Goal: Task Accomplishment & Management: Complete application form

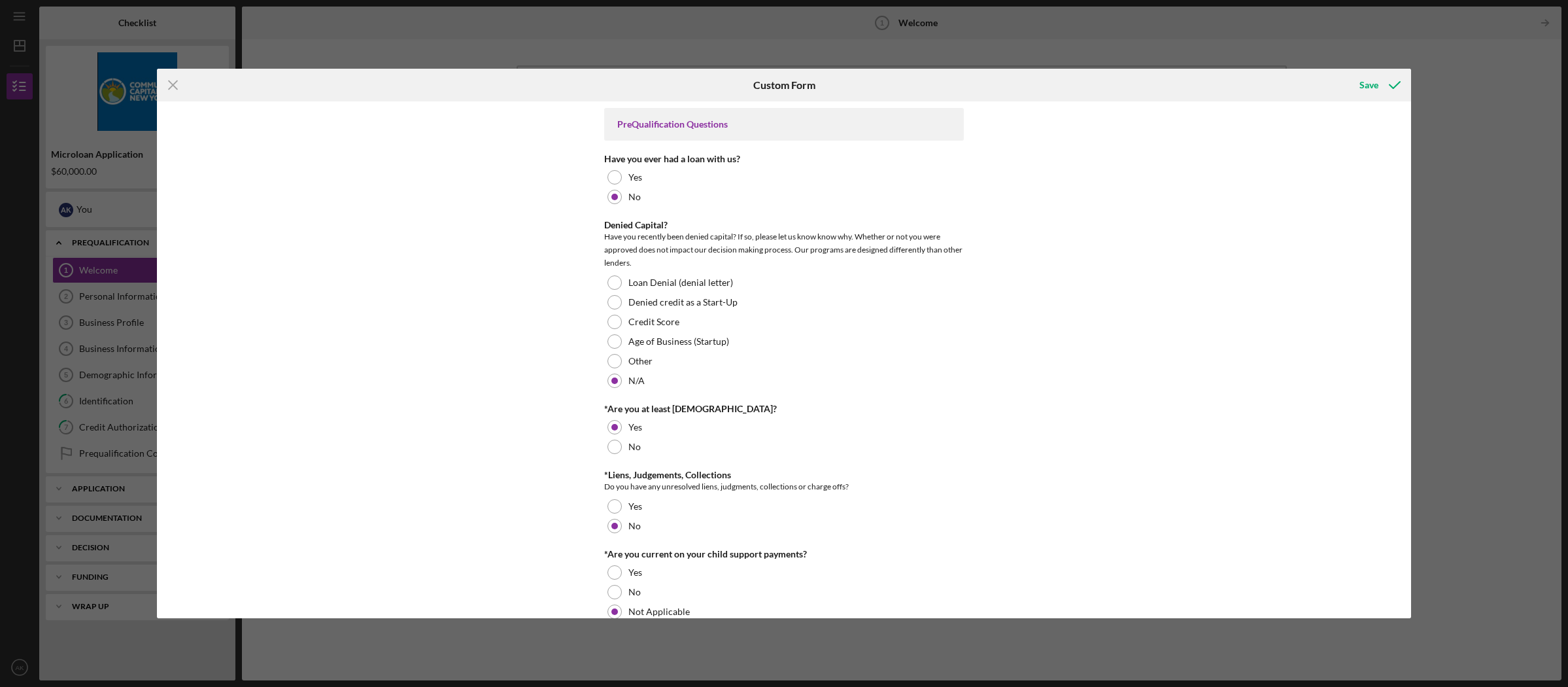
scroll to position [471, 0]
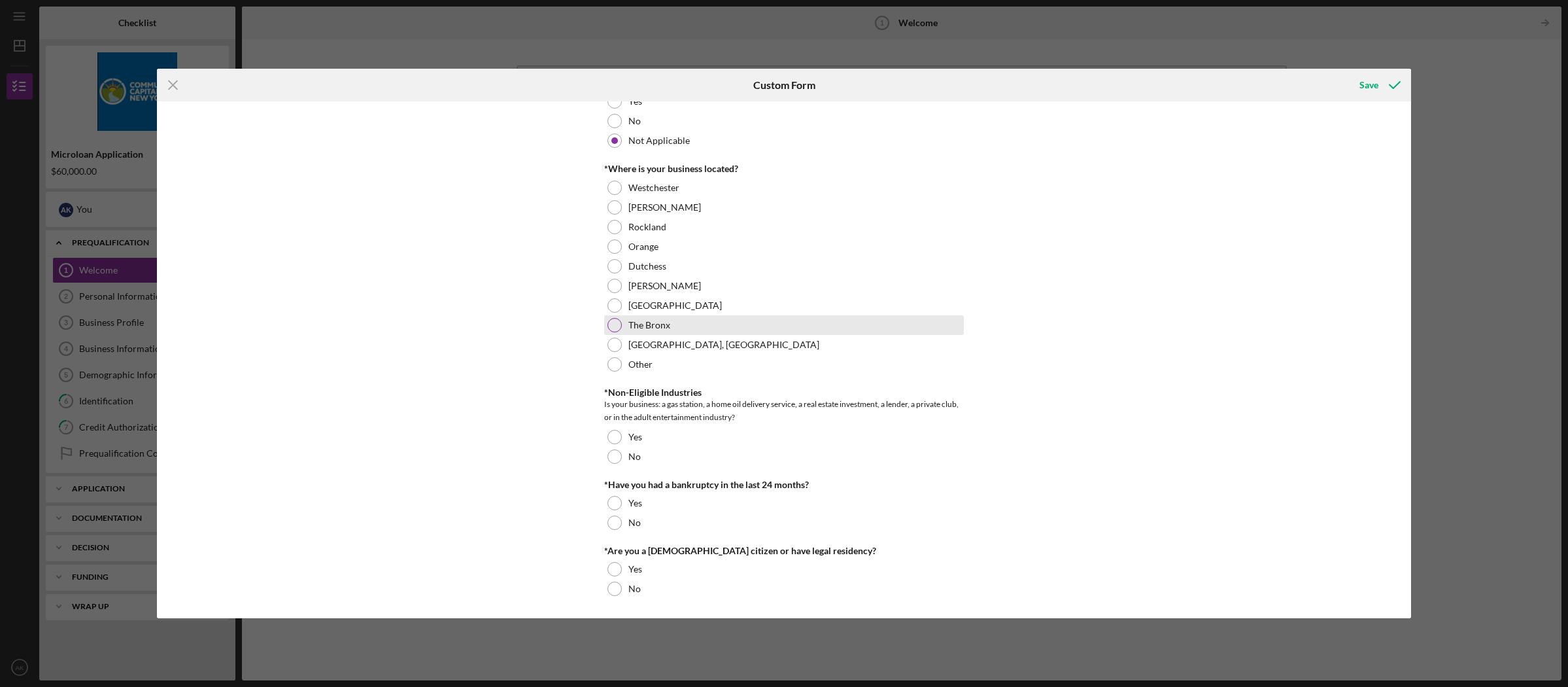
click at [615, 326] on div at bounding box center [614, 325] width 14 height 14
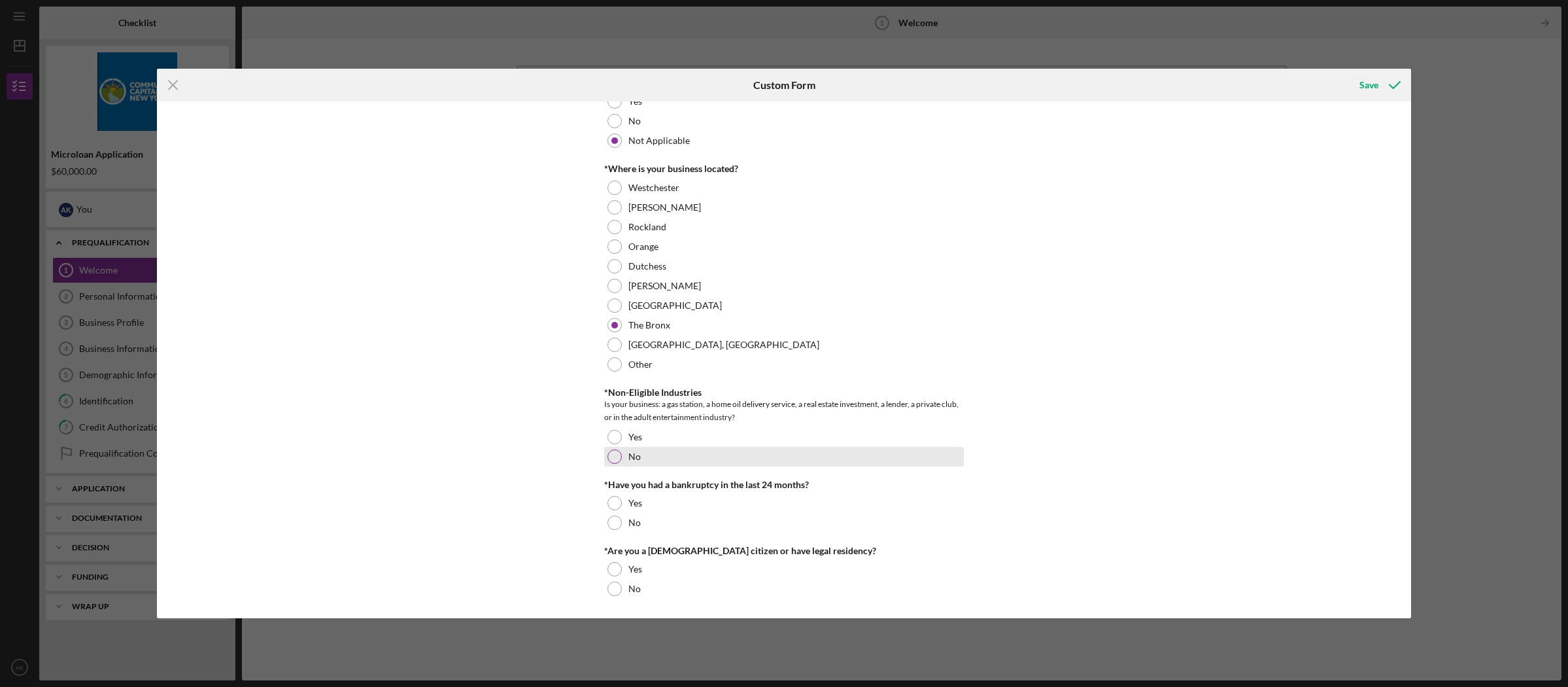
click at [612, 456] on div at bounding box center [614, 456] width 14 height 14
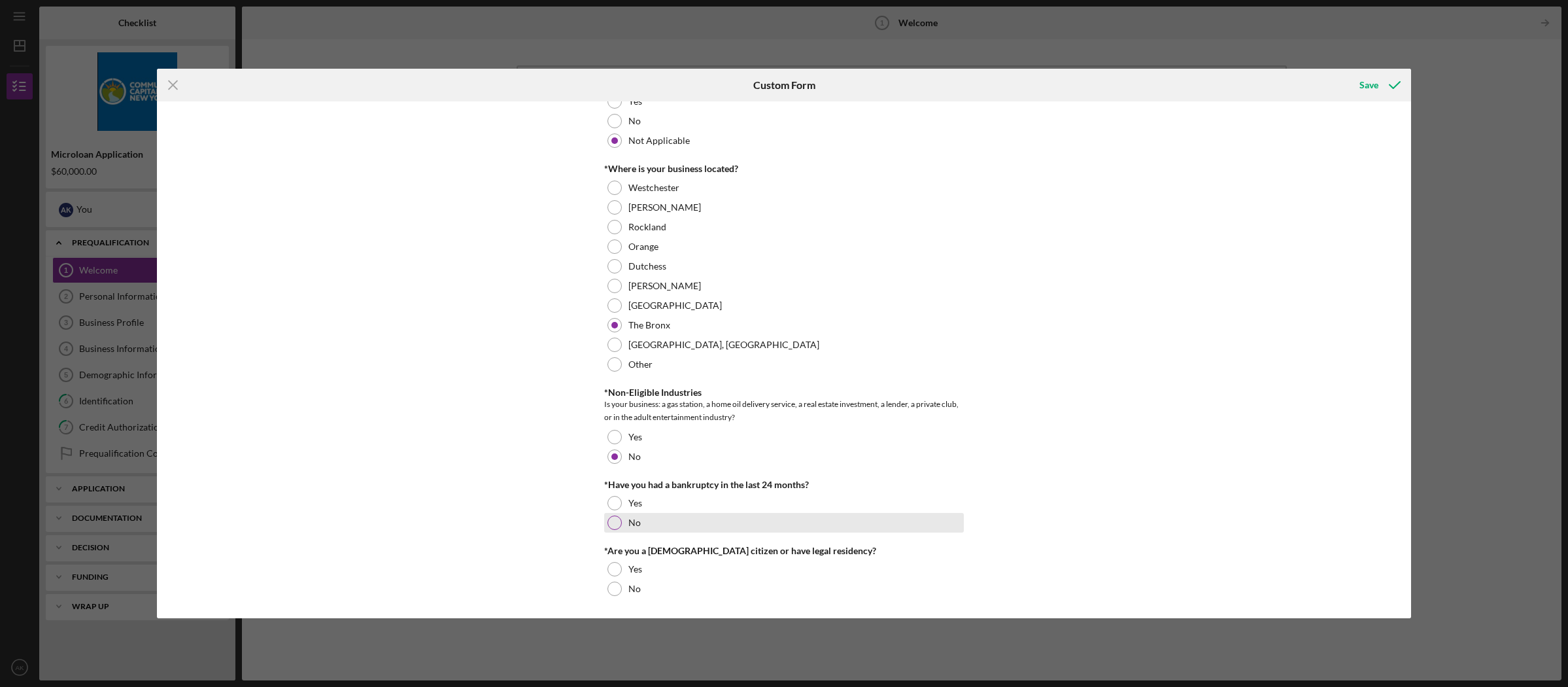
click at [618, 524] on div at bounding box center [614, 522] width 14 height 14
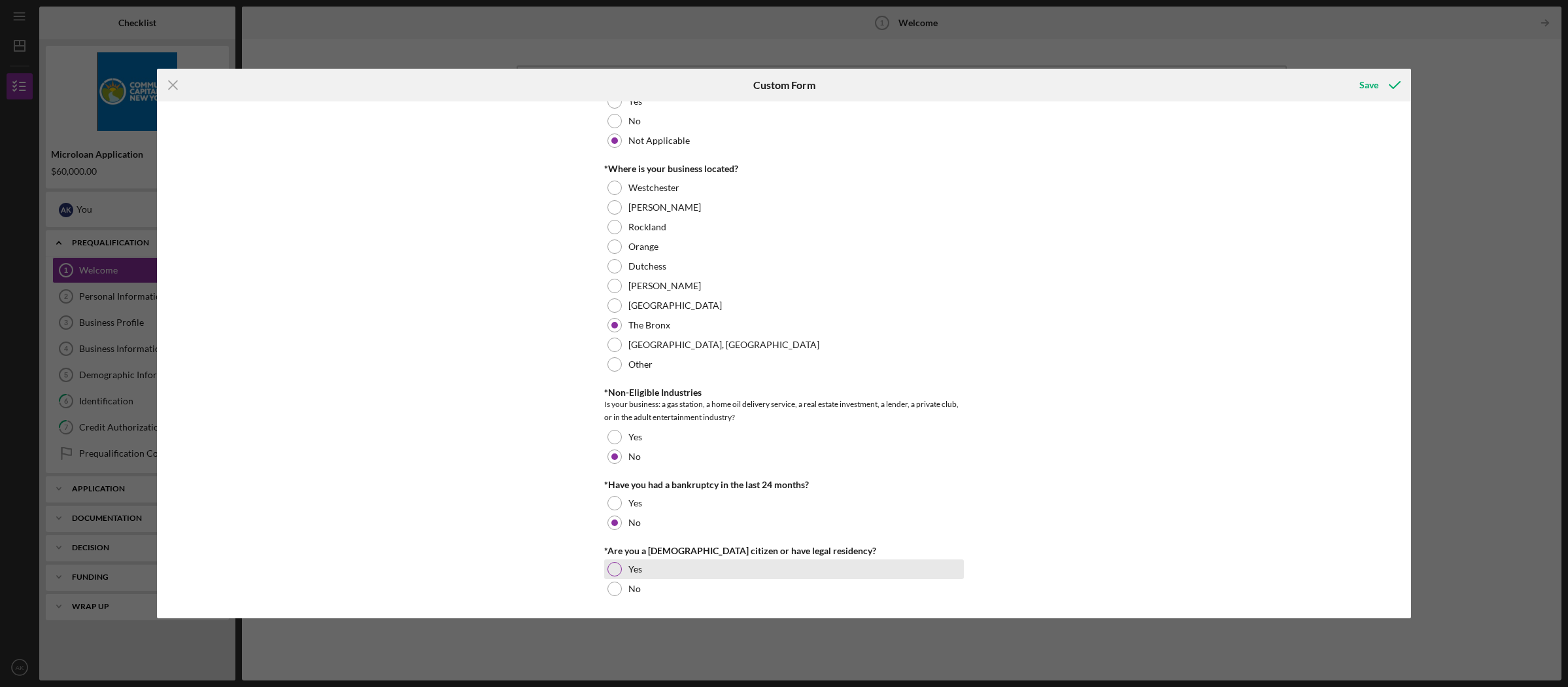
click at [614, 568] on div at bounding box center [614, 568] width 14 height 14
click at [1365, 82] on div "Save" at bounding box center [1369, 85] width 19 height 26
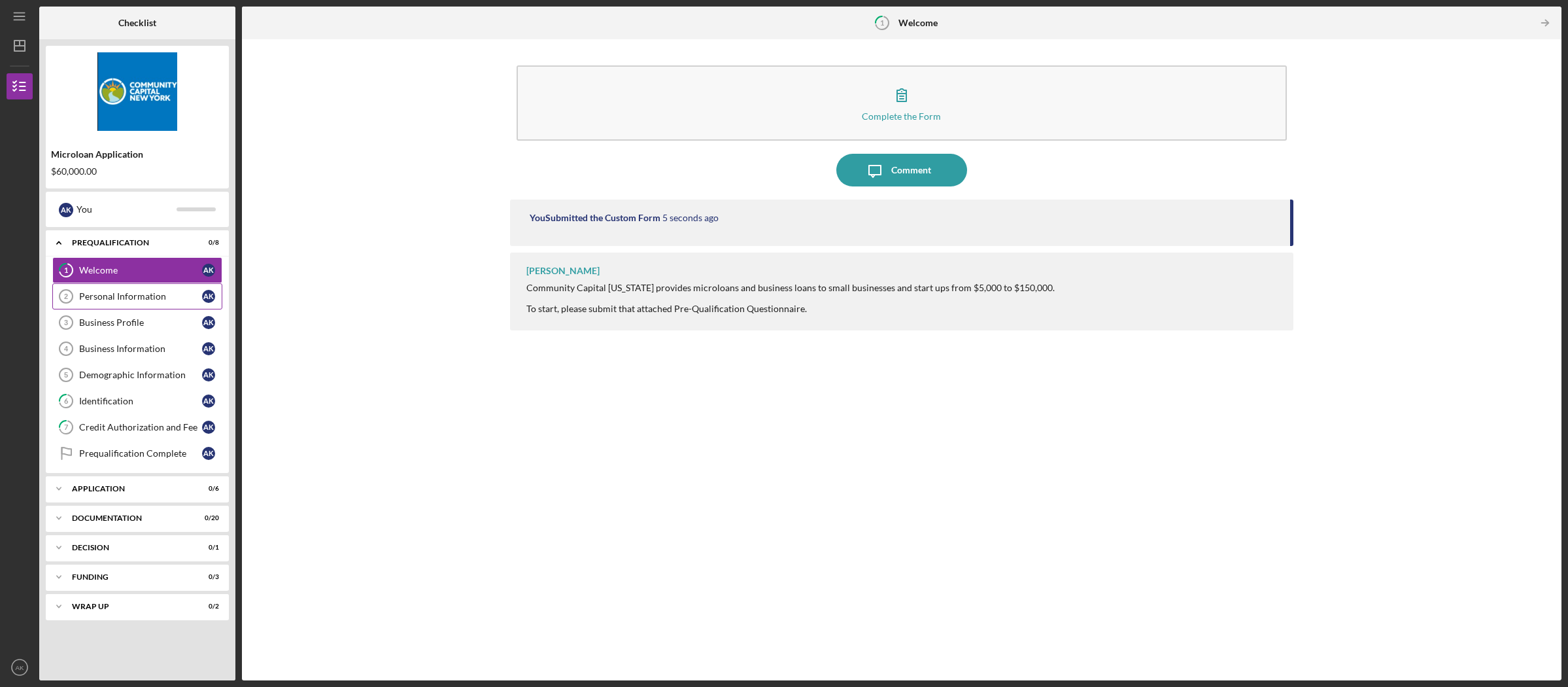
click at [165, 296] on div "Personal Information" at bounding box center [141, 296] width 123 height 10
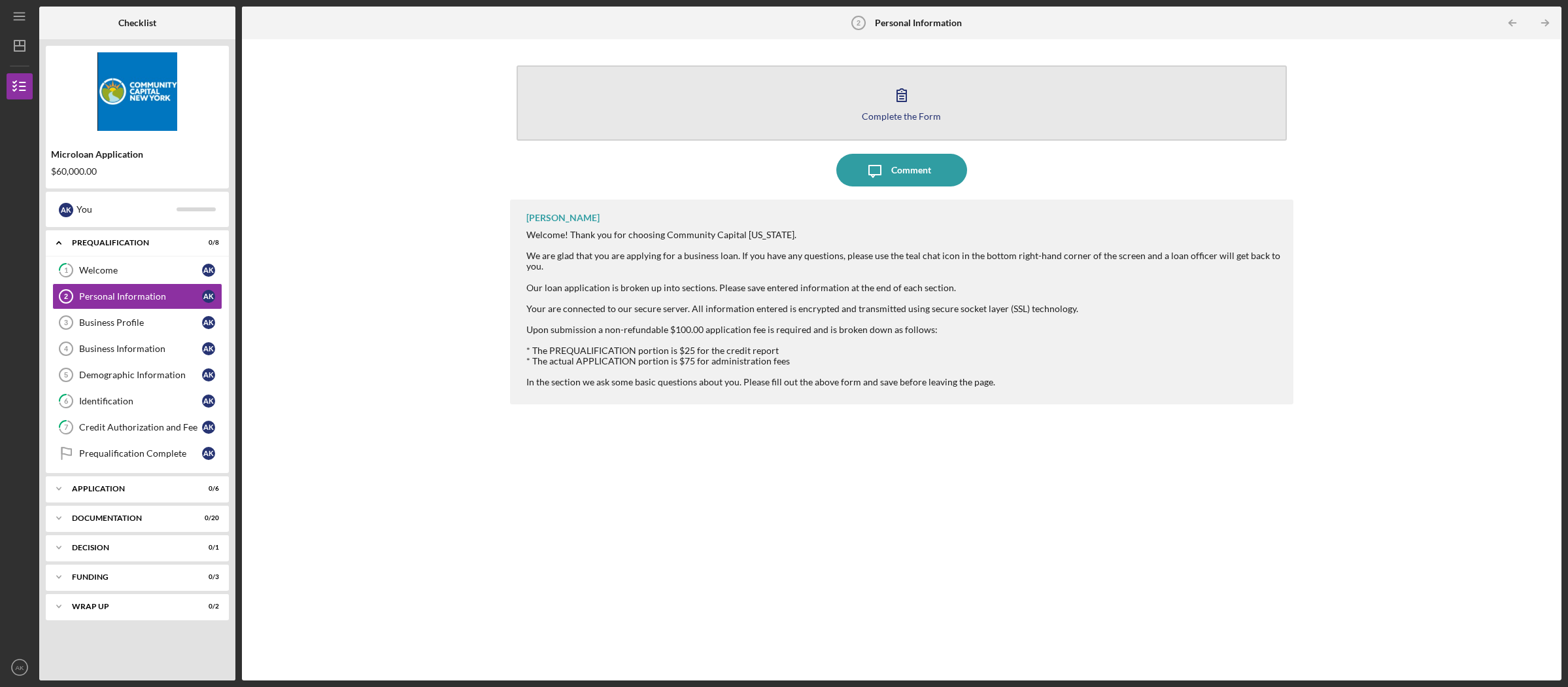
click at [906, 104] on icon "button" at bounding box center [902, 94] width 33 height 33
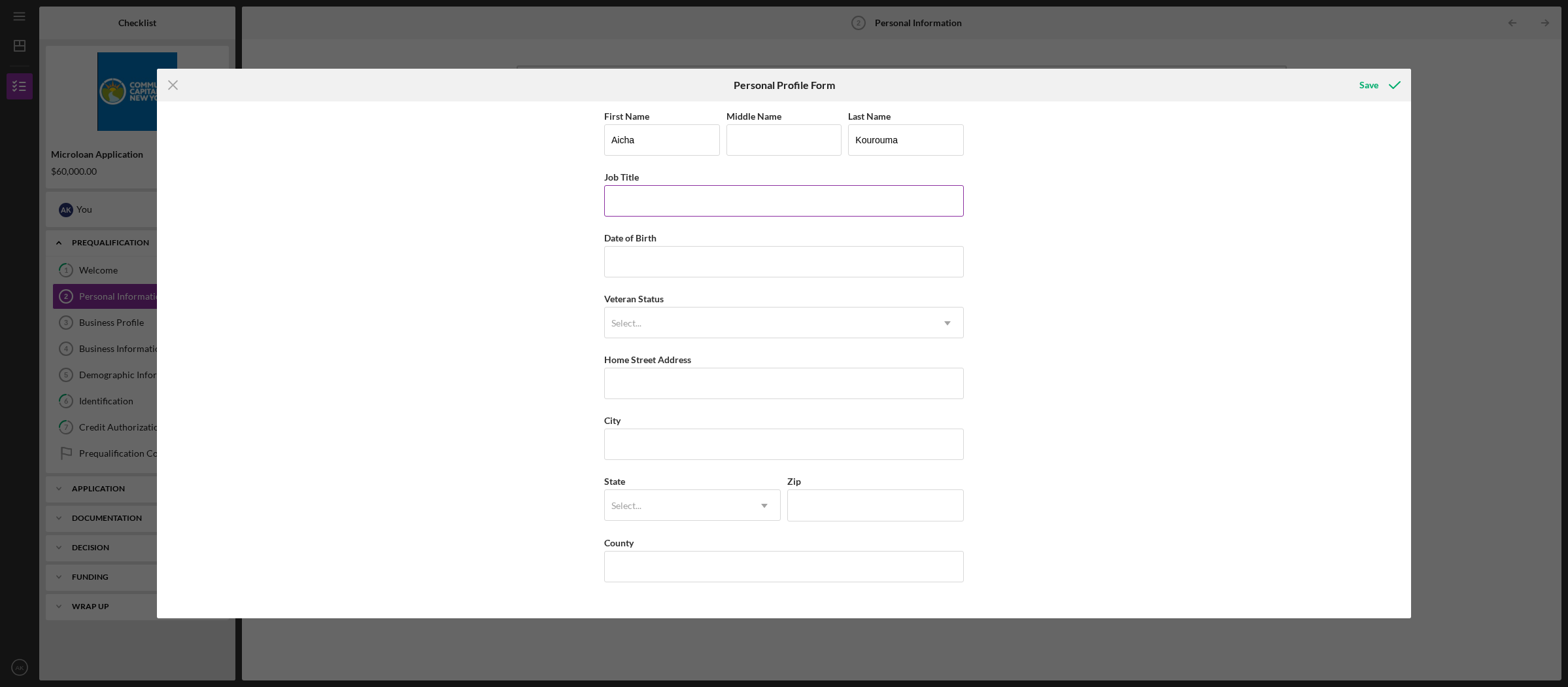
click at [729, 203] on input "Job Title" at bounding box center [783, 201] width 359 height 32
type input "Owner"
click at [729, 257] on input "Date of Birth" at bounding box center [783, 261] width 359 height 32
type input "[DATE]"
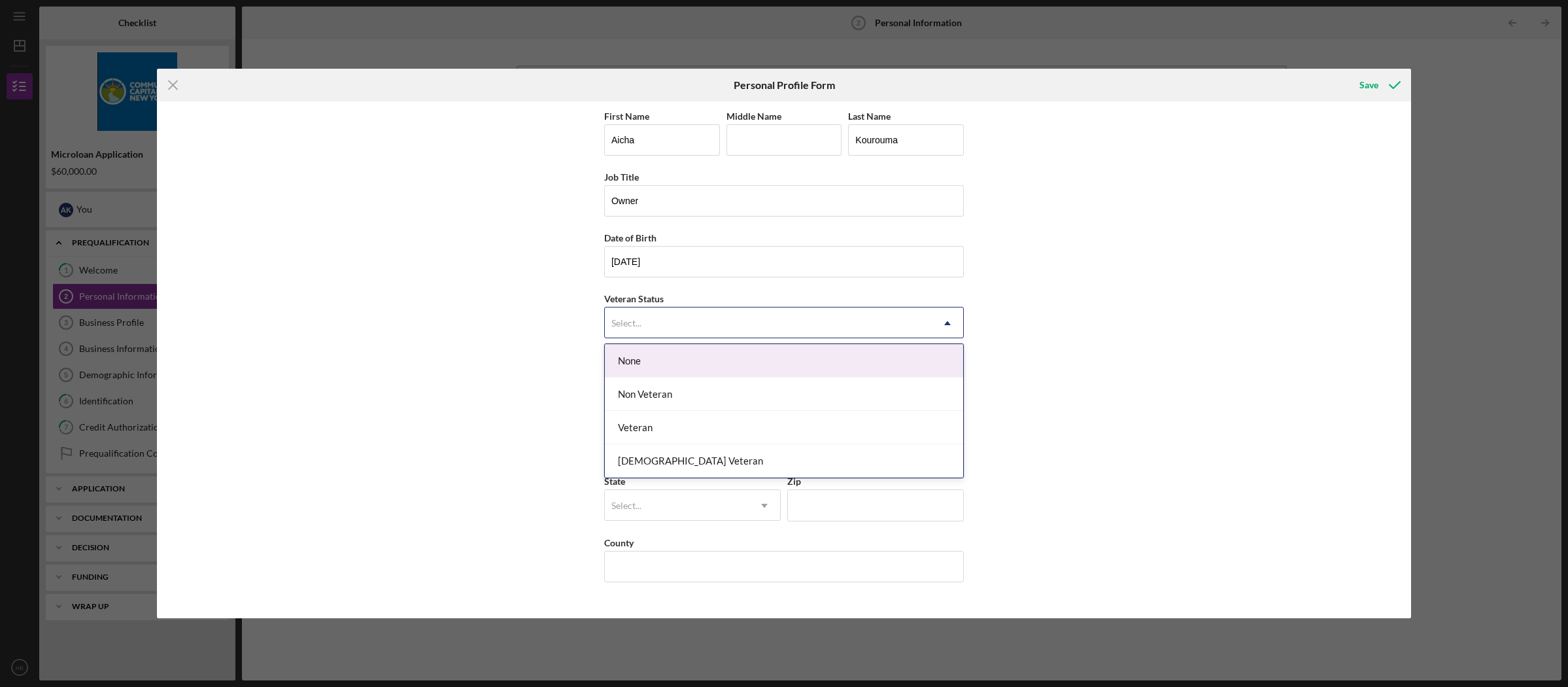
click at [681, 320] on div "Select..." at bounding box center [768, 323] width 327 height 30
click at [671, 357] on div "None" at bounding box center [784, 361] width 358 height 34
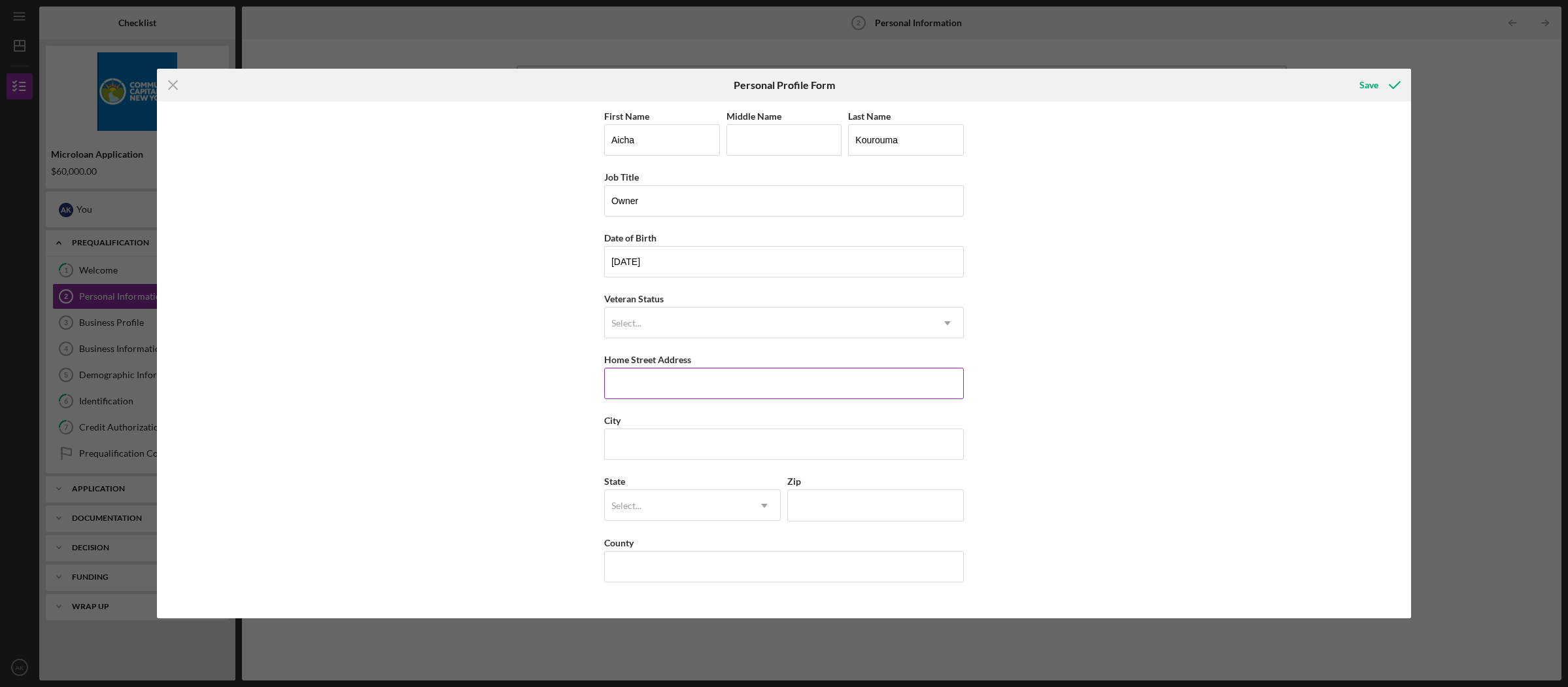
click at [702, 384] on input "Home Street Address" at bounding box center [783, 384] width 359 height 32
type input "[STREET_ADDRESS]"
click at [703, 437] on input "City" at bounding box center [783, 444] width 359 height 32
type input "[GEOGRAPHIC_DATA]"
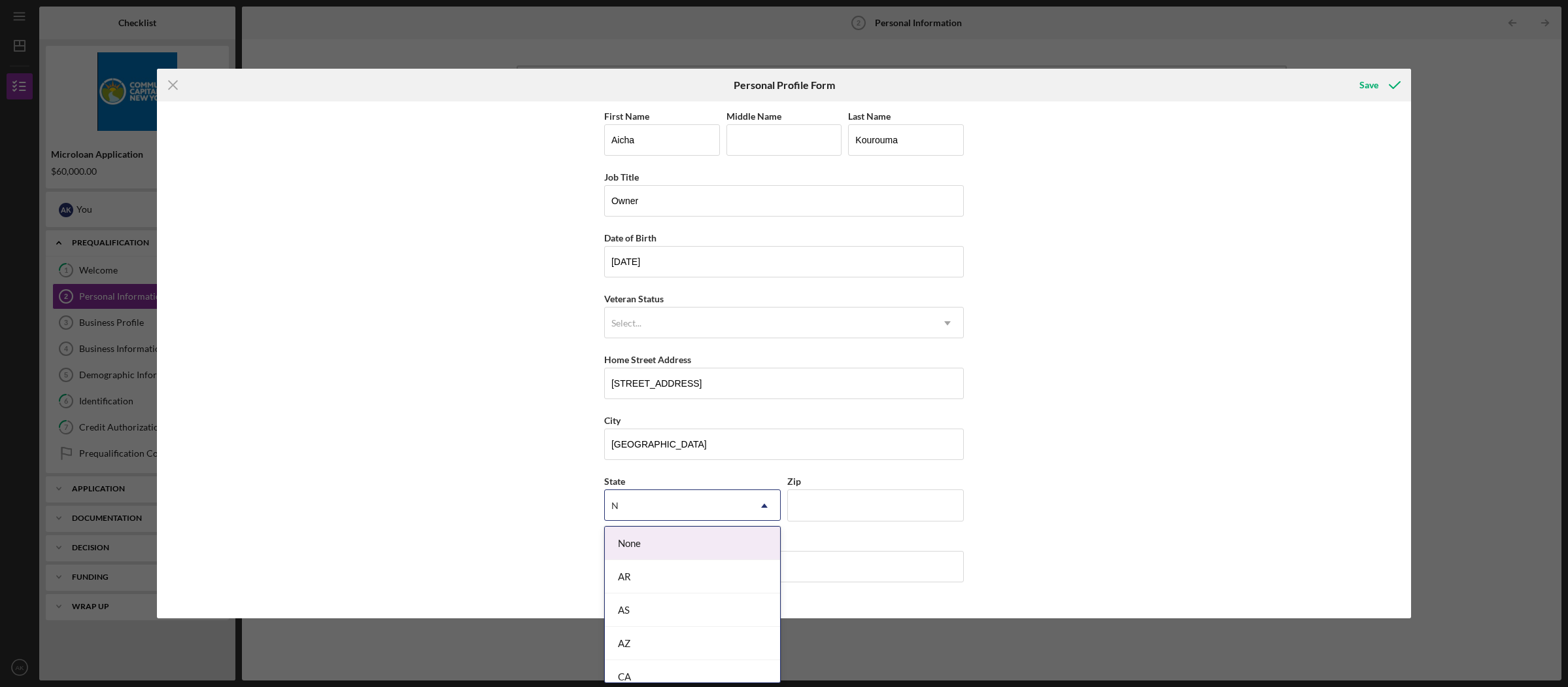
type input "N"
click at [531, 526] on div "First Name [PERSON_NAME] Middle Name Last Name [PERSON_NAME] Job Title Owner Da…" at bounding box center [784, 360] width 1254 height 517
click at [722, 512] on div "Select..." at bounding box center [677, 506] width 144 height 30
click at [706, 600] on div "NY" at bounding box center [693, 601] width 175 height 34
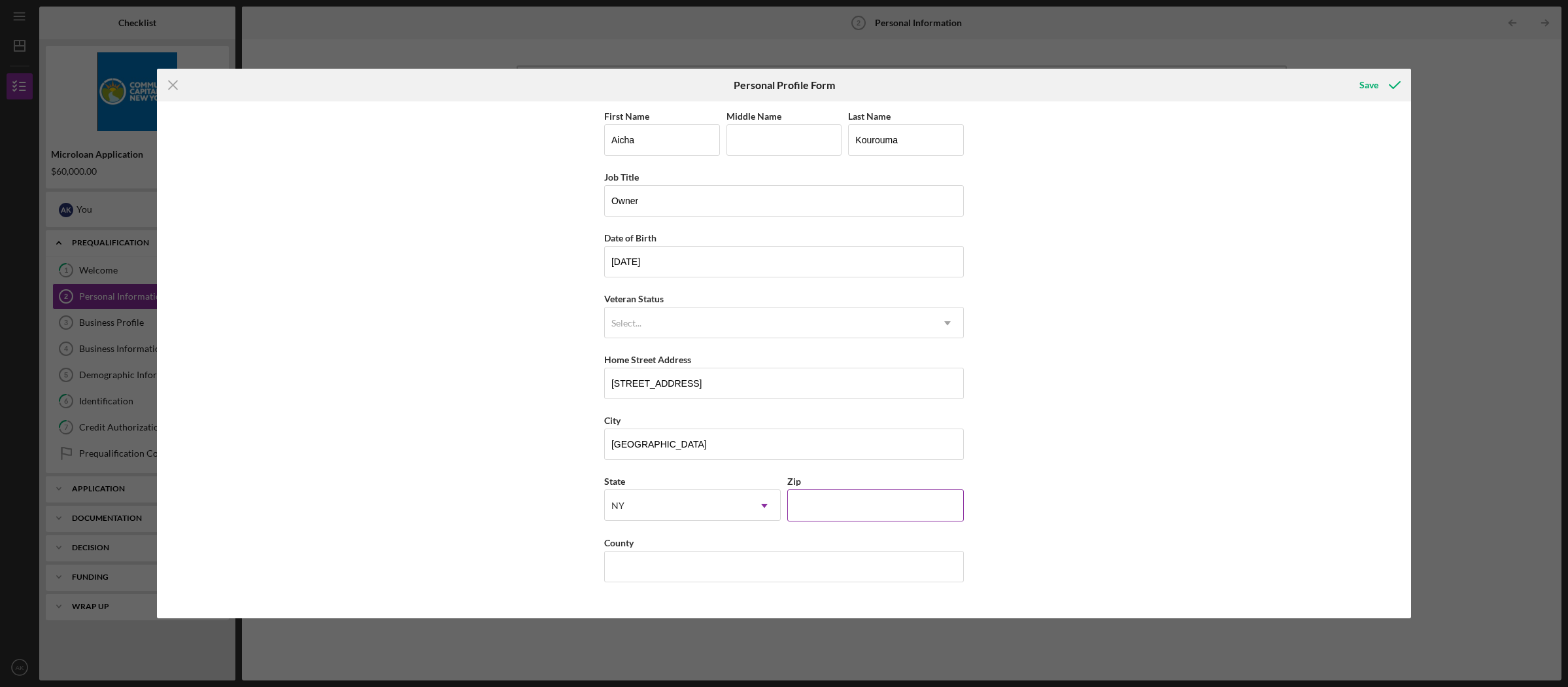
click at [853, 506] on input "Zip" at bounding box center [875, 505] width 176 height 32
type input "10459"
click at [725, 568] on input "County" at bounding box center [783, 567] width 359 height 32
type input "[GEOGRAPHIC_DATA]"
click at [1371, 79] on div "Save" at bounding box center [1369, 85] width 19 height 26
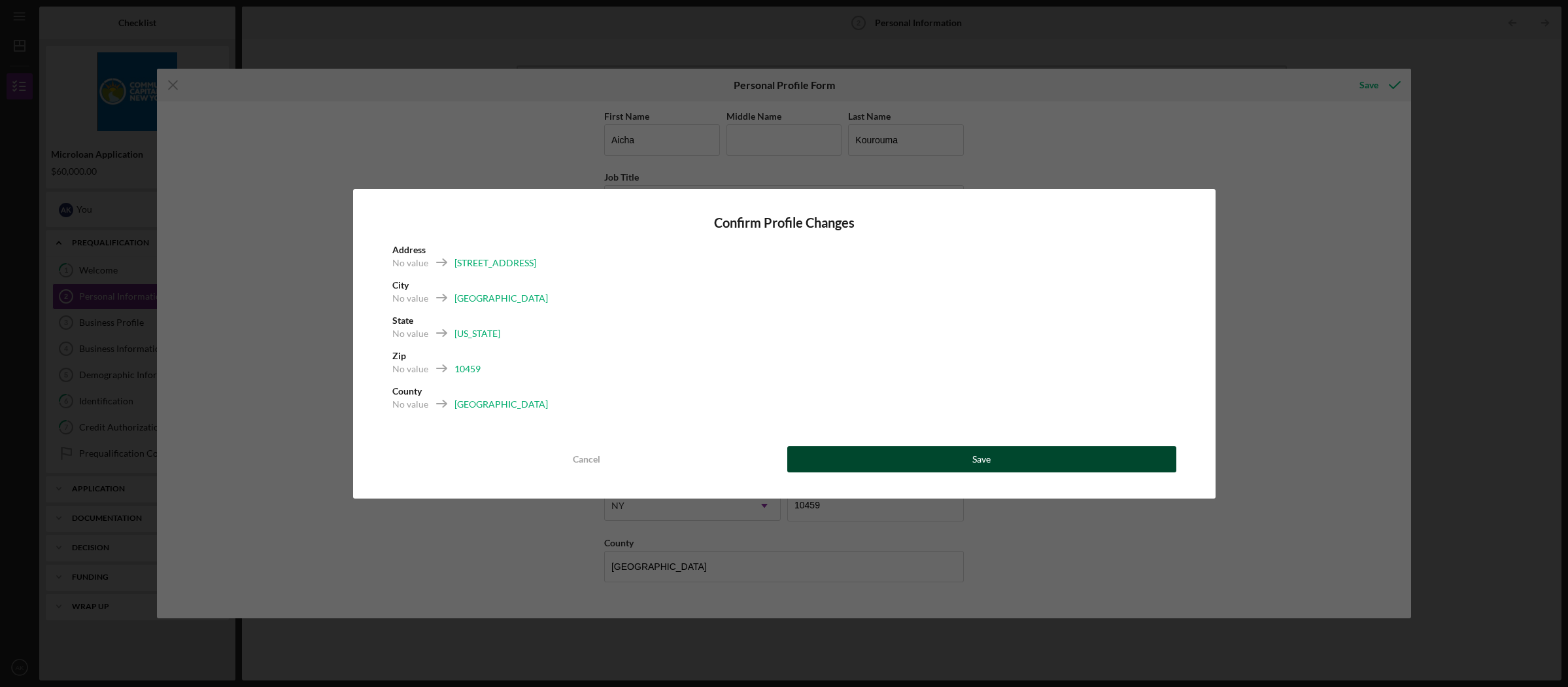
click at [943, 453] on button "Save" at bounding box center [982, 459] width 389 height 26
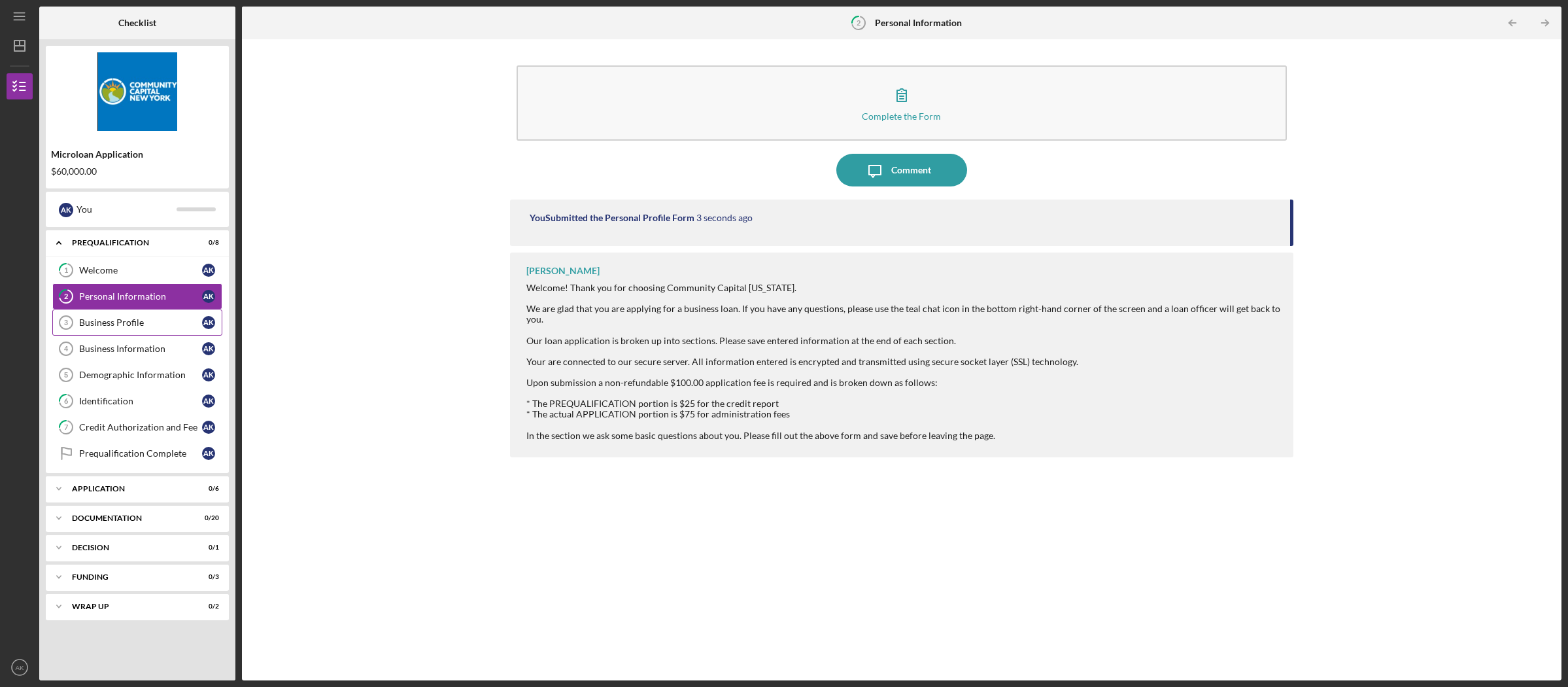
click at [118, 323] on div "Business Profile" at bounding box center [141, 322] width 123 height 10
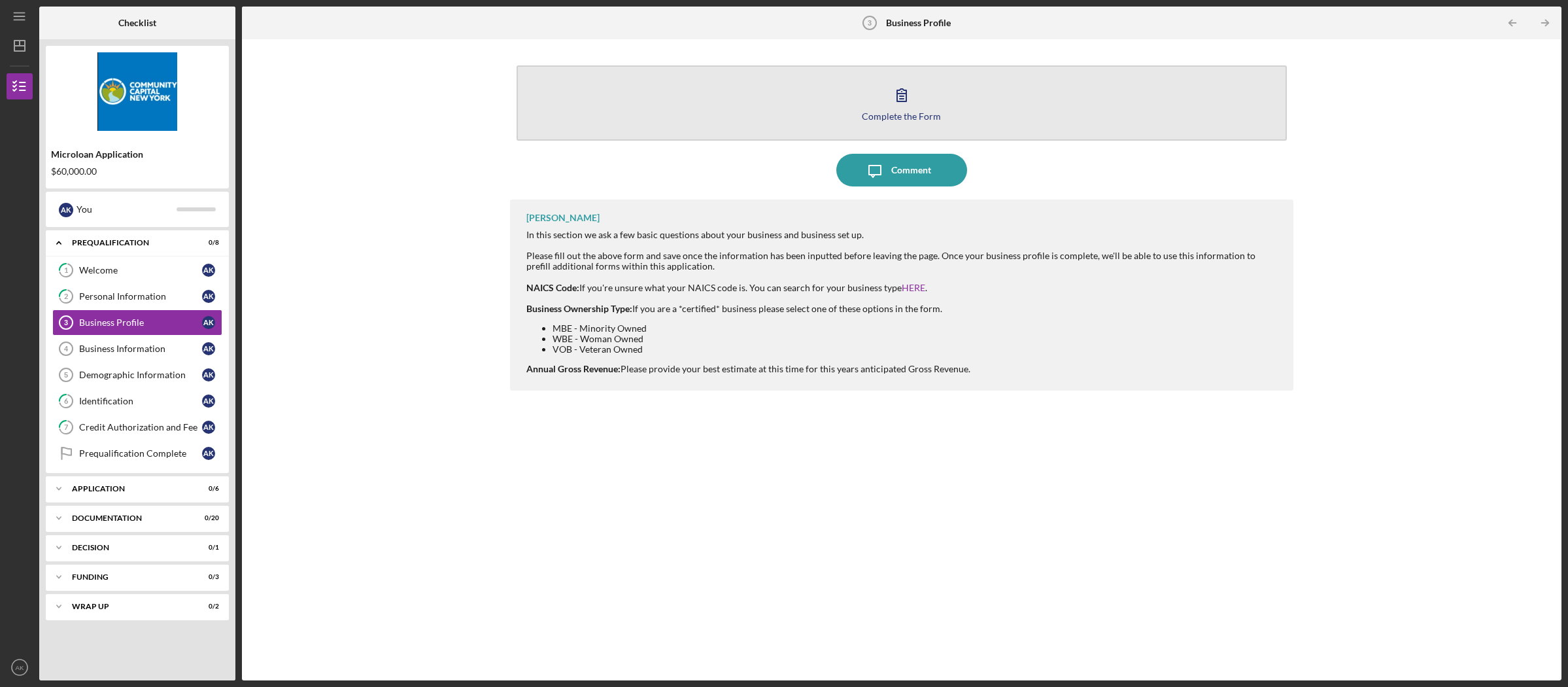
click at [906, 105] on icon "button" at bounding box center [902, 94] width 33 height 33
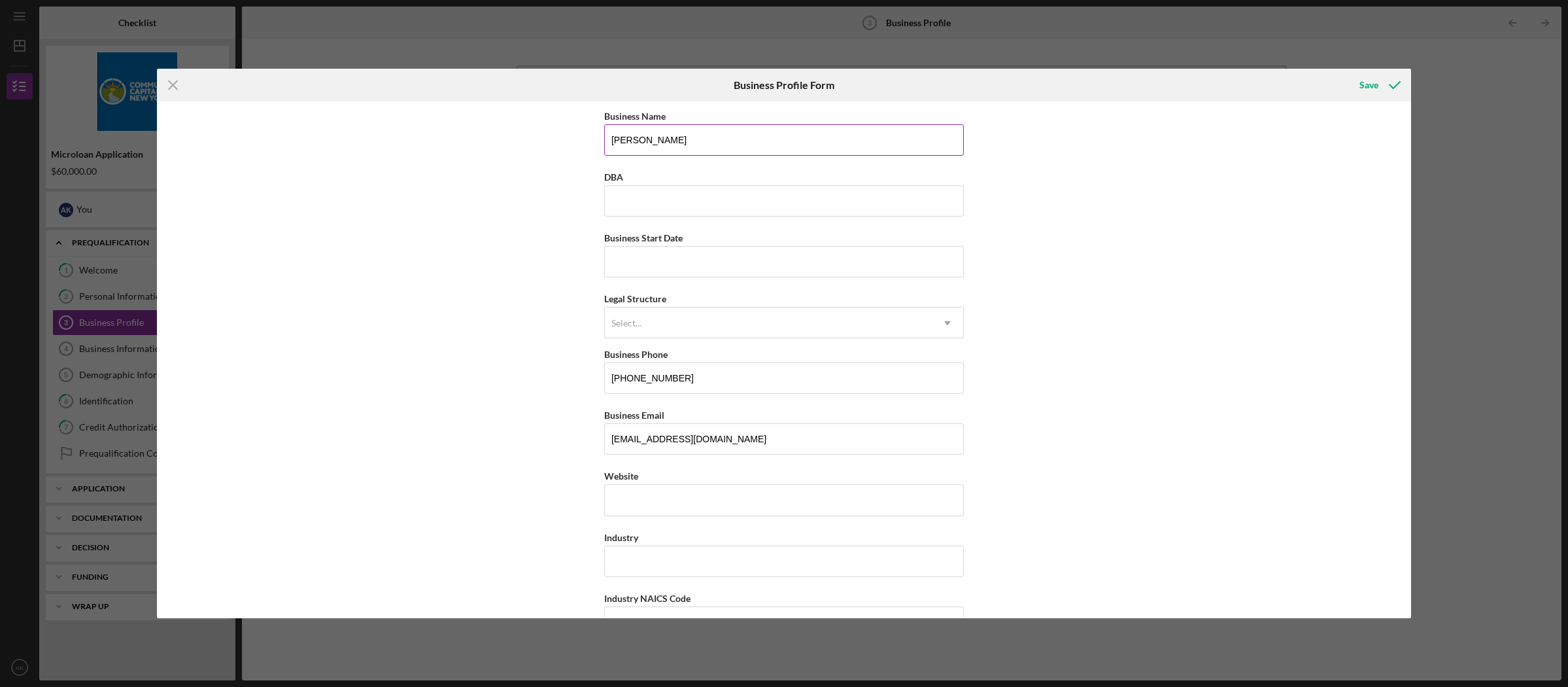
click at [636, 141] on input "[PERSON_NAME]" at bounding box center [783, 140] width 359 height 32
type input "[PERSON_NAME]"
click at [755, 263] on input "Business Start Date" at bounding box center [783, 261] width 359 height 32
click at [657, 261] on input "05/20/22yy" at bounding box center [783, 261] width 359 height 32
type input "[DATE]"
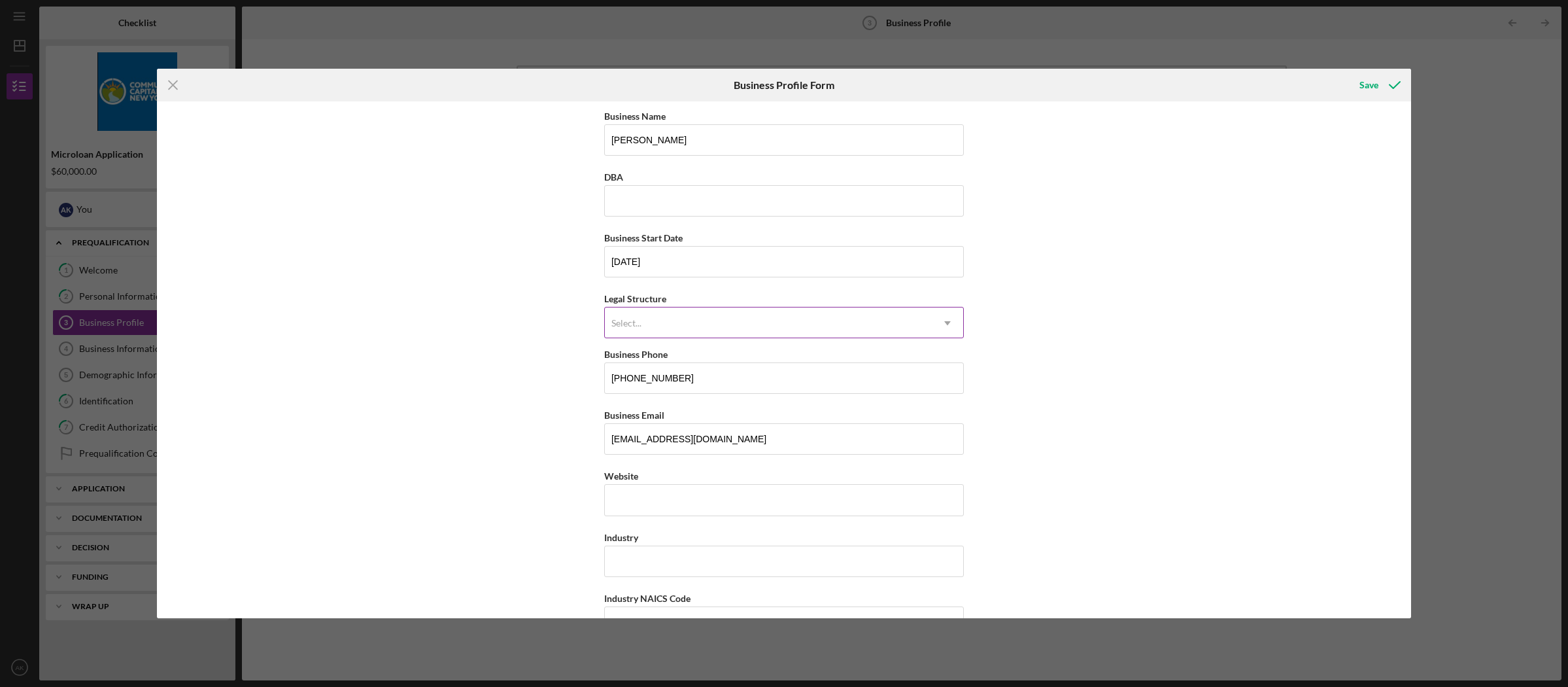
click at [898, 329] on div "Select..." at bounding box center [768, 323] width 327 height 30
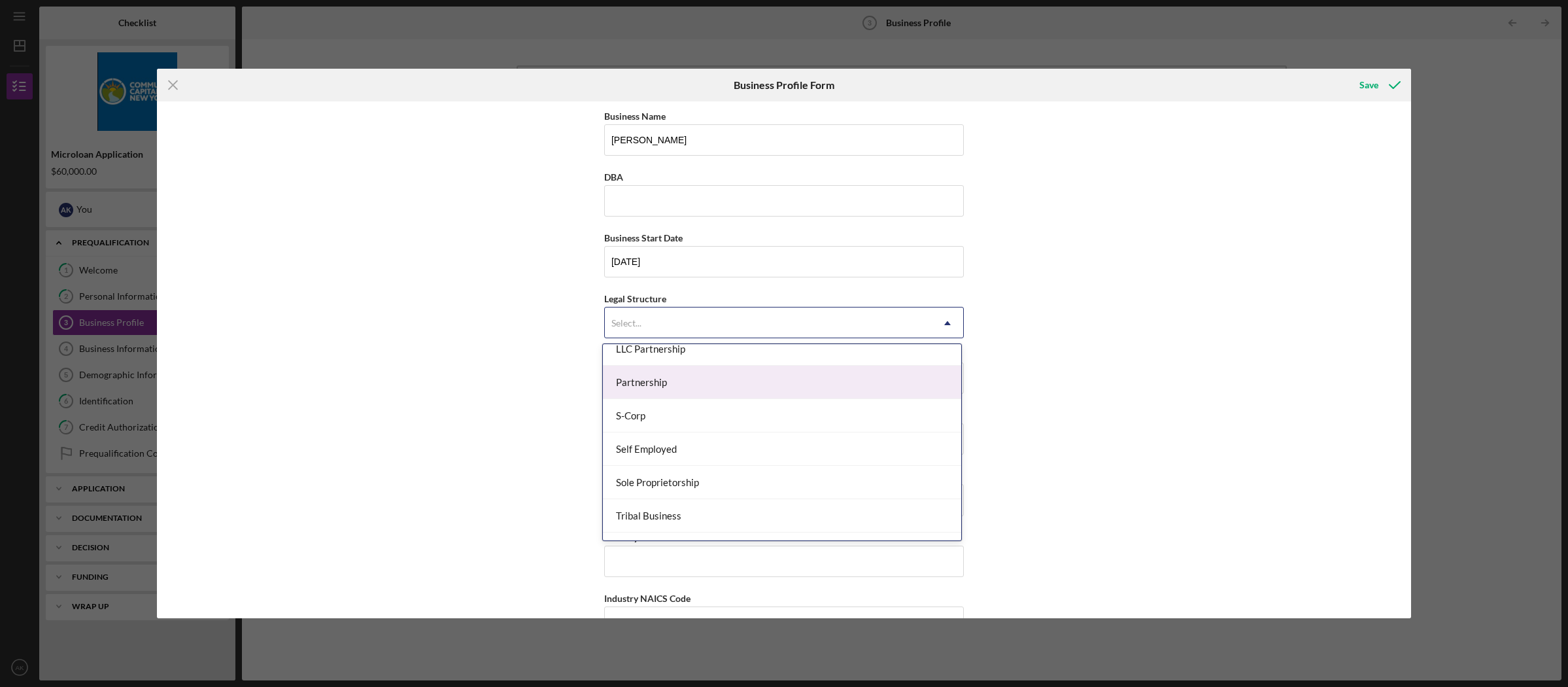
scroll to position [289, 0]
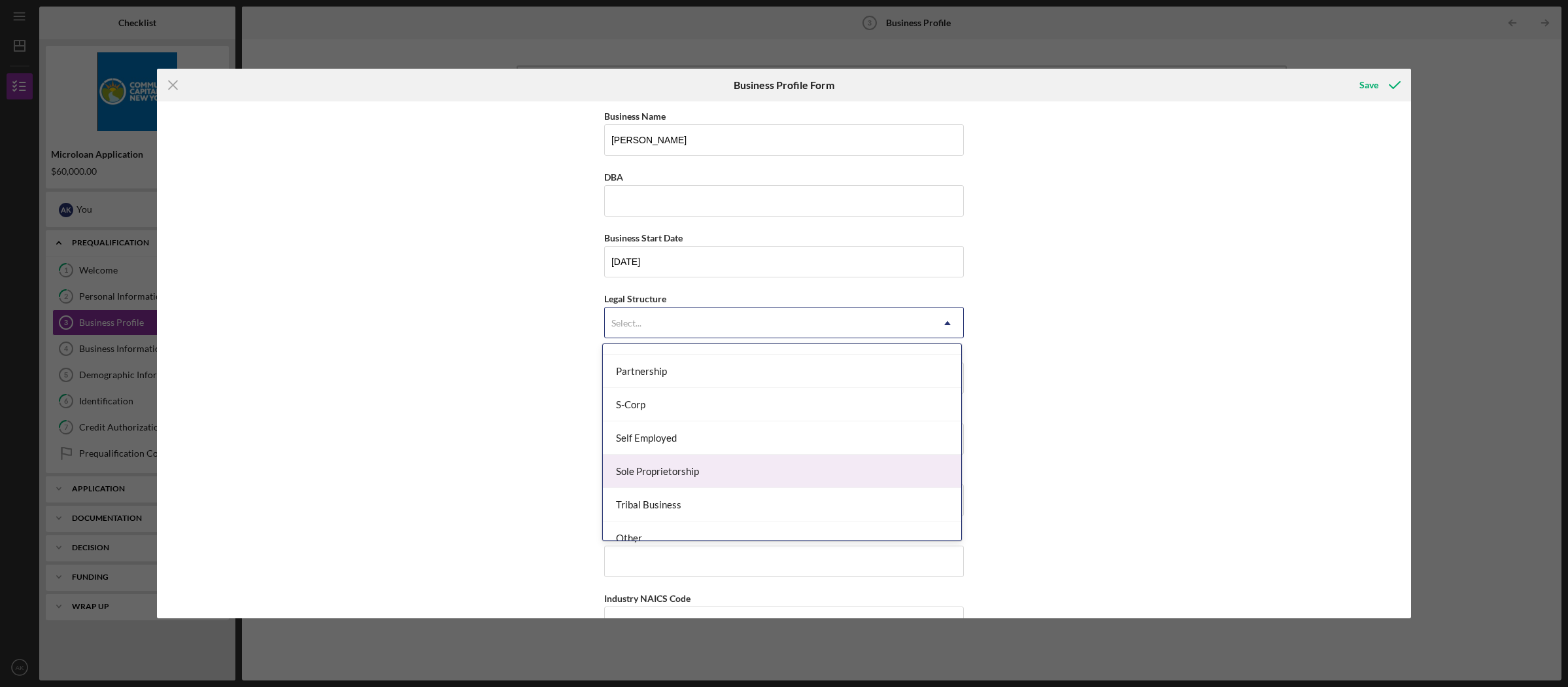
click at [797, 483] on div "Sole Proprietorship" at bounding box center [782, 471] width 358 height 34
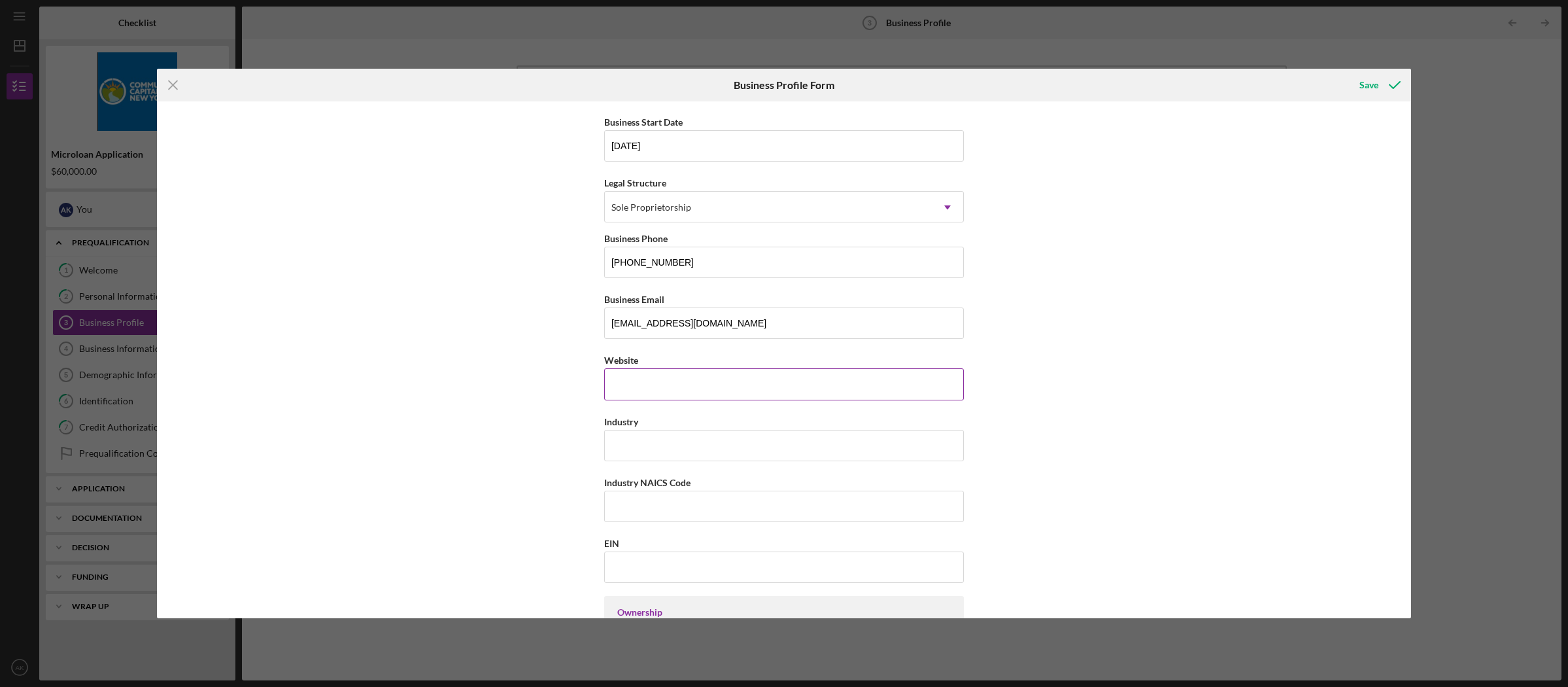
scroll to position [146, 0]
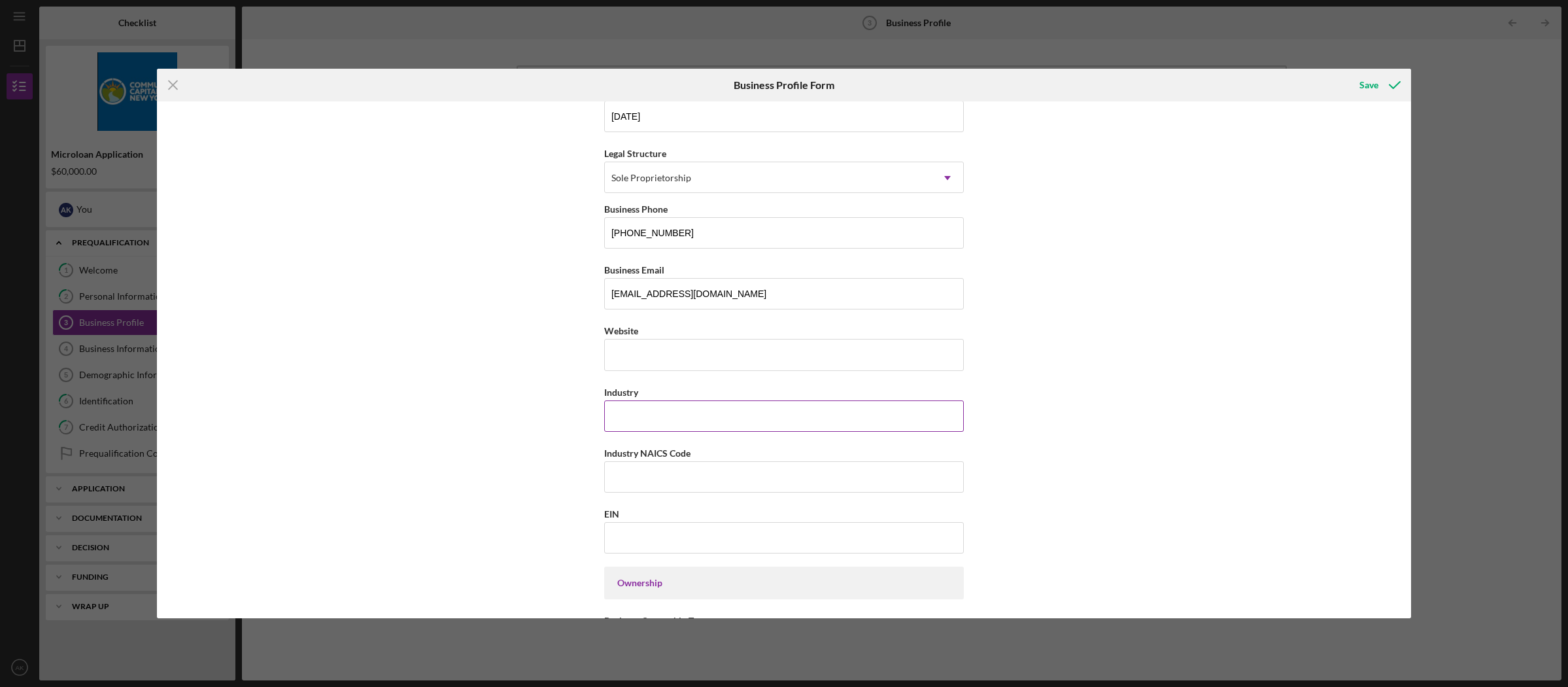
click at [819, 414] on input "Industry" at bounding box center [783, 416] width 359 height 32
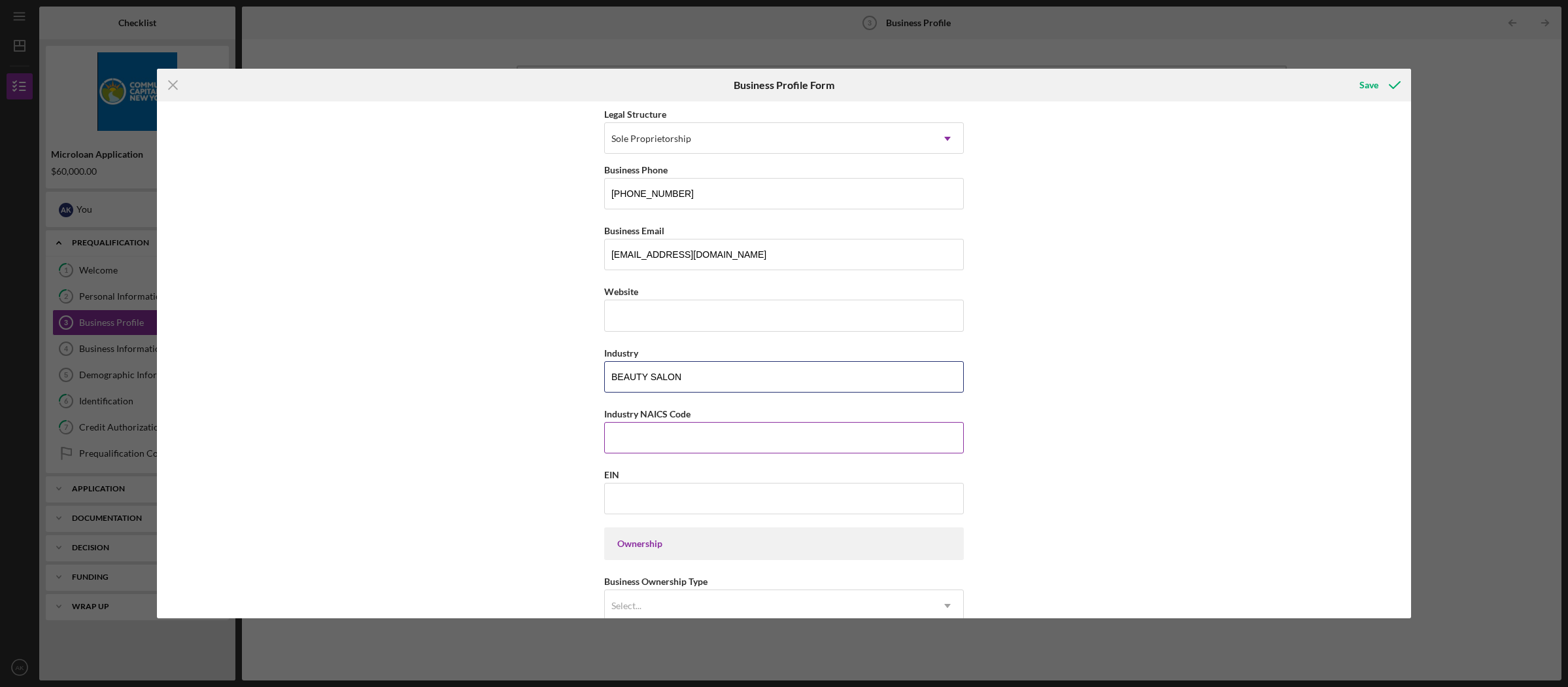
scroll to position [270, 0]
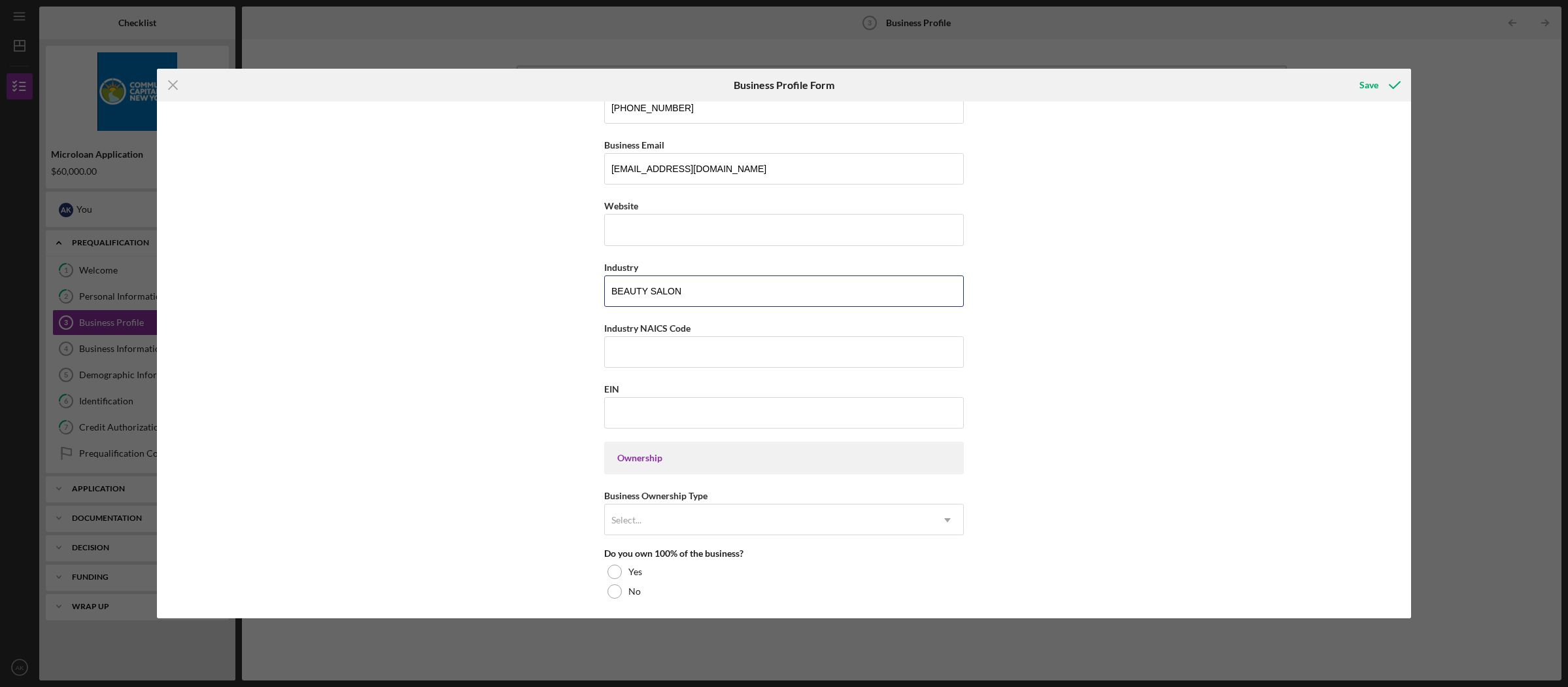
type input "BEAUTY SALON"
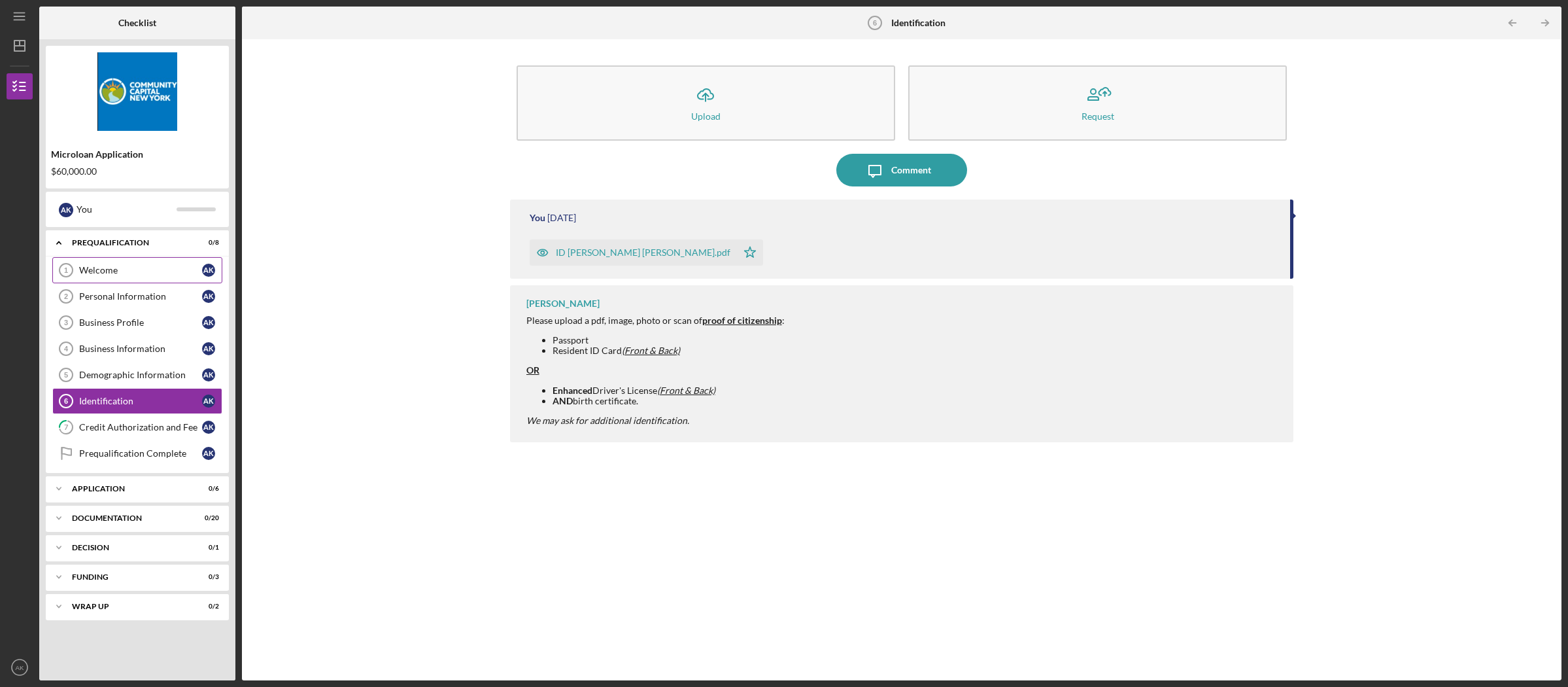
click at [135, 263] on link "Welcome 1 Welcome A K" at bounding box center [137, 270] width 170 height 26
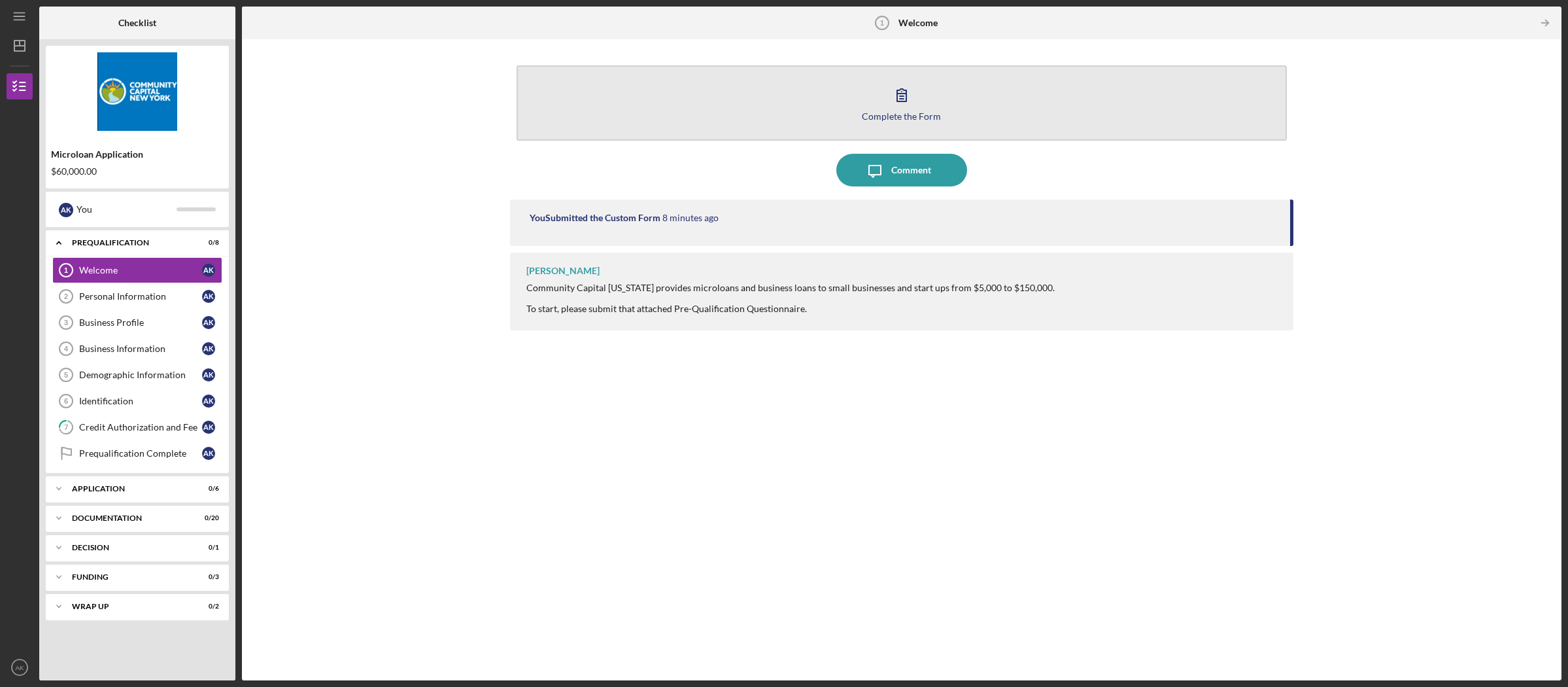
click at [753, 114] on button "Complete the Form Form" at bounding box center [903, 103] width 771 height 76
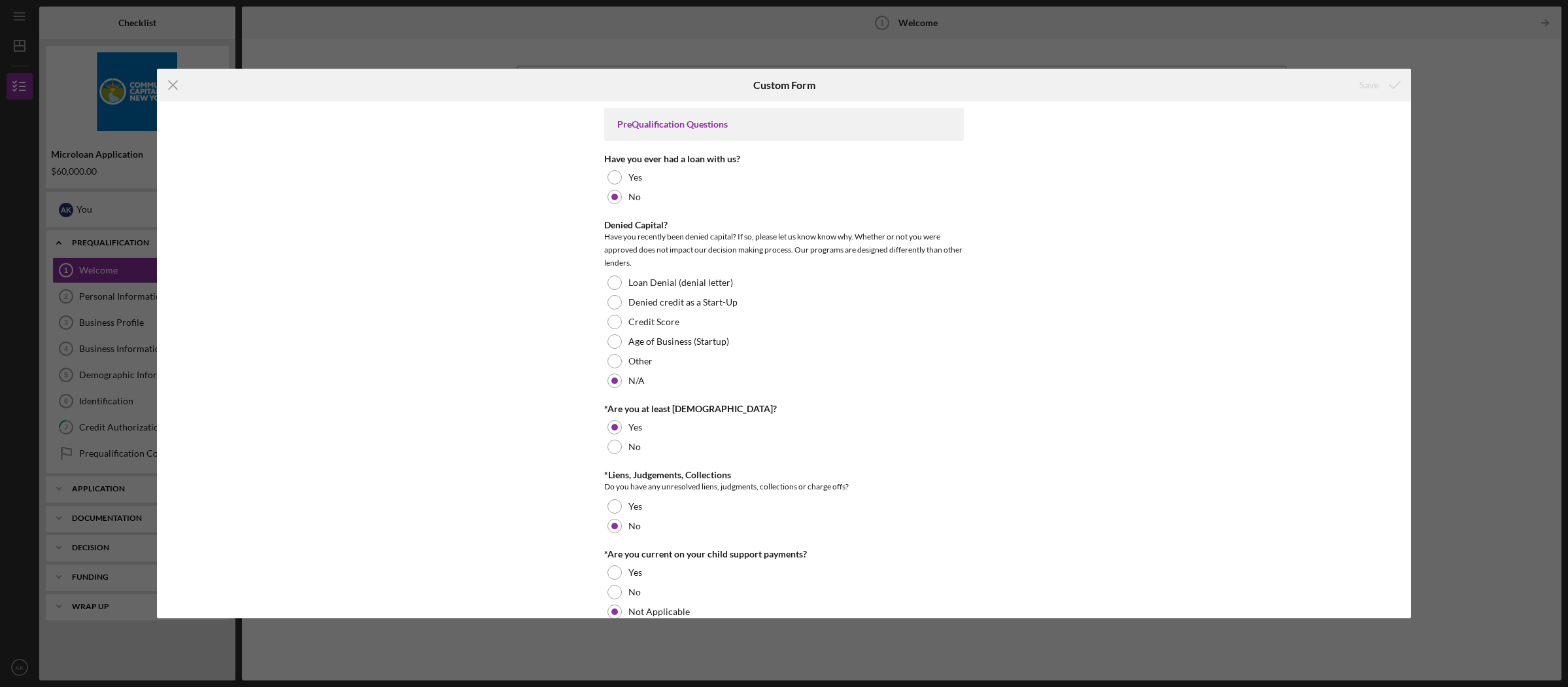
click at [427, 647] on div "Icon/Menu Close Custom Form Save PreQualification Questions Have you ever had a…" at bounding box center [784, 344] width 1568 height 687
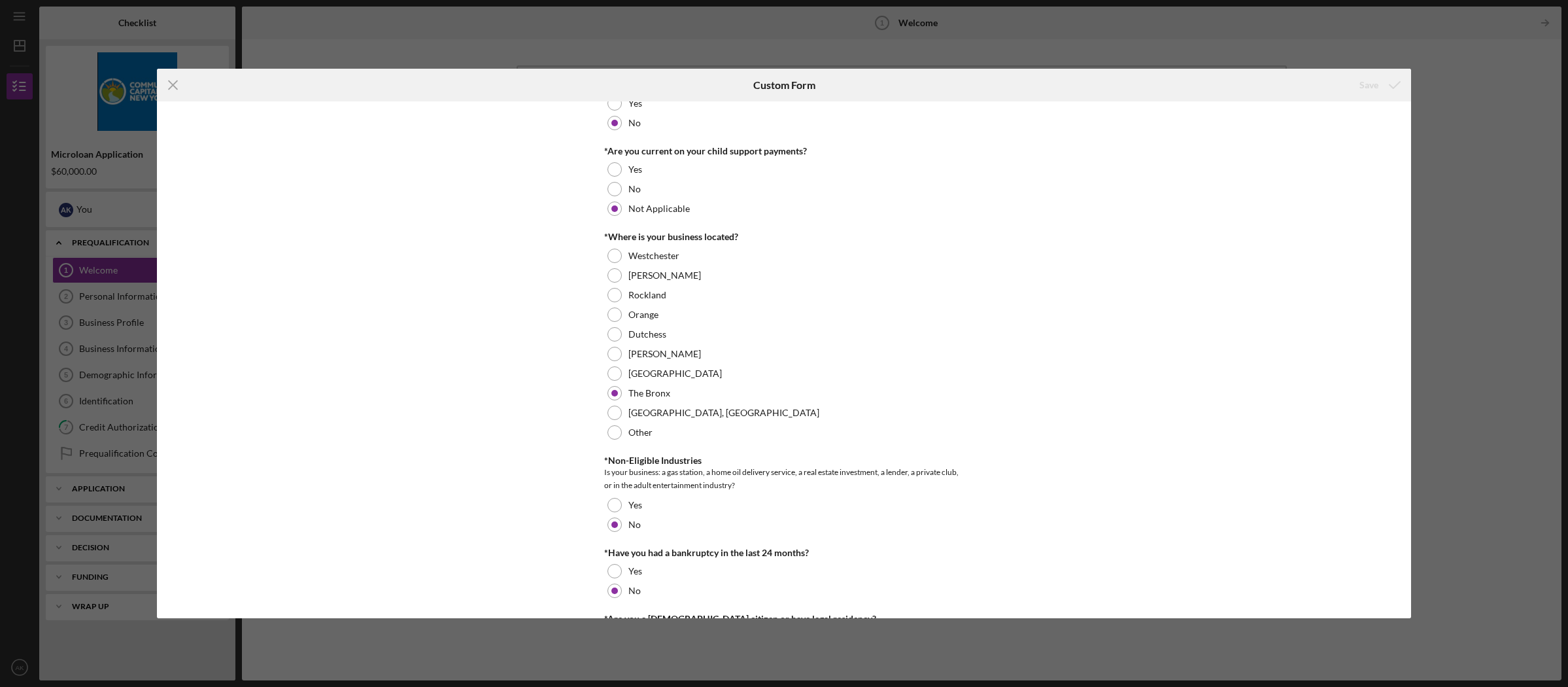
scroll to position [471, 0]
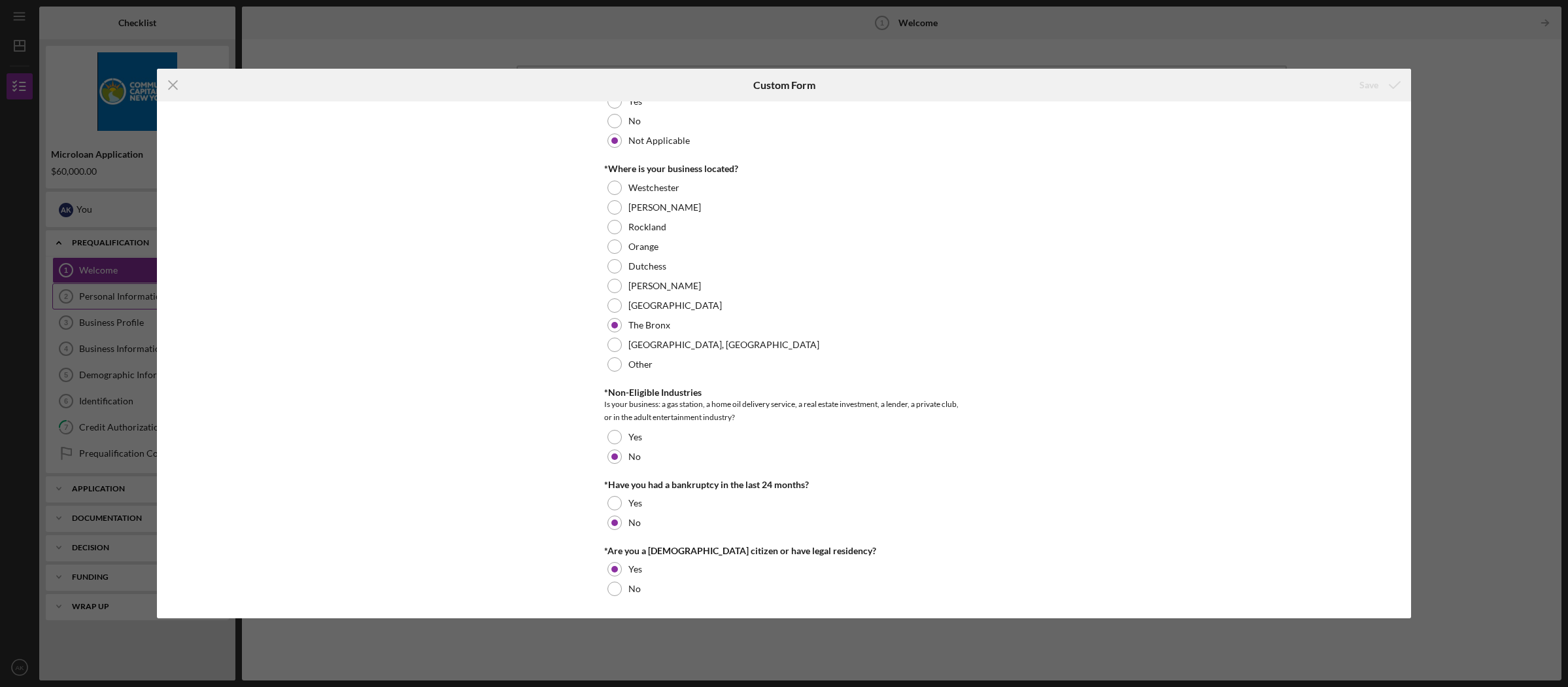
click at [171, 83] on line at bounding box center [173, 85] width 8 height 8
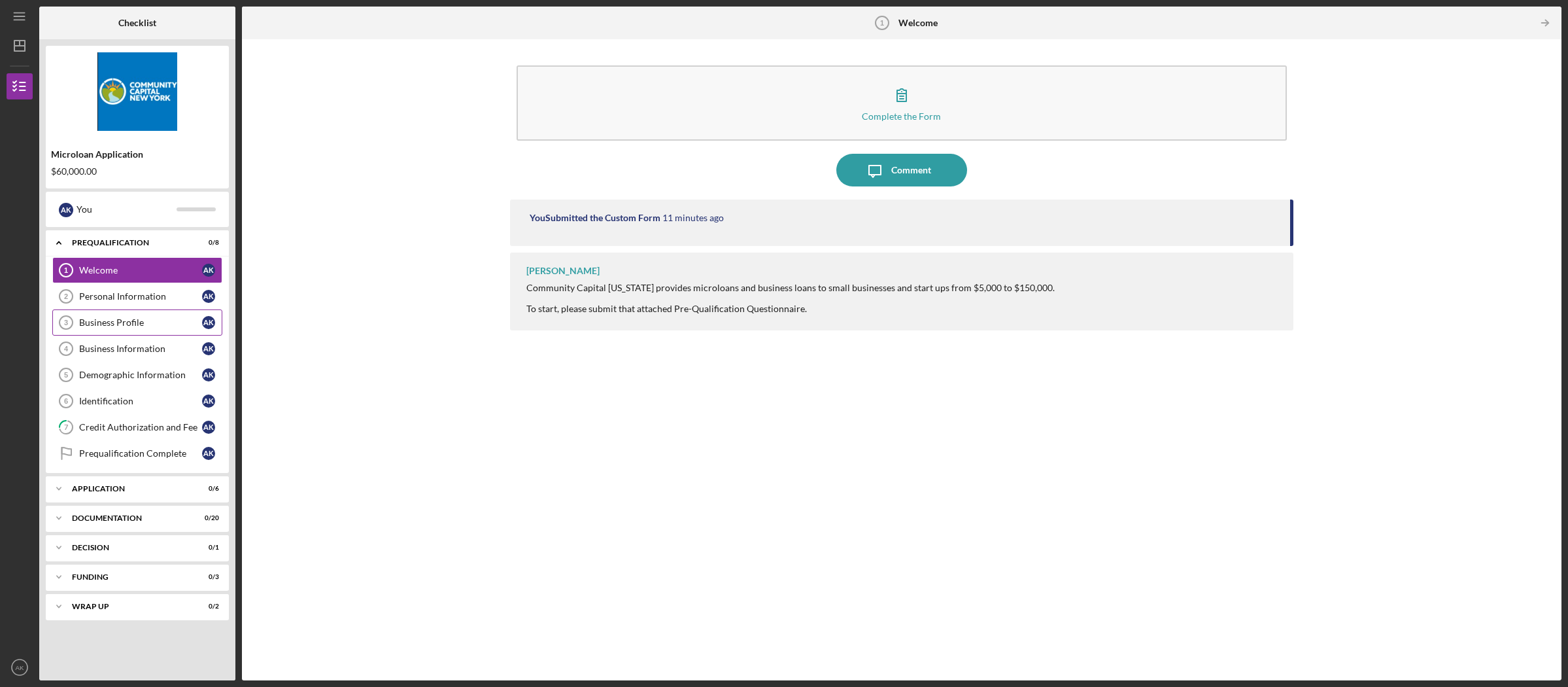
click at [119, 325] on div "Business Profile" at bounding box center [141, 322] width 123 height 10
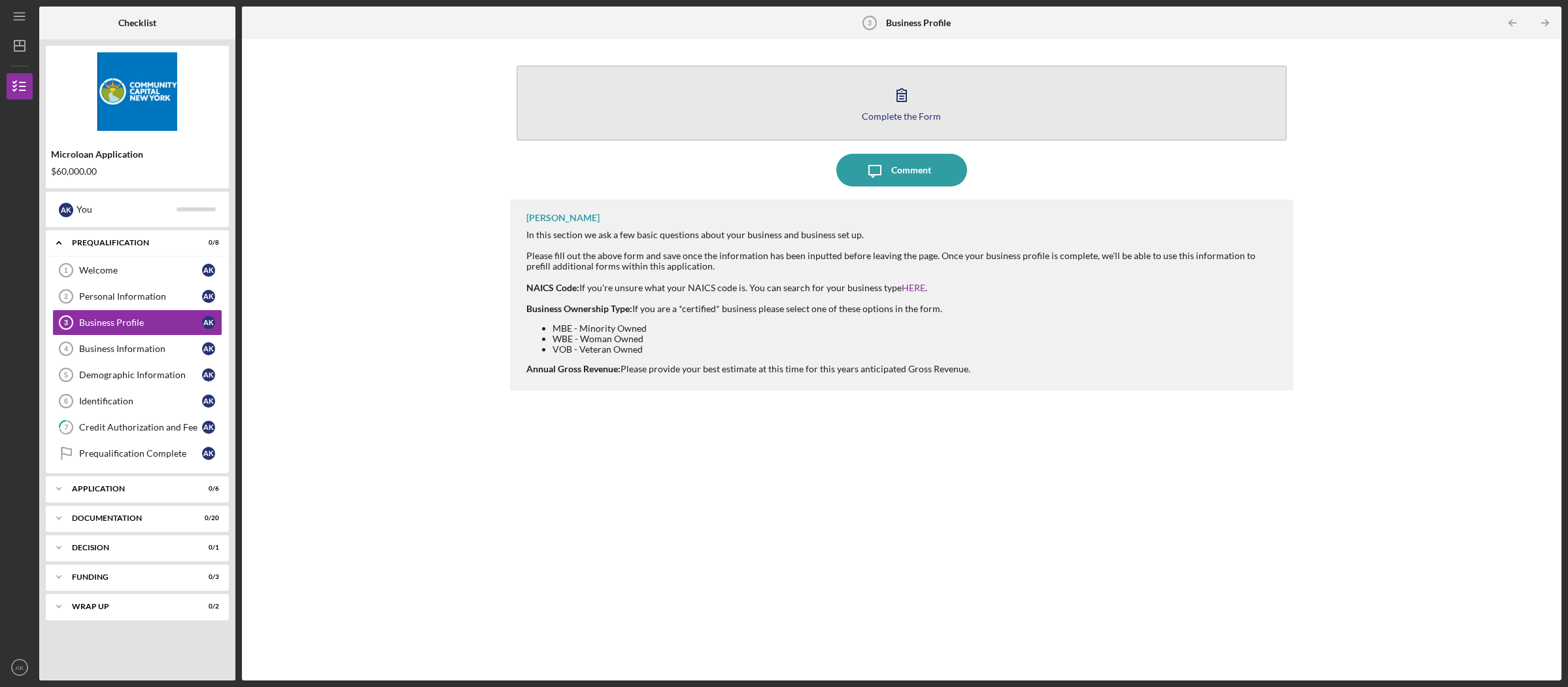
click at [812, 119] on button "Complete the Form Form" at bounding box center [903, 103] width 771 height 76
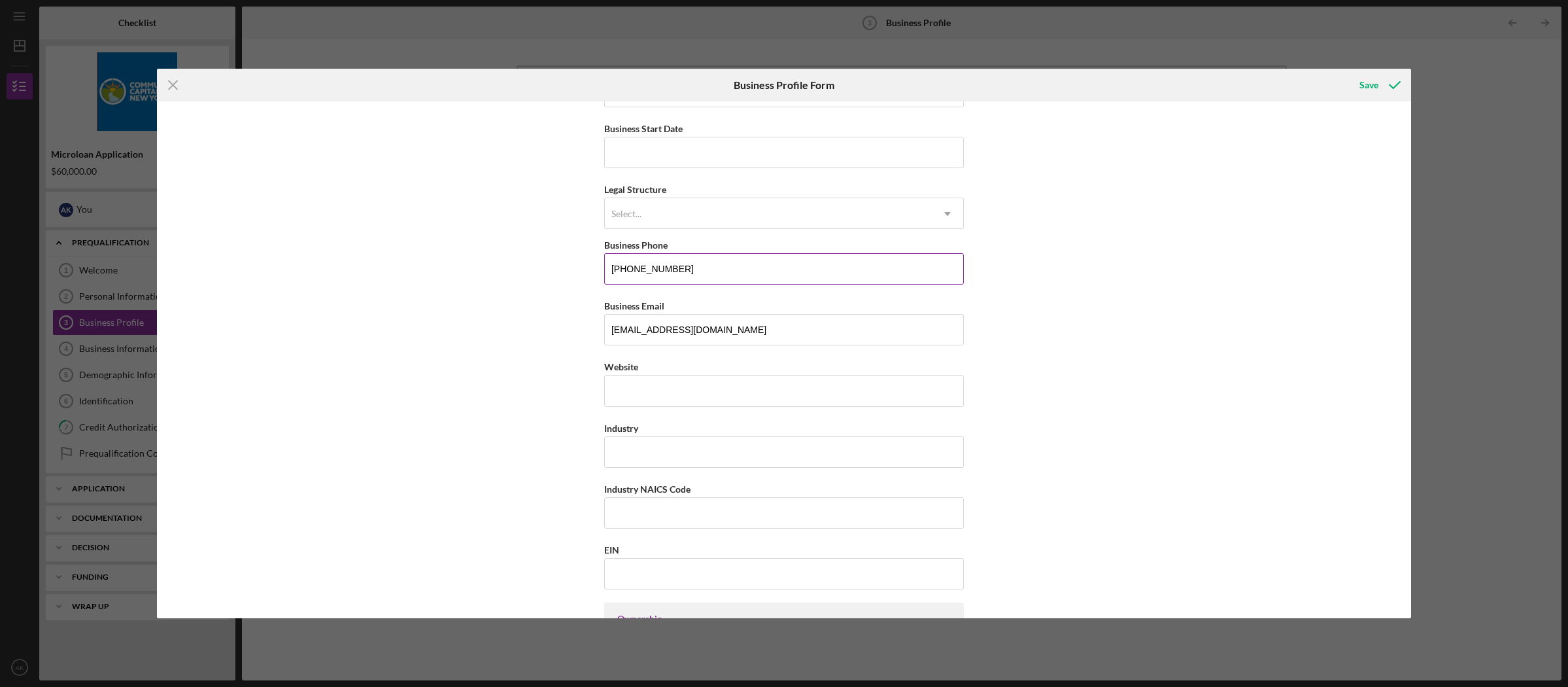
scroll to position [231, 0]
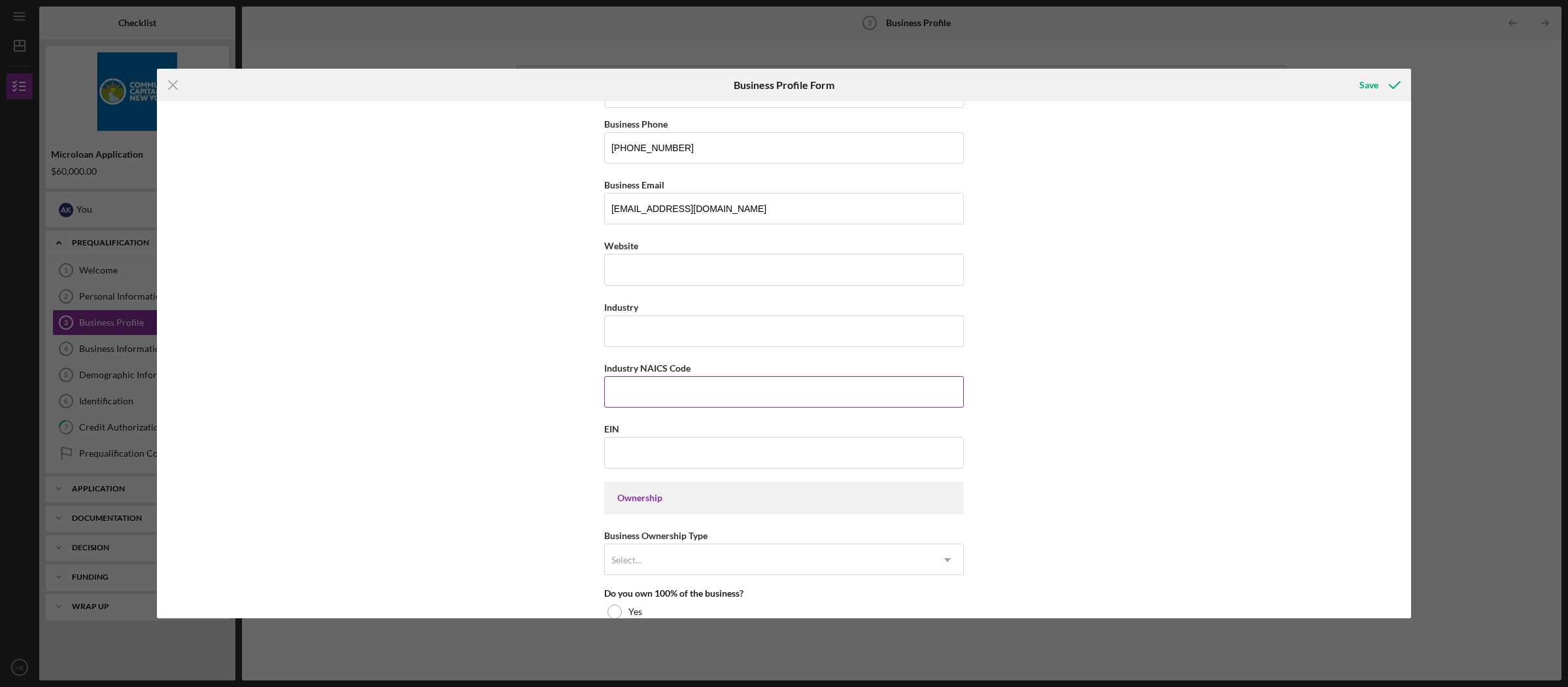
click at [762, 391] on input "Industry NAICS Code" at bounding box center [783, 392] width 359 height 32
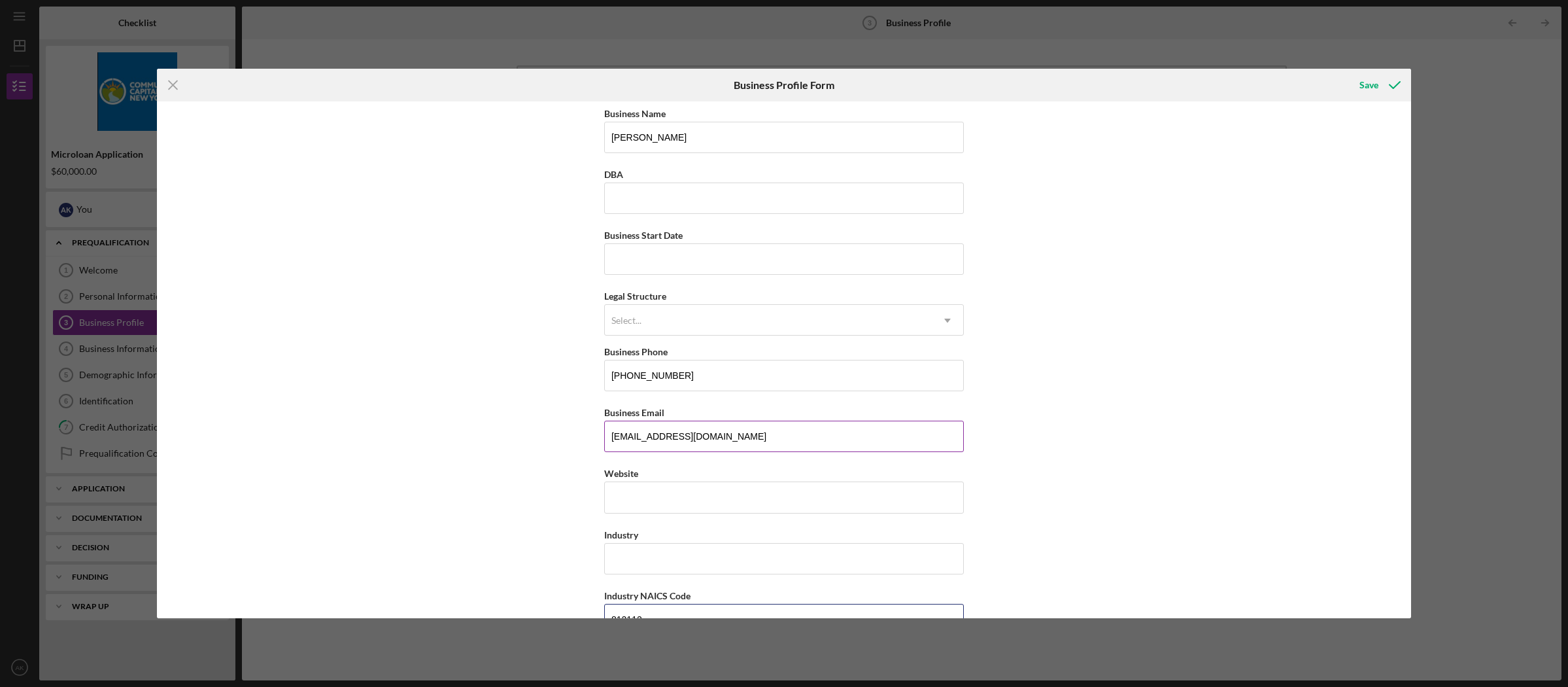
scroll to position [0, 0]
type input "812112"
click at [636, 136] on input "[PERSON_NAME]" at bounding box center [783, 140] width 359 height 32
type input "[PERSON_NAME]"
click at [673, 260] on input "Business Start Date" at bounding box center [783, 261] width 359 height 32
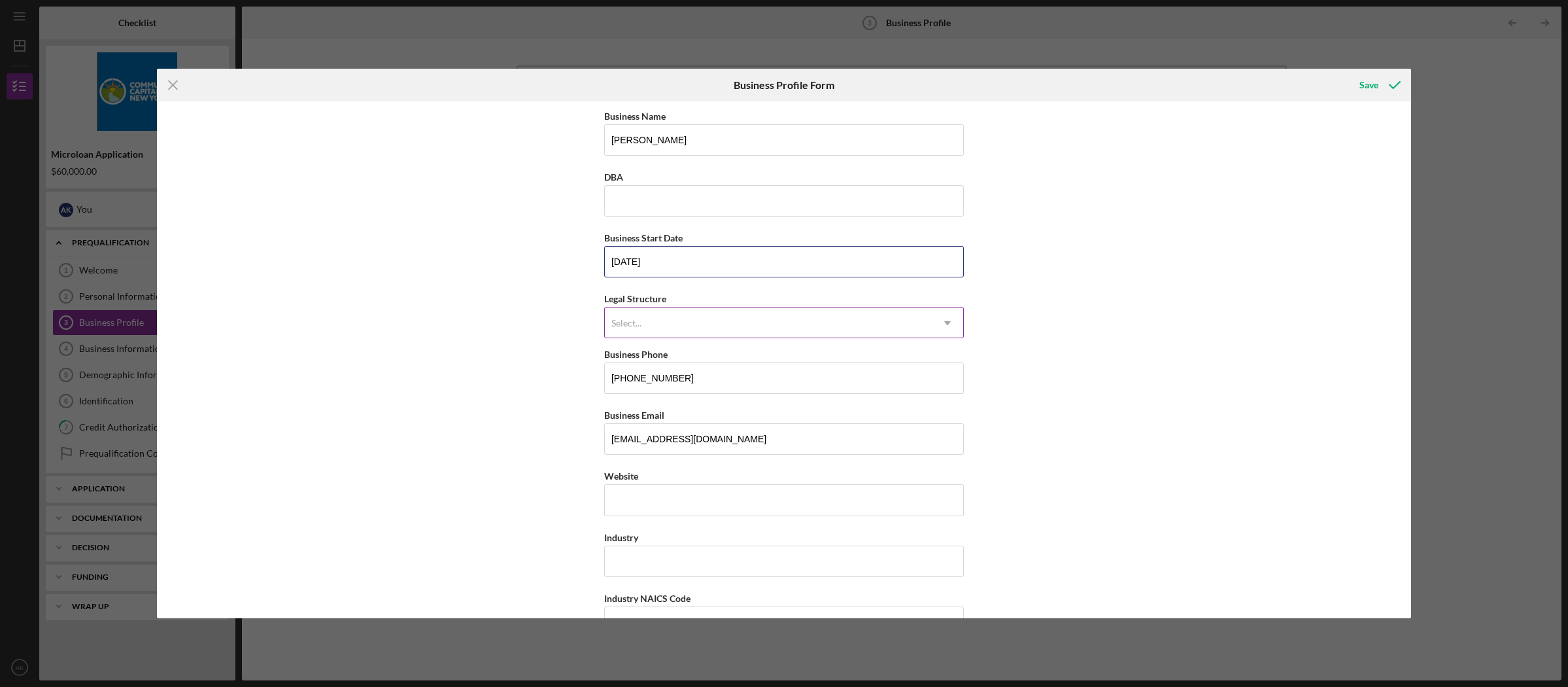
type input "[DATE]"
click at [716, 320] on div "Select..." at bounding box center [768, 323] width 327 height 30
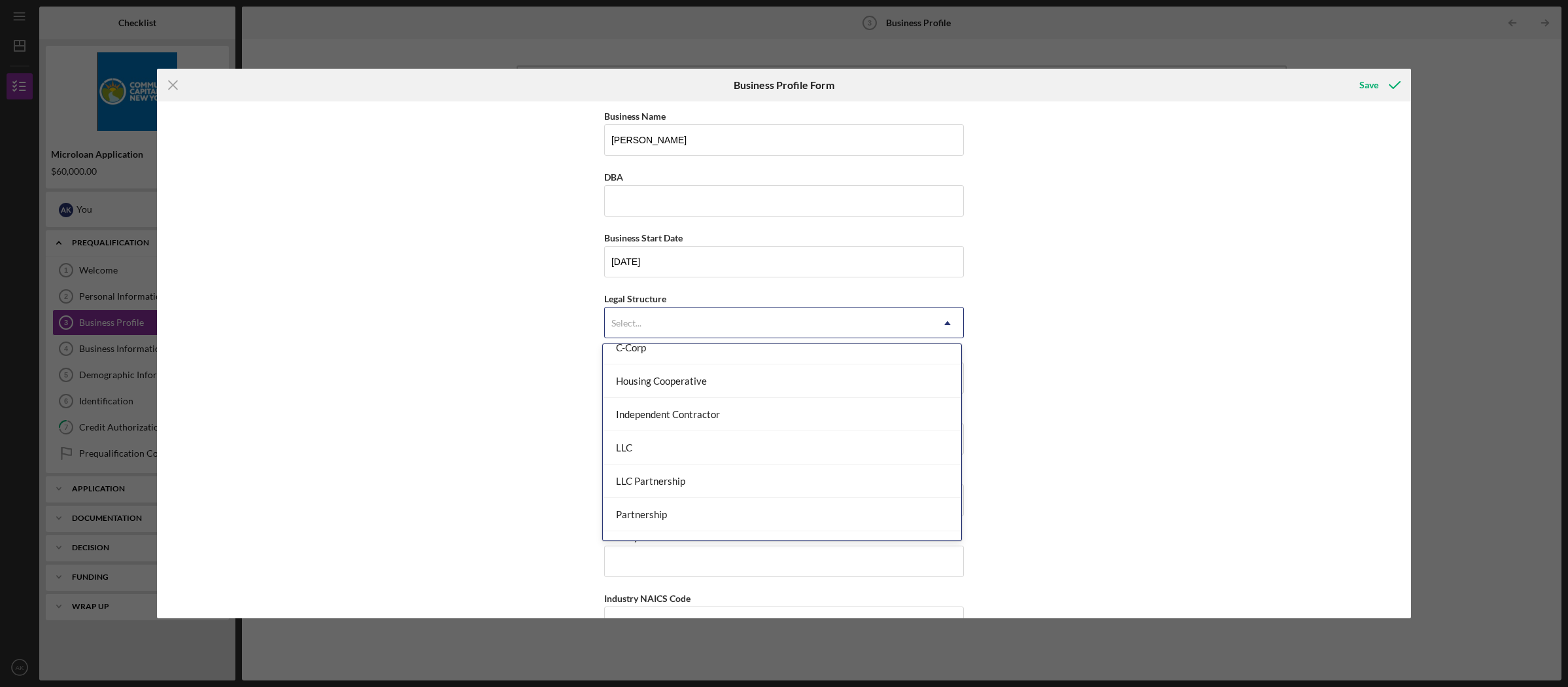
scroll to position [304, 0]
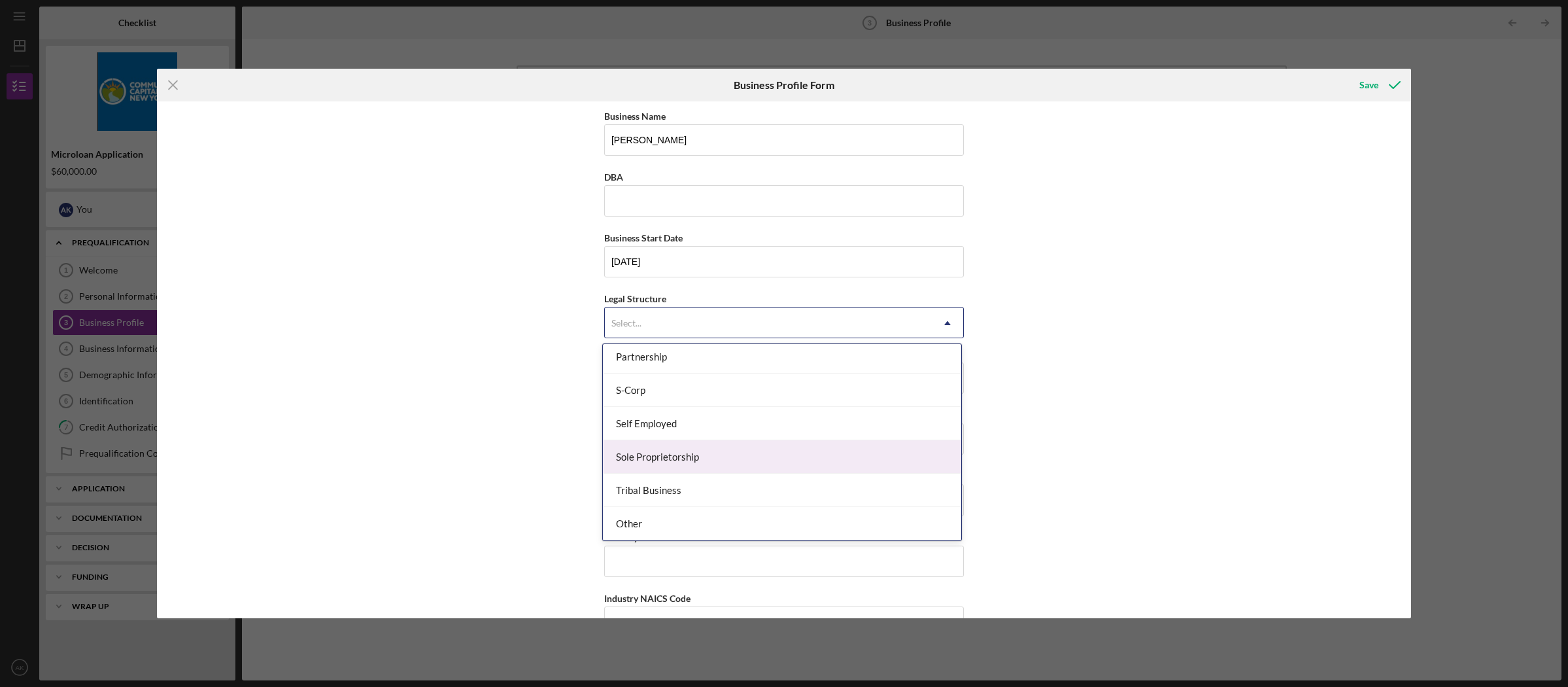
click at [705, 455] on div "Sole Proprietorship" at bounding box center [782, 457] width 358 height 34
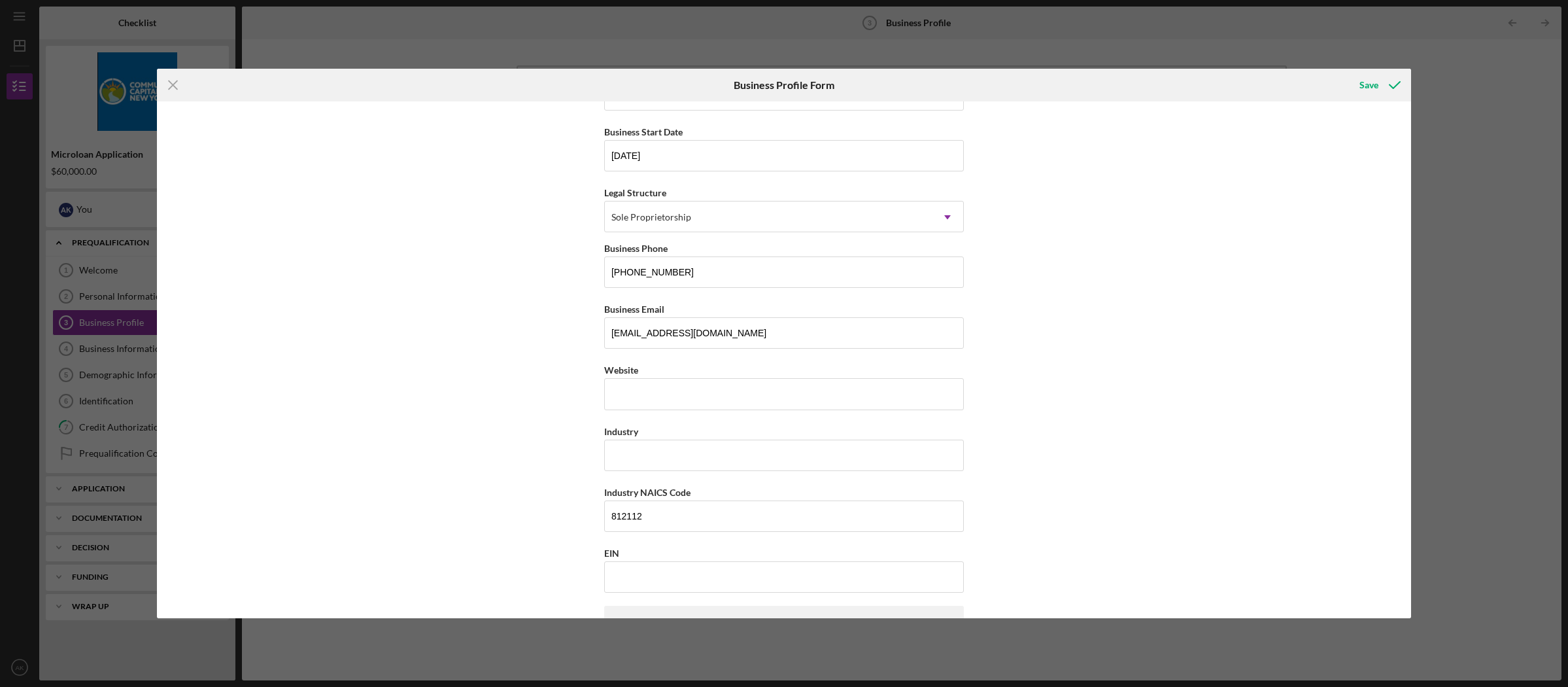
scroll to position [123, 0]
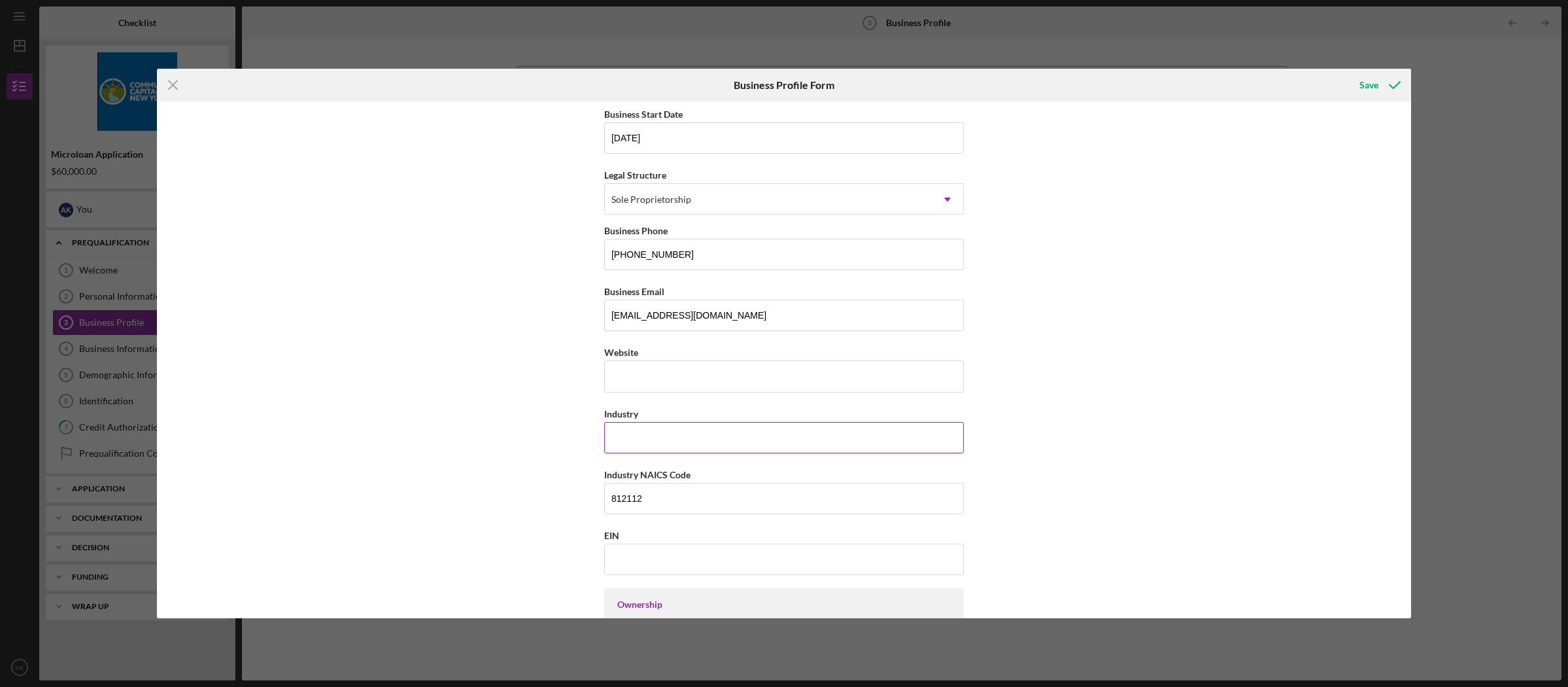
click at [700, 442] on input "Industry" at bounding box center [783, 438] width 359 height 32
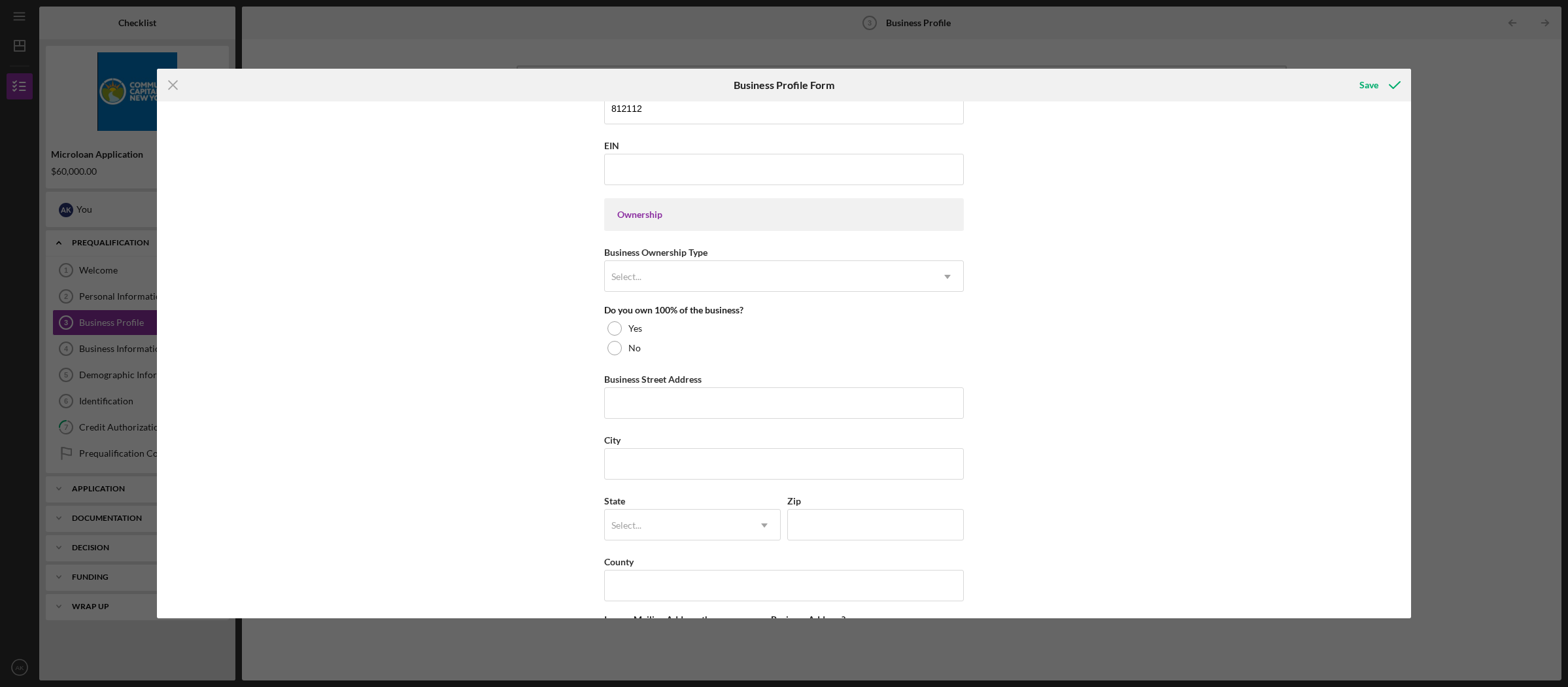
scroll to position [495, 0]
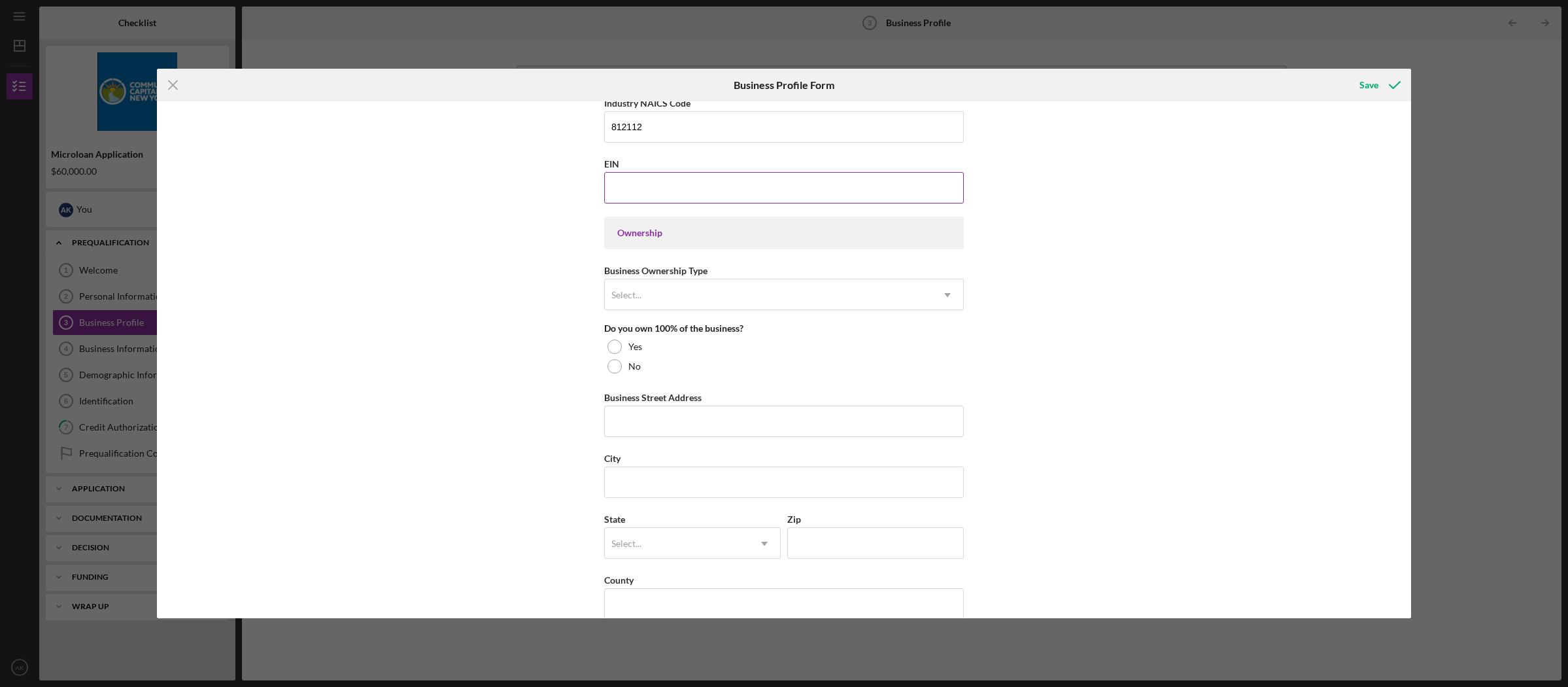
type input "BEAUTY SALON"
click at [650, 193] on input "EIN" at bounding box center [783, 188] width 359 height 32
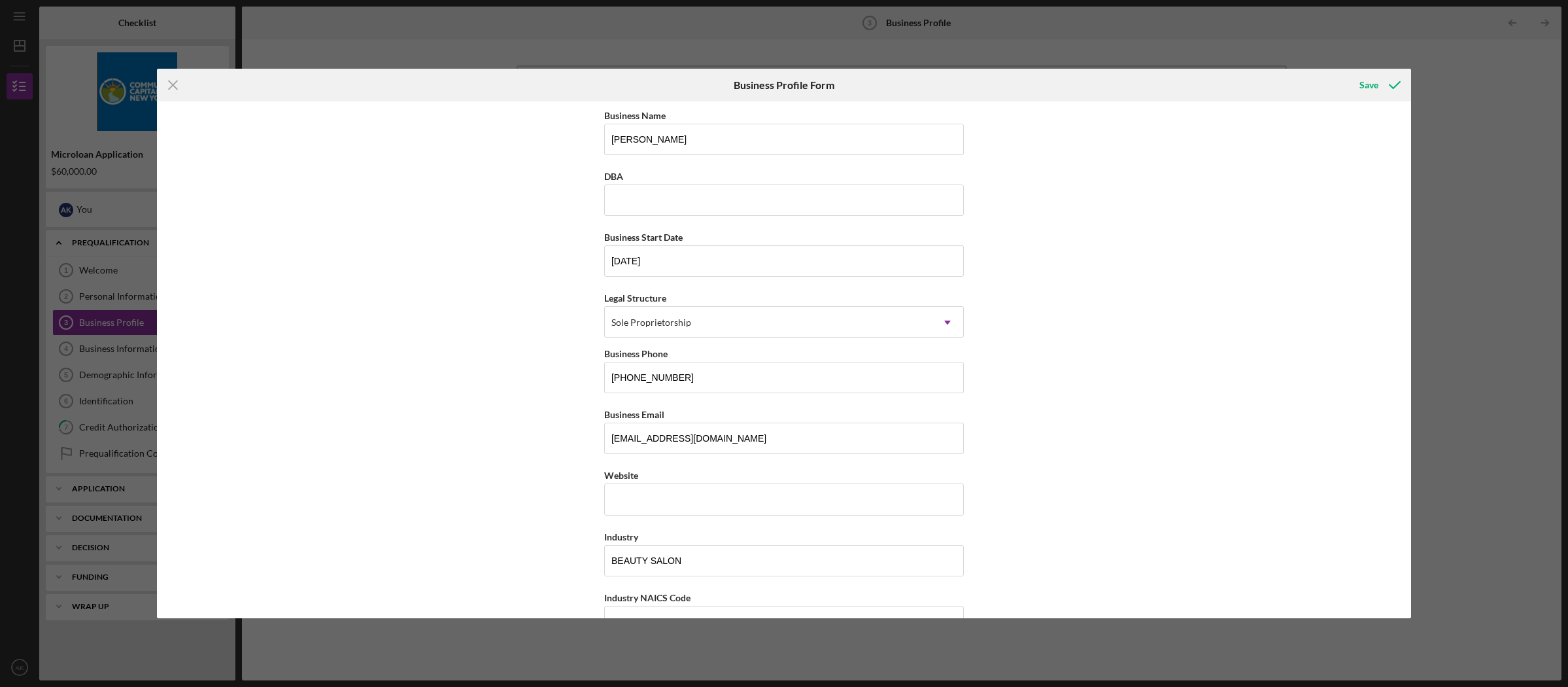
scroll to position [0, 0]
type input "39-3181465"
click at [641, 139] on input "[PERSON_NAME]" at bounding box center [783, 140] width 359 height 32
click at [648, 198] on input "DBA" at bounding box center [783, 201] width 359 height 32
type input "AICHA K KOUROUMA"
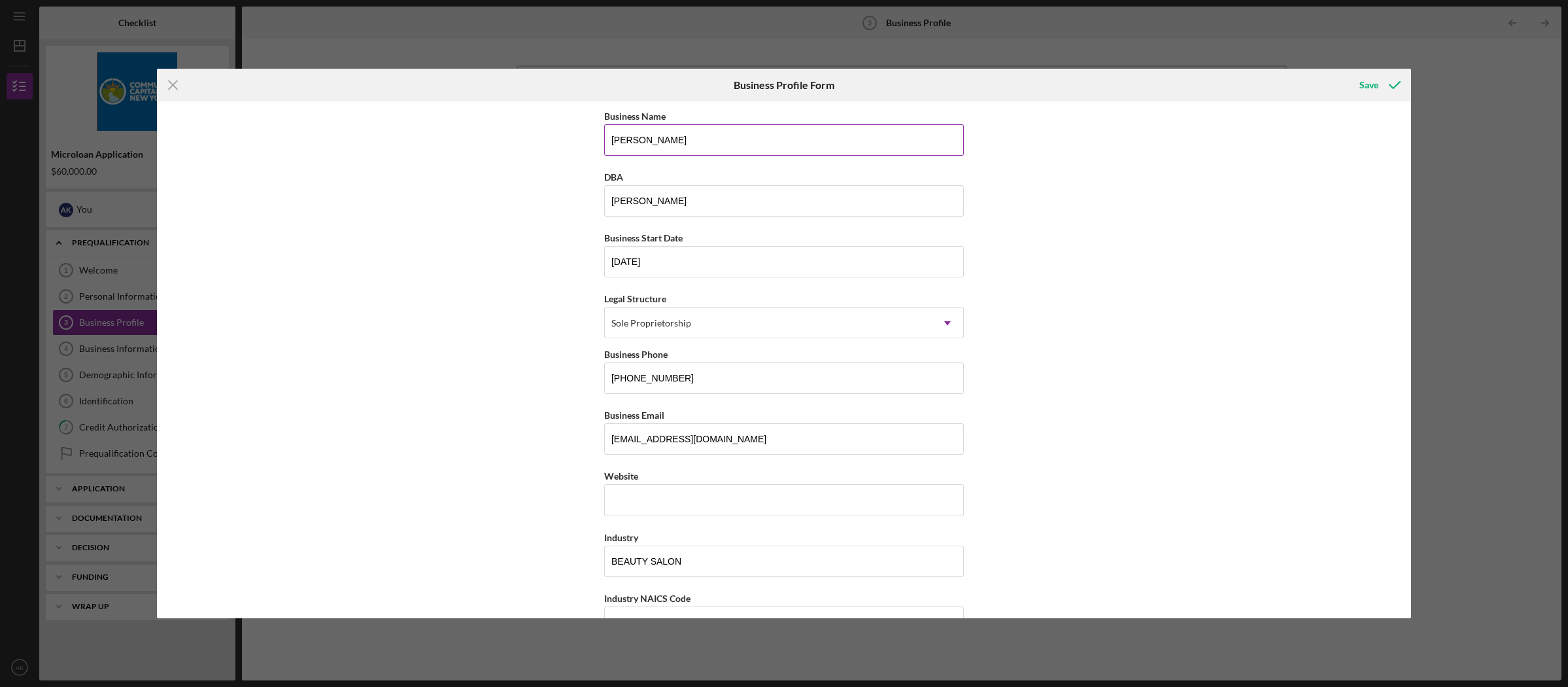
click at [641, 139] on input "[PERSON_NAME]" at bounding box center [783, 140] width 359 height 32
click at [718, 146] on input "[PERSON_NAME]" at bounding box center [783, 140] width 359 height 32
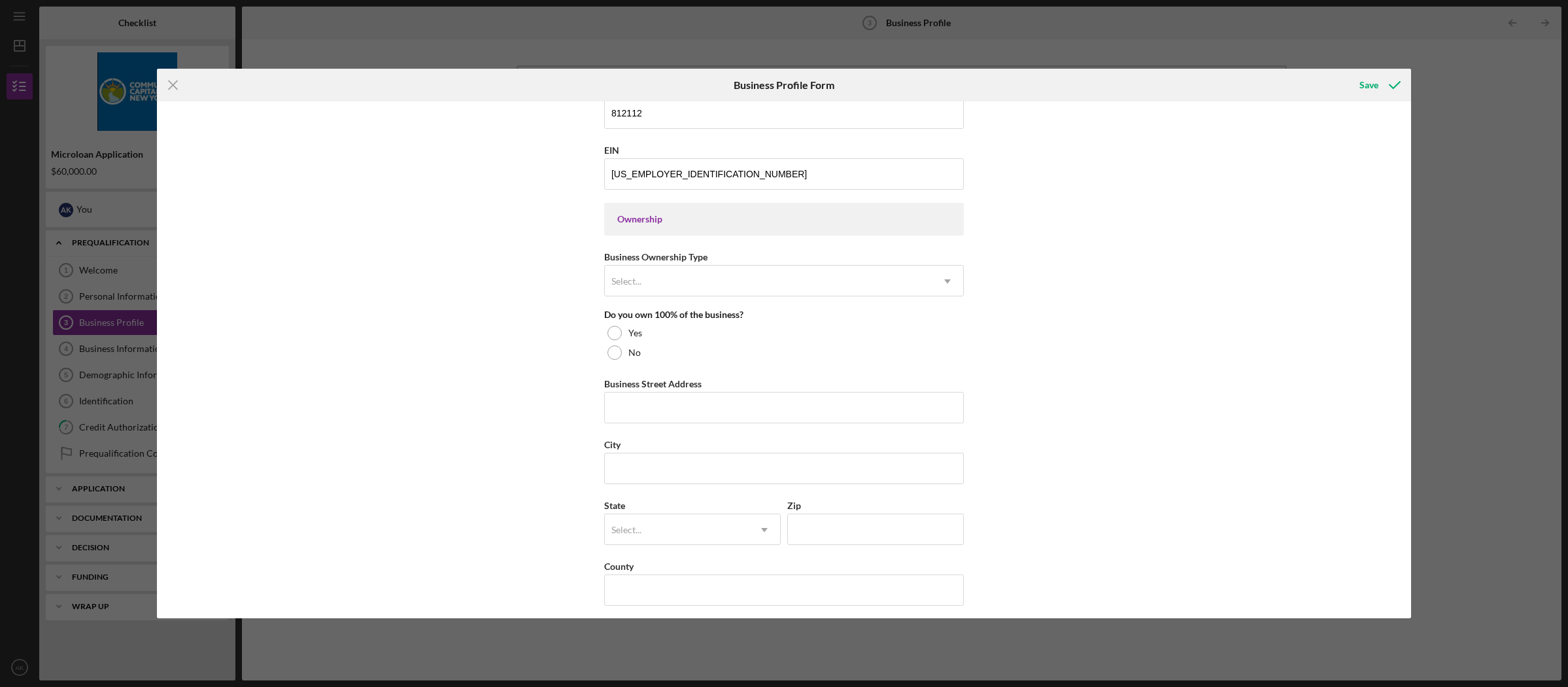
scroll to position [514, 0]
type input "Aicha Kourouma LLC"
click at [804, 276] on div "Select..." at bounding box center [768, 276] width 327 height 30
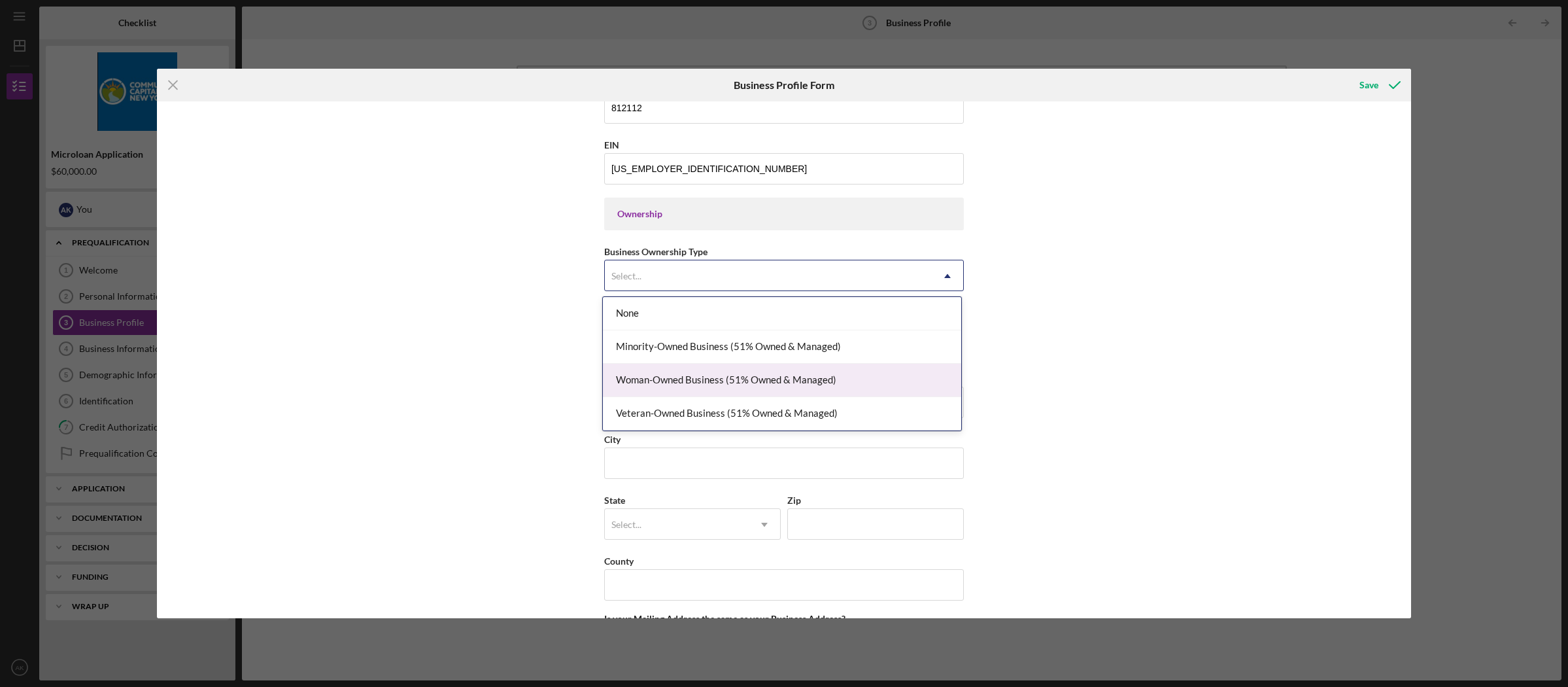
click at [807, 375] on div "Woman-Owned Business (51% Owned & Managed)" at bounding box center [782, 381] width 358 height 34
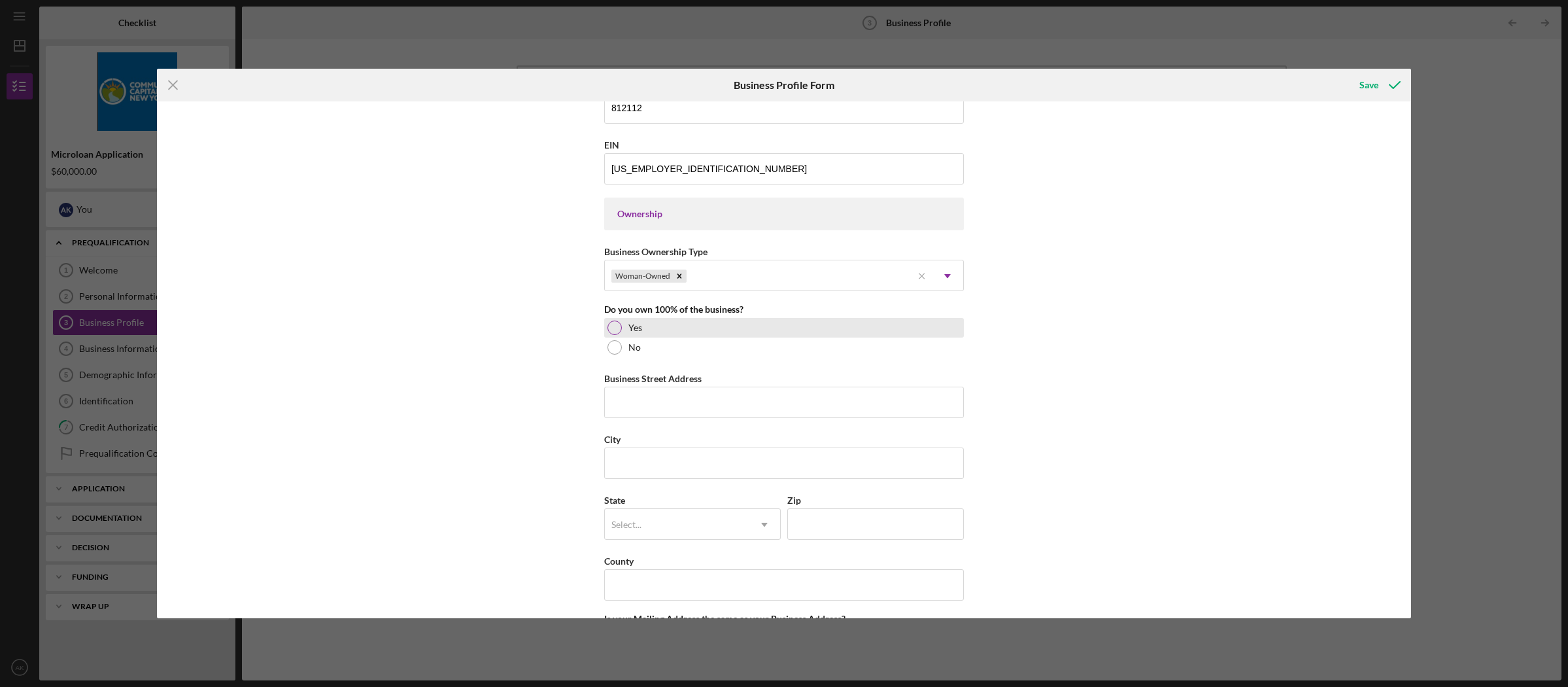
click at [609, 329] on div at bounding box center [614, 327] width 14 height 14
click at [711, 402] on input "Business Street Address" at bounding box center [783, 402] width 359 height 32
type input "815 E 170th st fl 1"
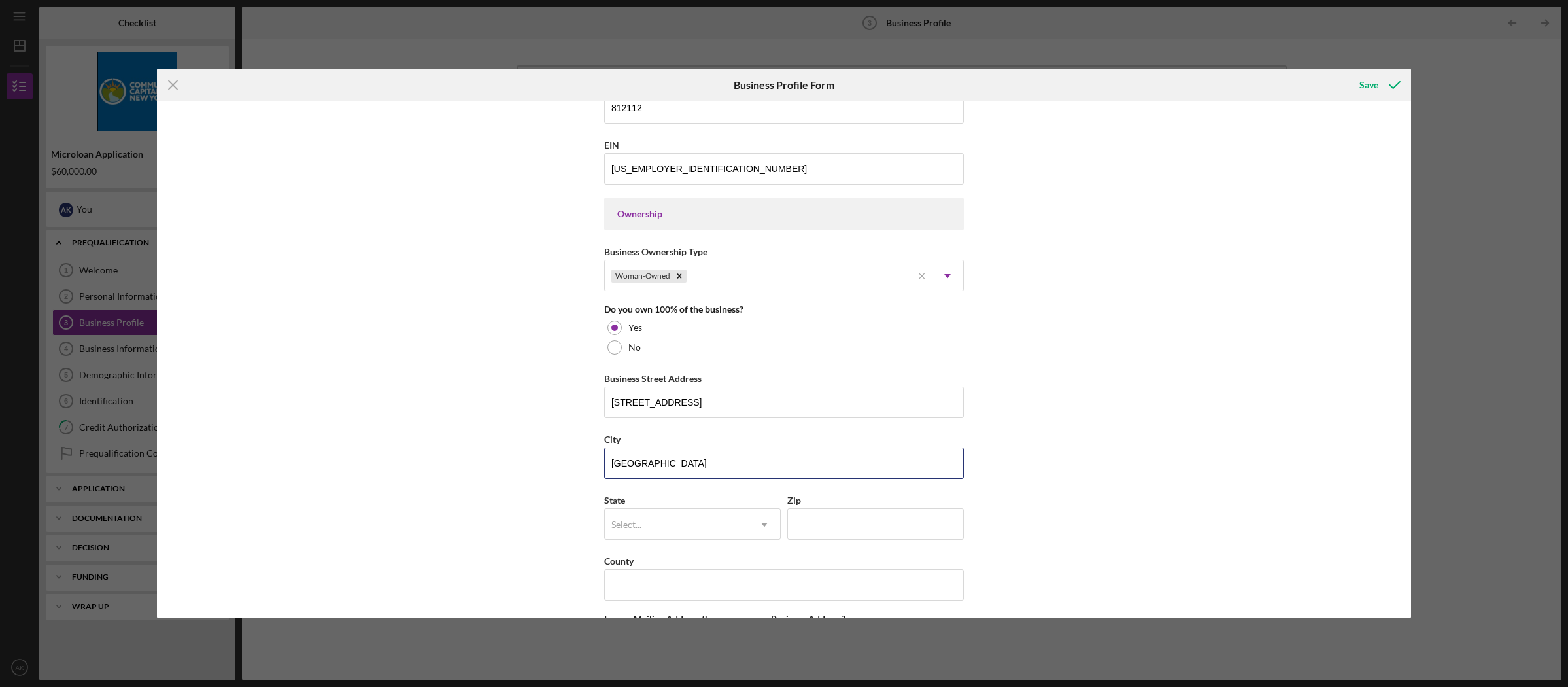
type input "Bronx"
type input "n"
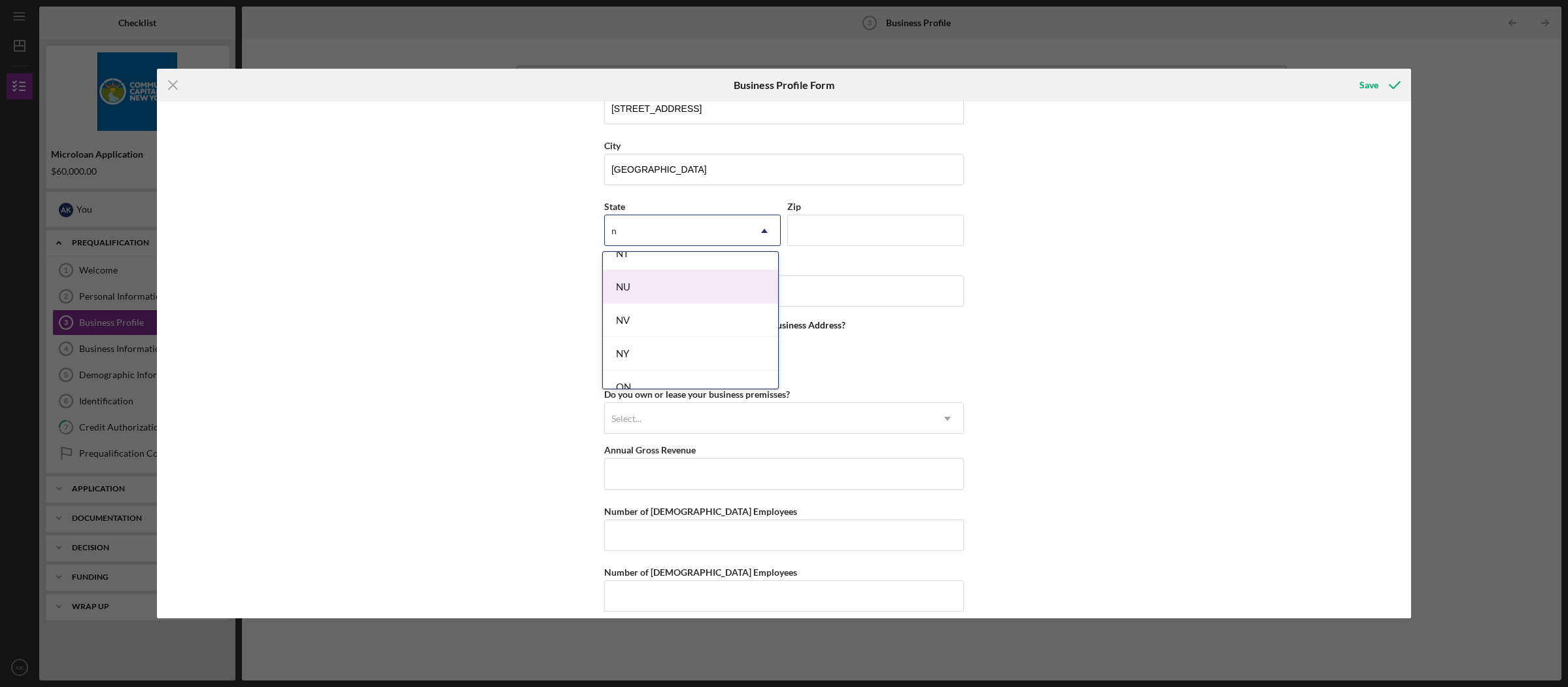
scroll to position [985, 0]
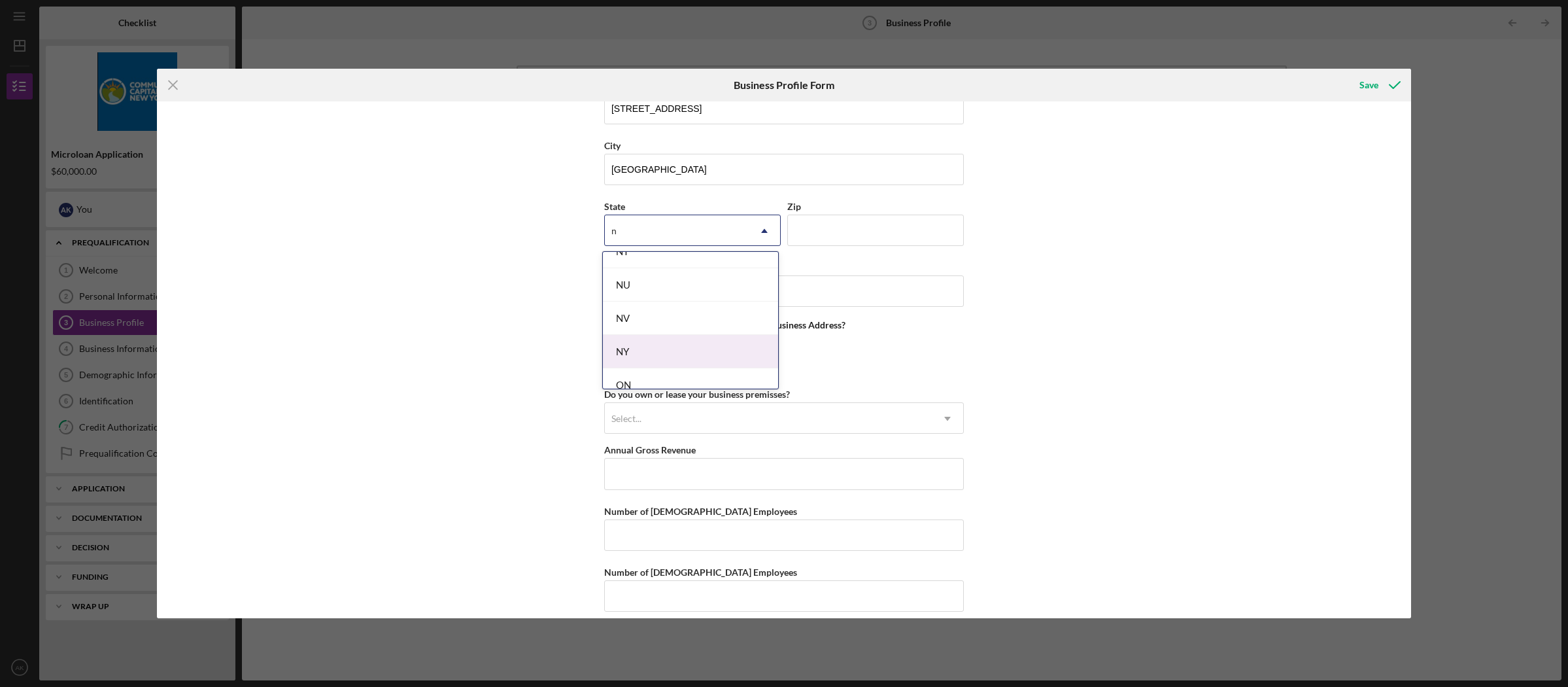
click at [698, 361] on div "NY" at bounding box center [691, 352] width 175 height 34
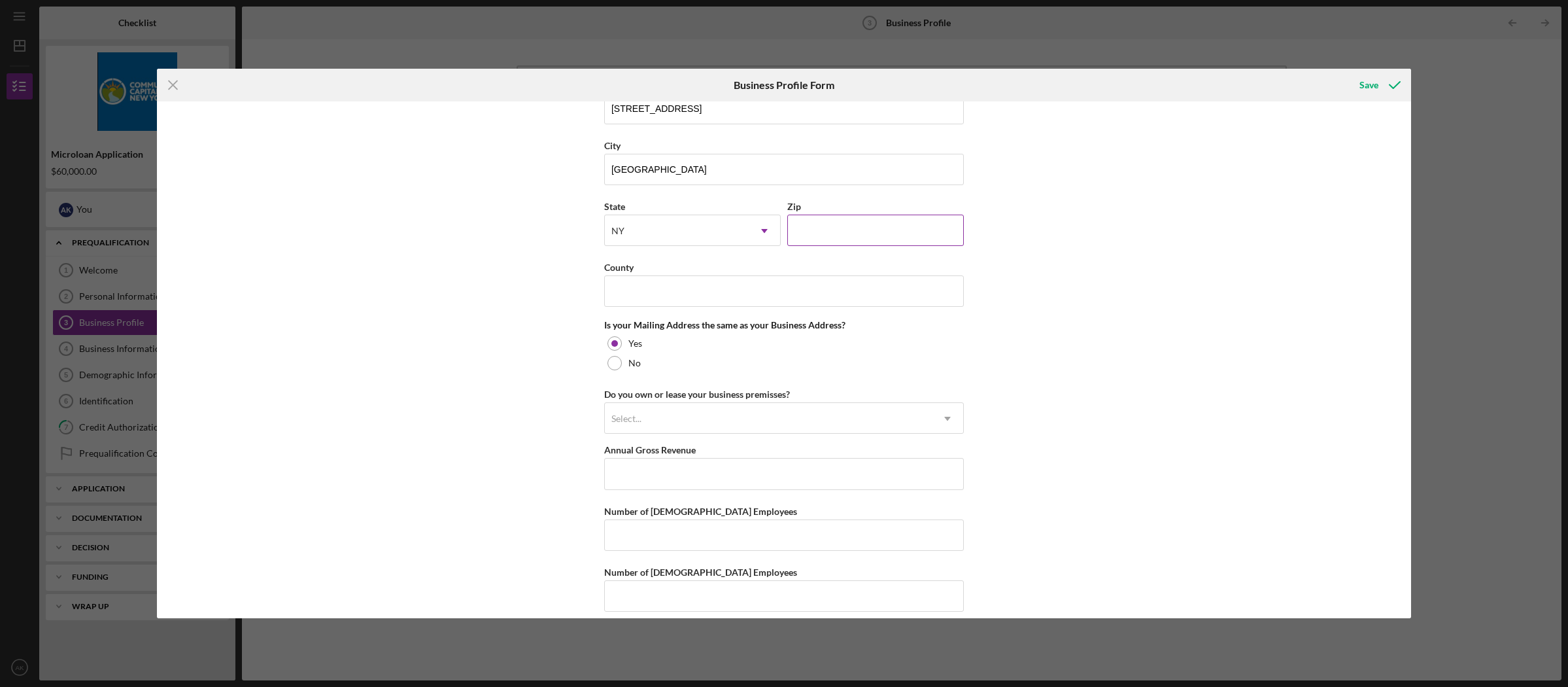
click at [833, 225] on input "Zip" at bounding box center [875, 231] width 176 height 32
type input "10459"
click at [823, 292] on input "County" at bounding box center [783, 291] width 359 height 32
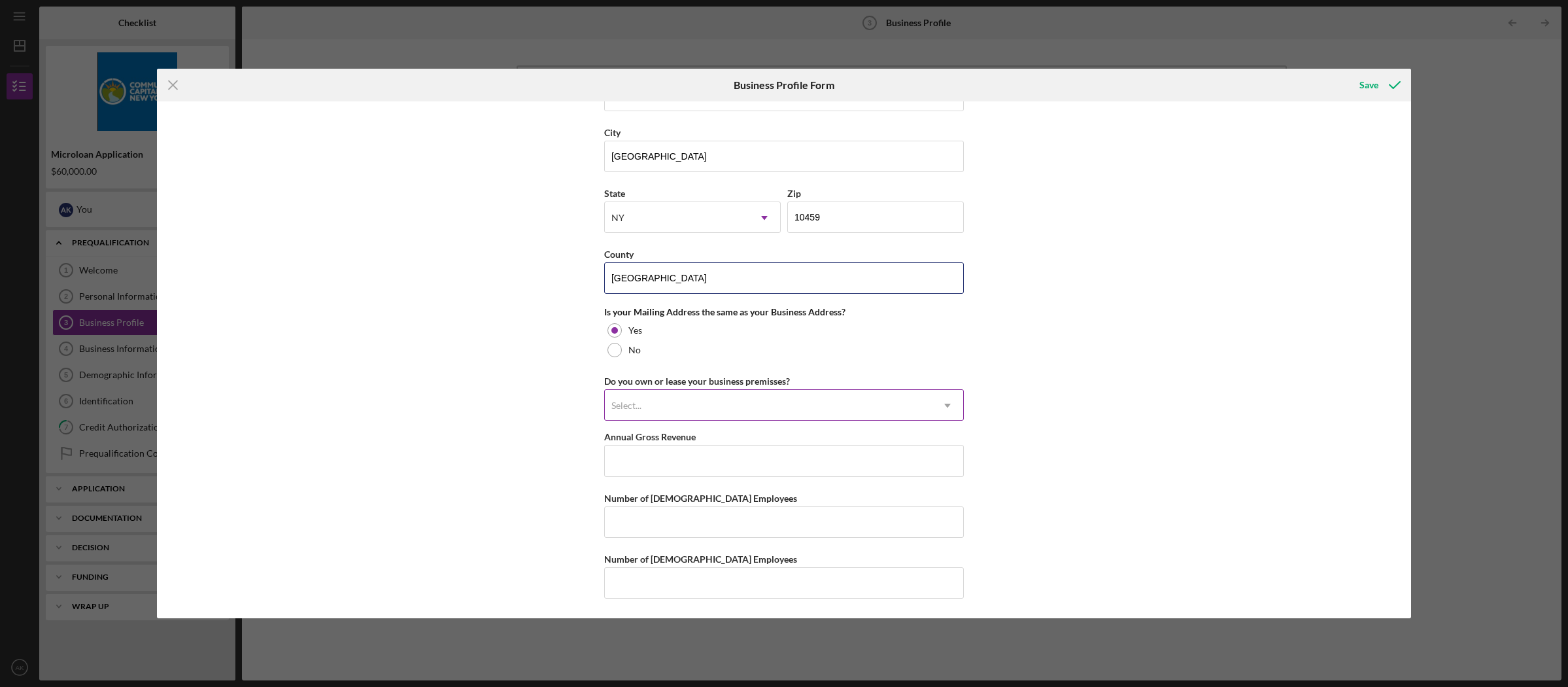
type input "Bronx"
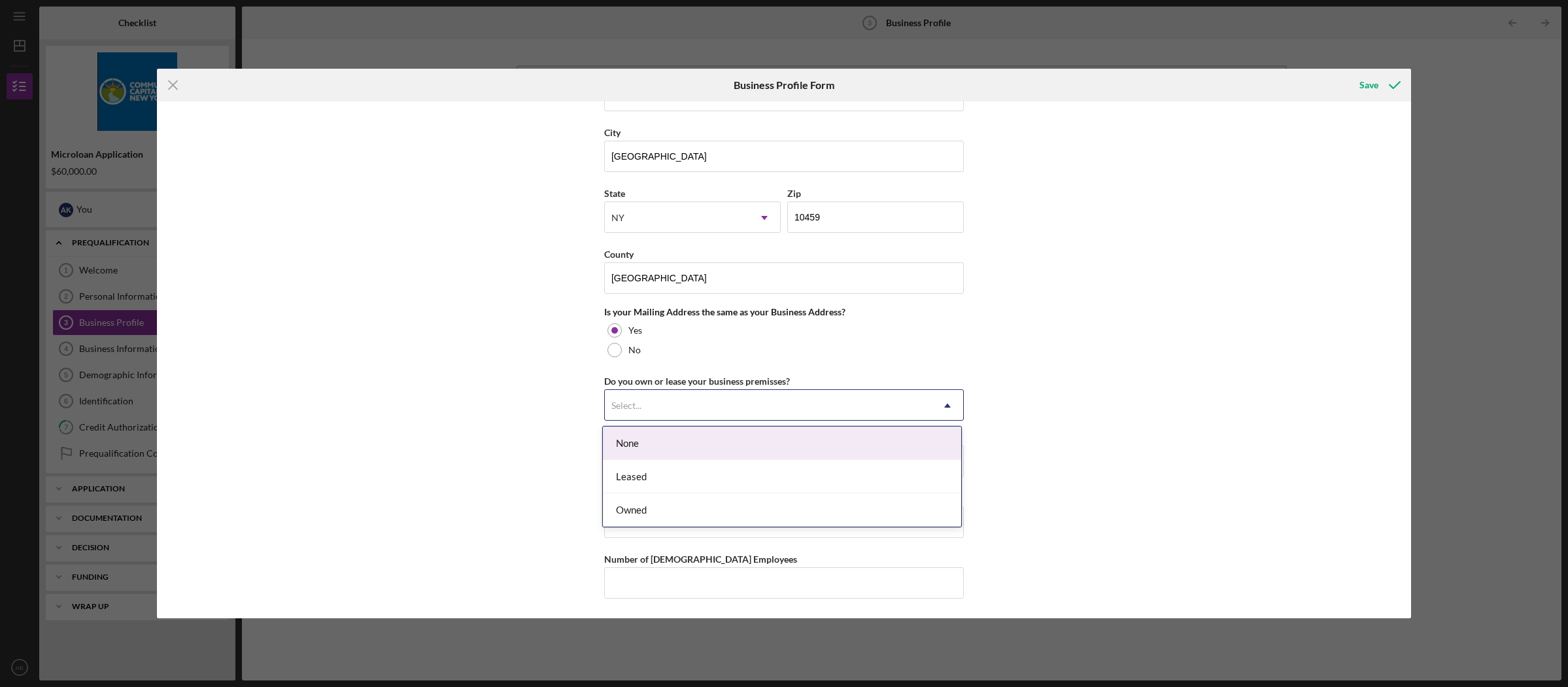
click at [836, 403] on div "Select..." at bounding box center [768, 405] width 327 height 30
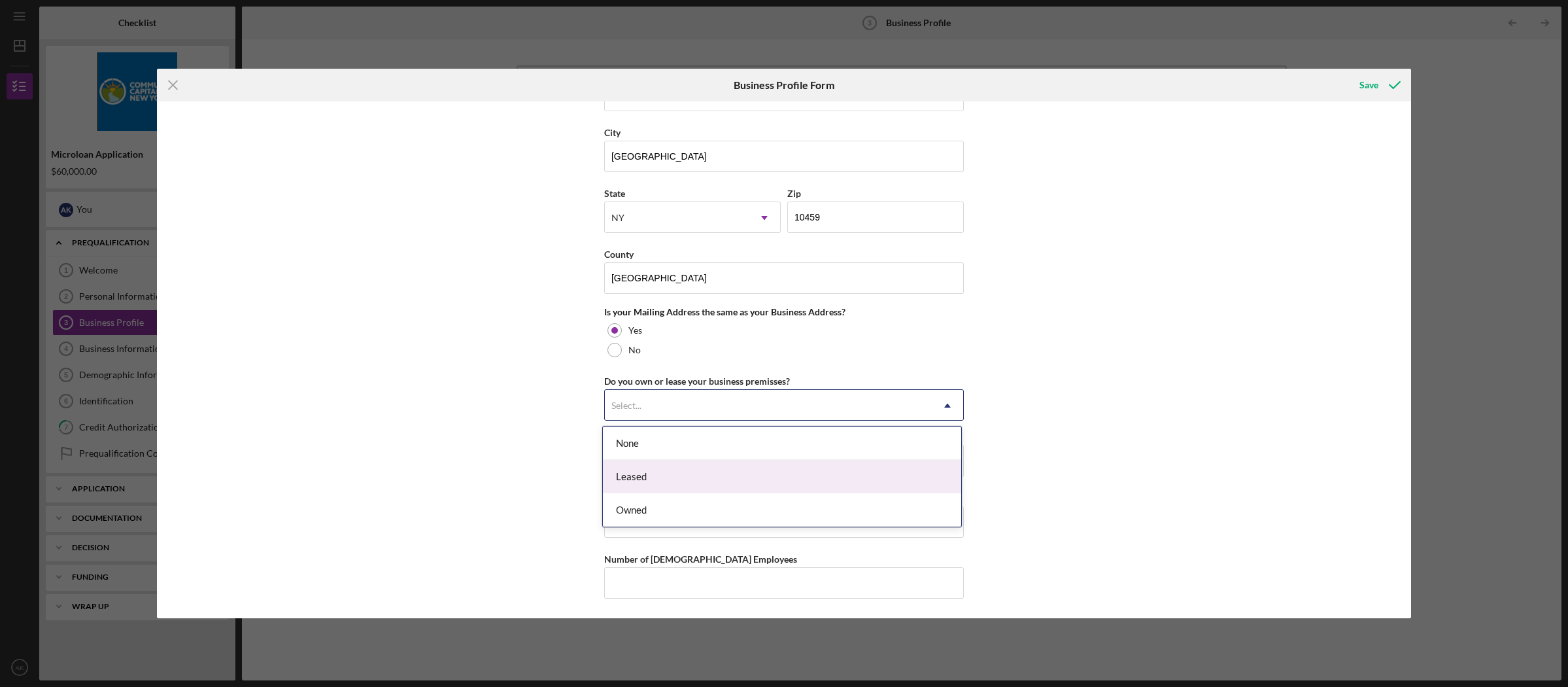
click at [743, 484] on div "Leased" at bounding box center [782, 477] width 358 height 34
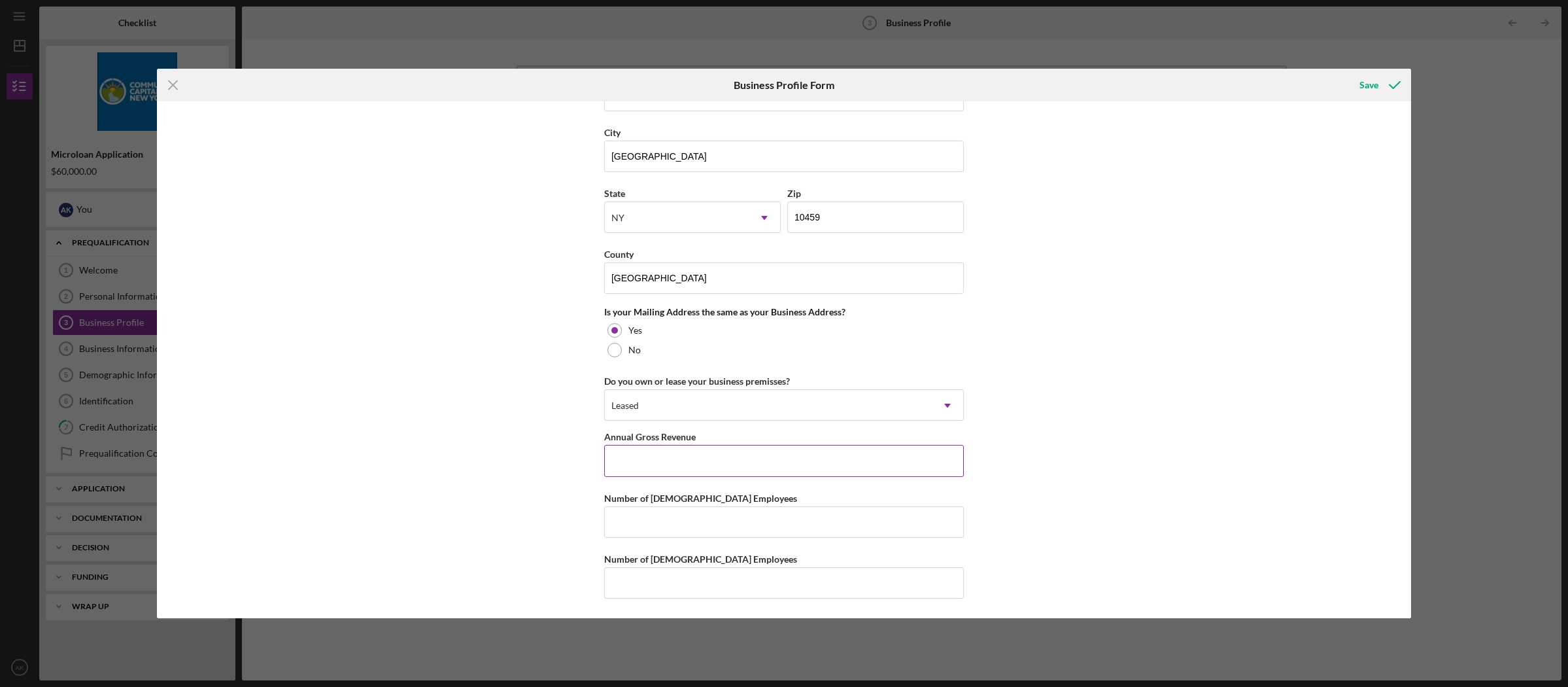
click at [737, 460] on input "Annual Gross Revenue" at bounding box center [783, 461] width 359 height 32
type input "$433,960"
click at [703, 526] on input "Number of [DEMOGRAPHIC_DATA] Employees" at bounding box center [783, 522] width 359 height 32
type input "2"
click at [700, 582] on input "Number of [DEMOGRAPHIC_DATA] Employees" at bounding box center [783, 583] width 359 height 32
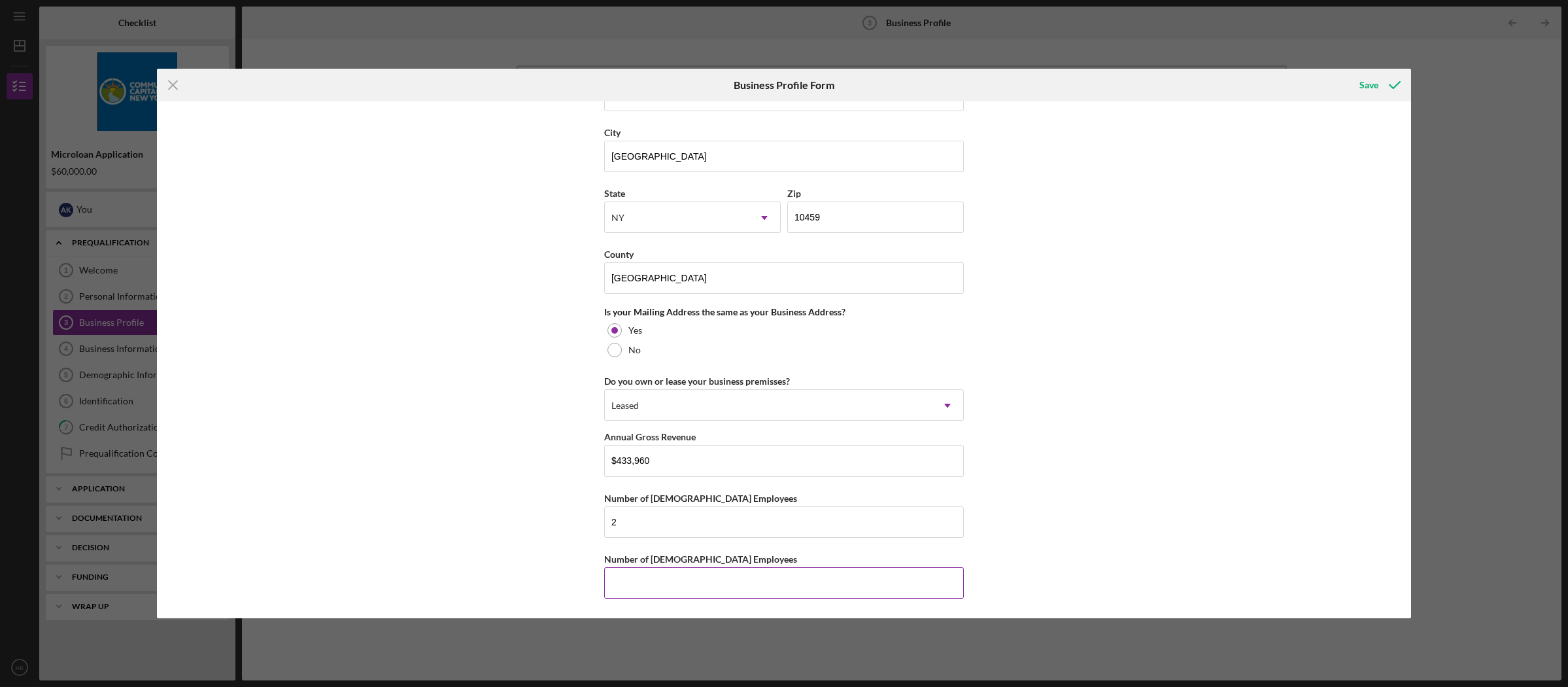
type input "1"
type input "2"
click at [1367, 82] on div "Save" at bounding box center [1369, 85] width 19 height 26
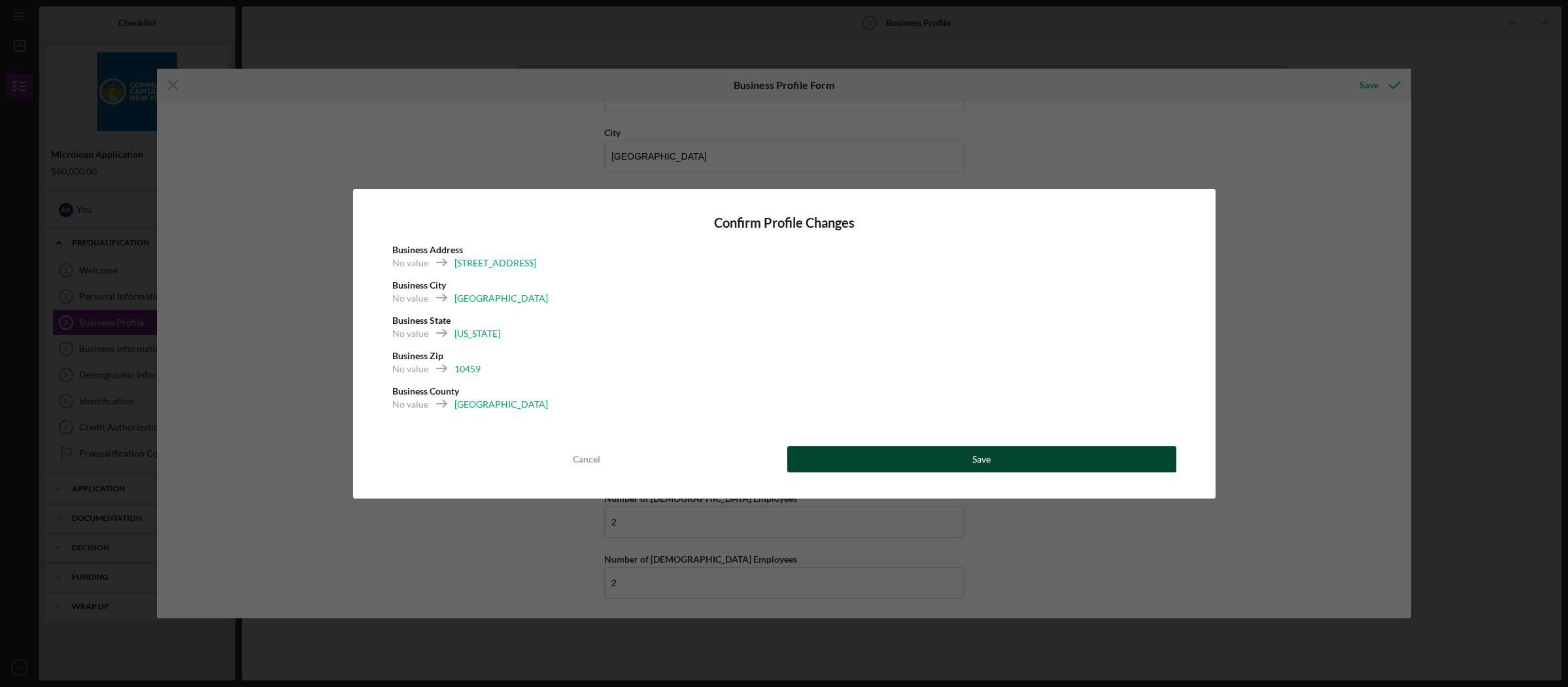
click at [938, 457] on button "Save" at bounding box center [982, 459] width 389 height 26
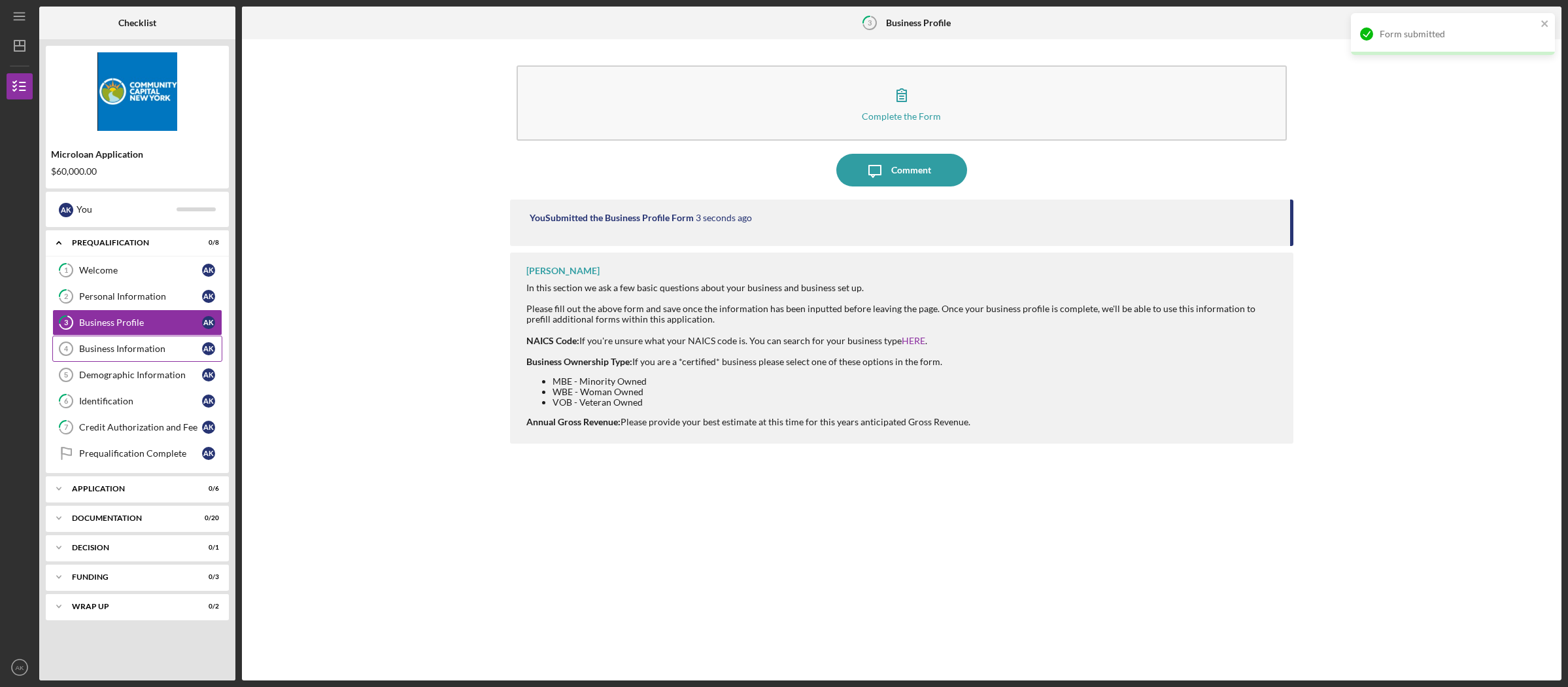
click at [149, 349] on div "Business Information" at bounding box center [141, 348] width 123 height 10
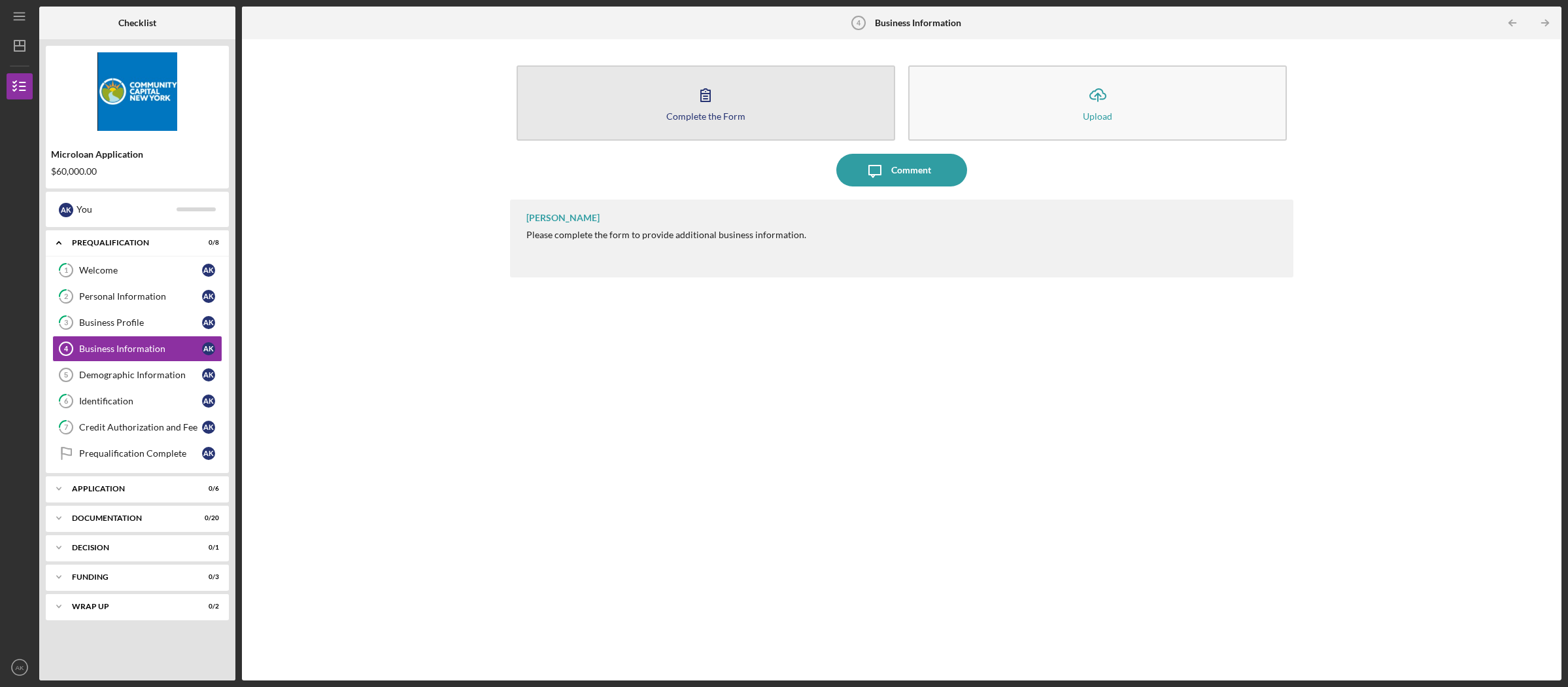
click at [729, 111] on div "Complete the Form" at bounding box center [706, 116] width 79 height 10
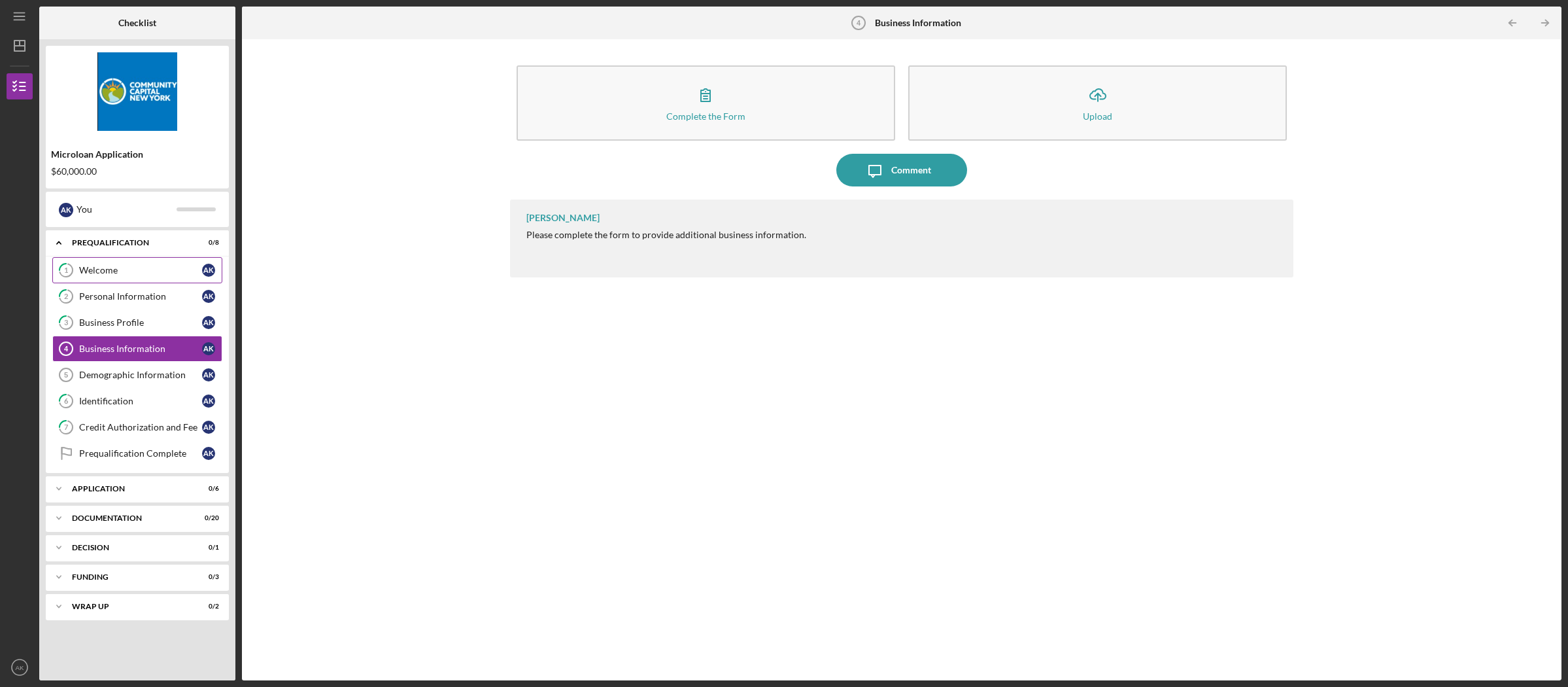
click at [135, 265] on div "Welcome" at bounding box center [141, 270] width 123 height 10
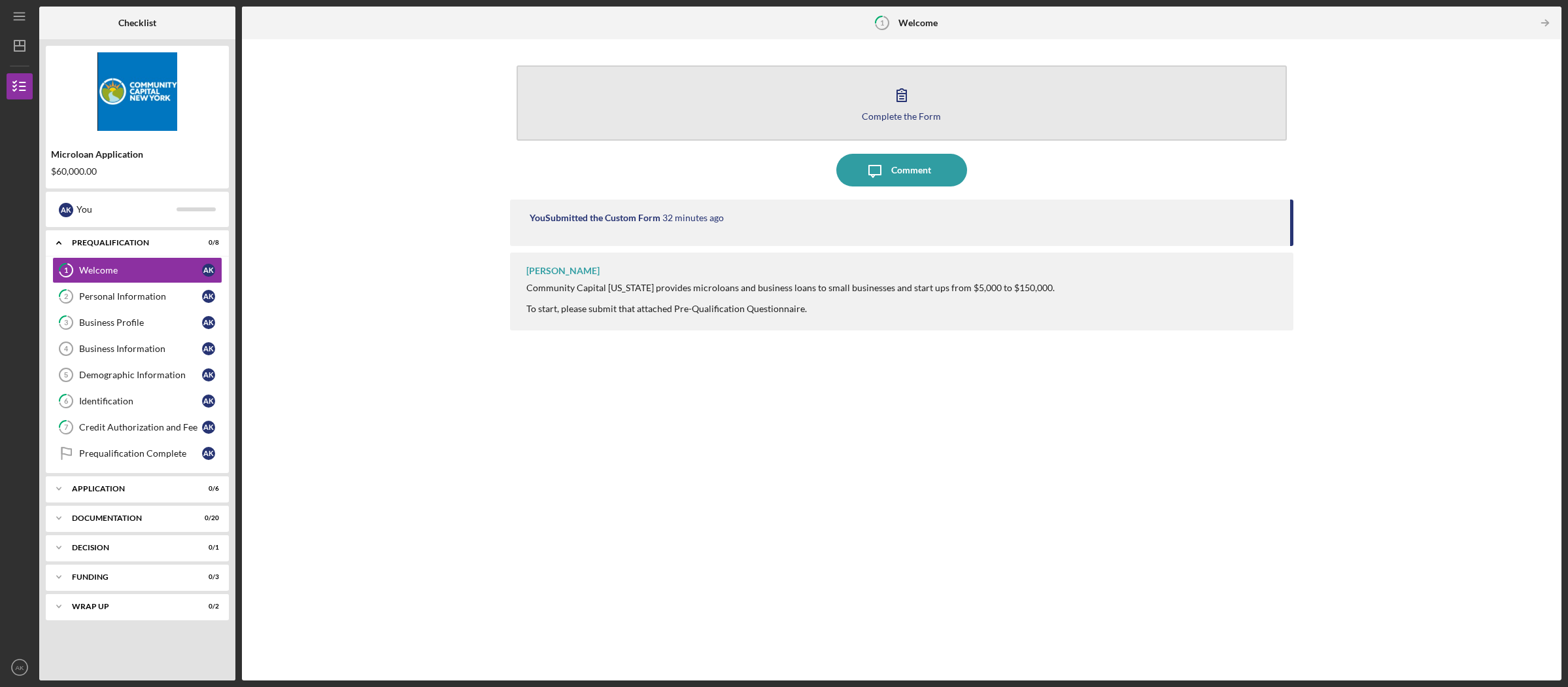
click at [849, 93] on button "Complete the Form Form" at bounding box center [903, 103] width 771 height 76
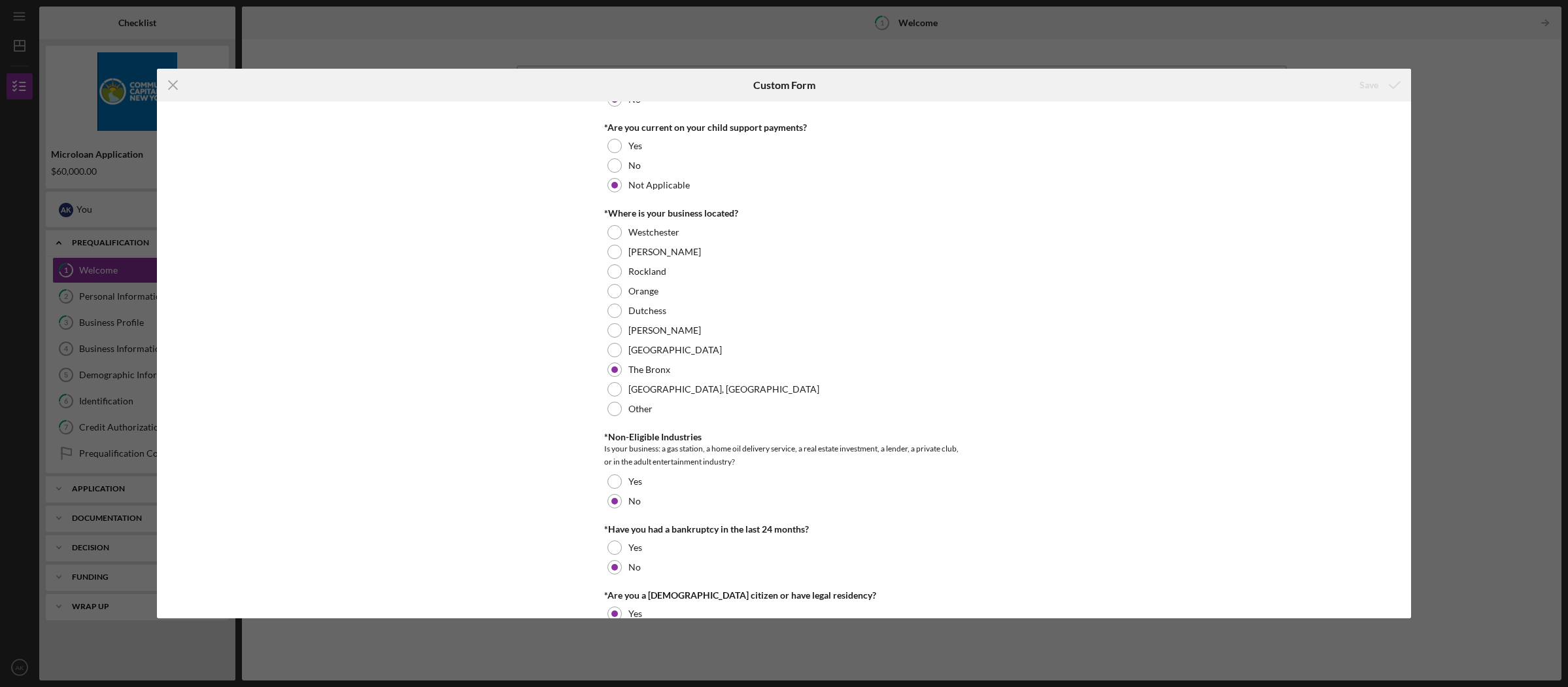
scroll to position [471, 0]
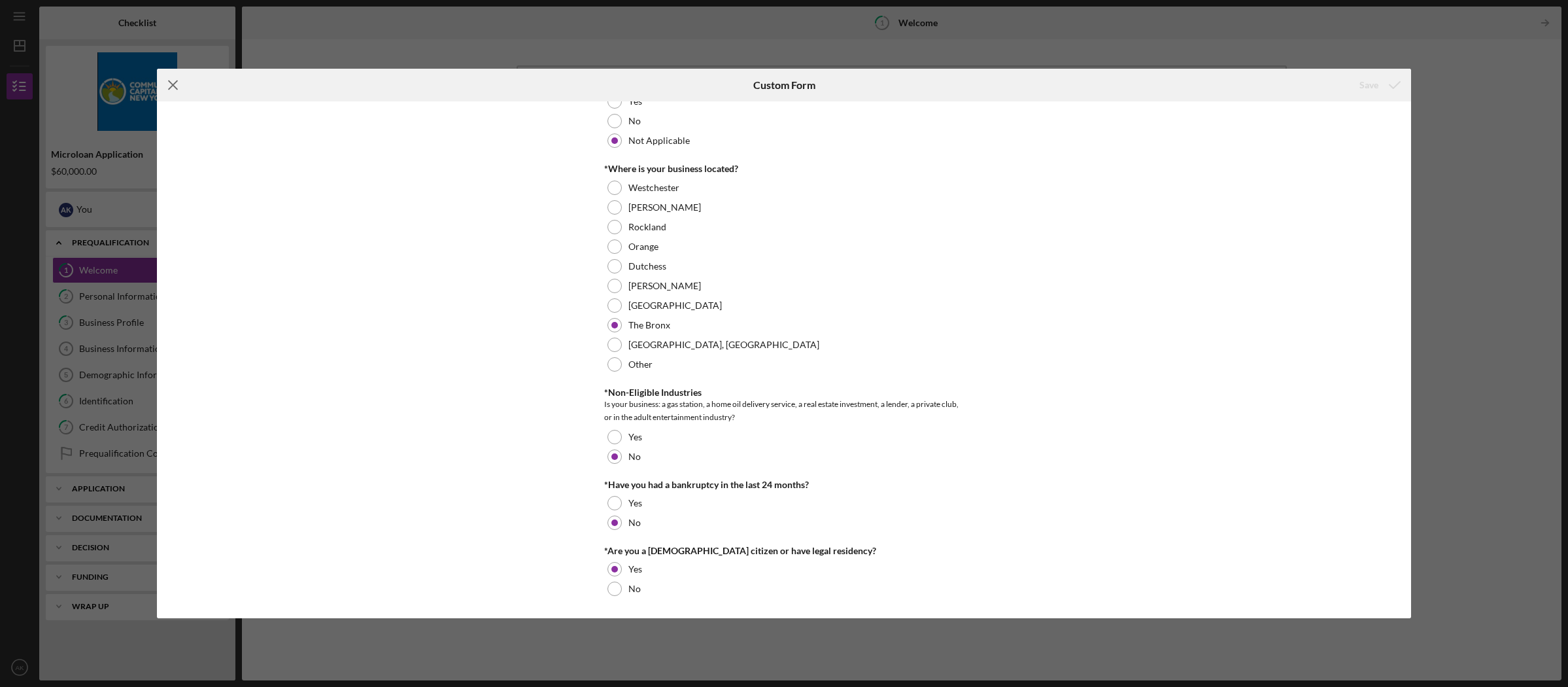
click at [176, 82] on icon "Icon/Menu Close" at bounding box center [173, 85] width 33 height 33
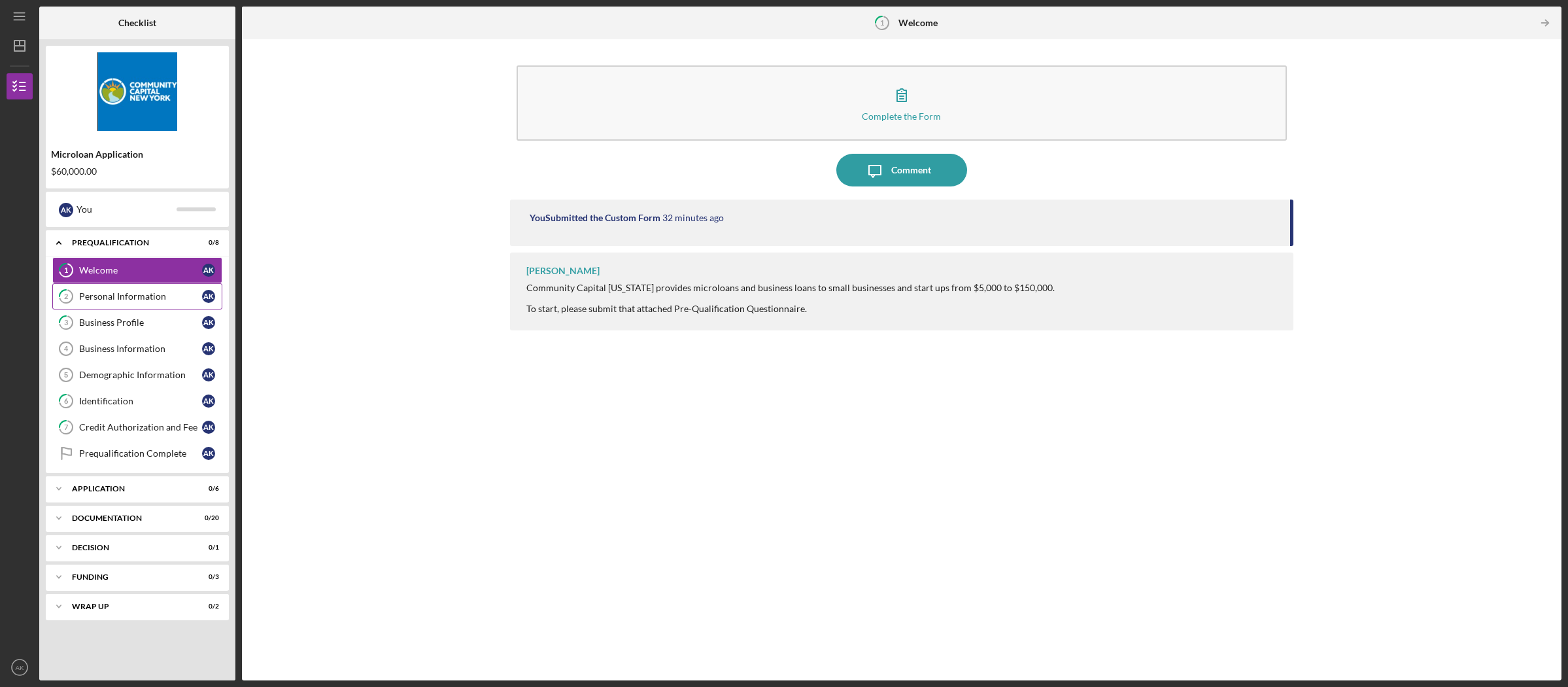
click at [125, 292] on div "Personal Information" at bounding box center [141, 296] width 123 height 10
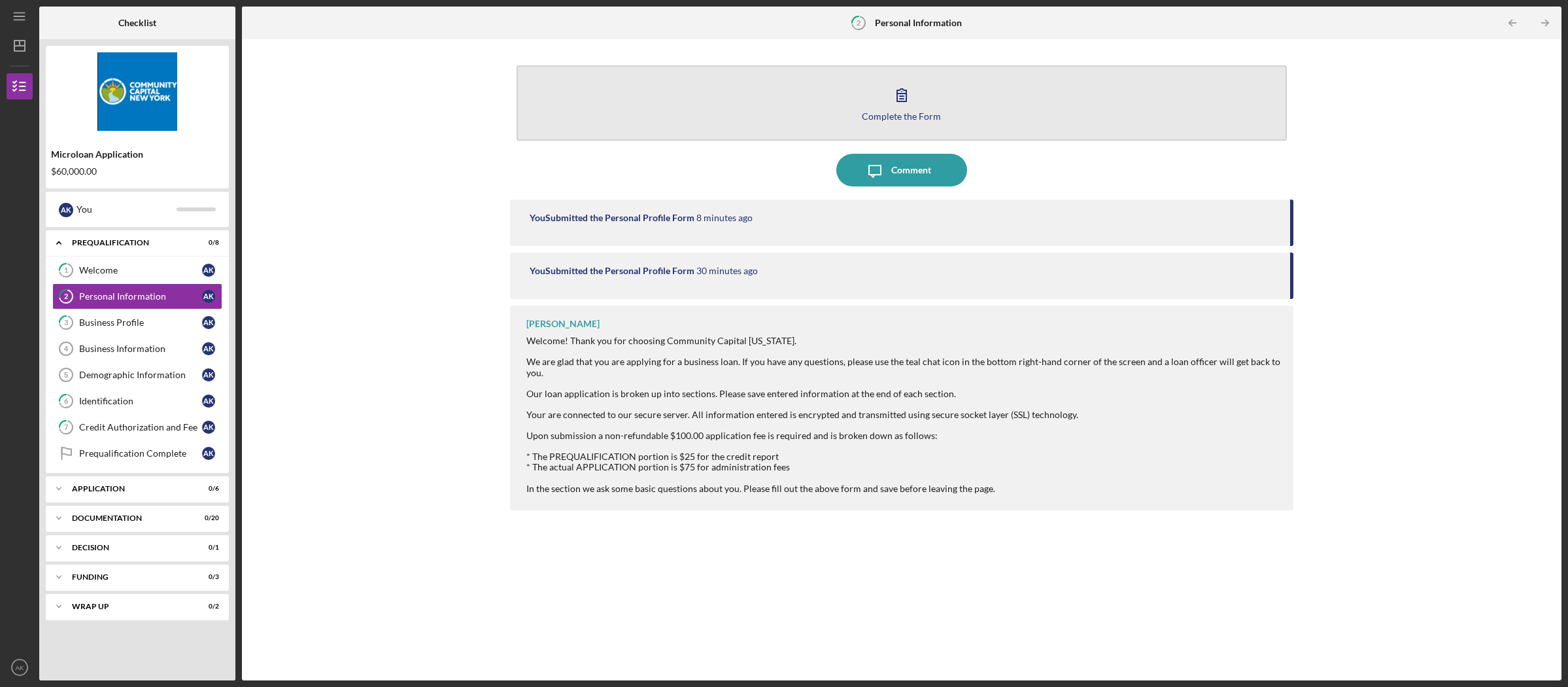
click at [872, 117] on div "Complete the Form" at bounding box center [902, 116] width 79 height 10
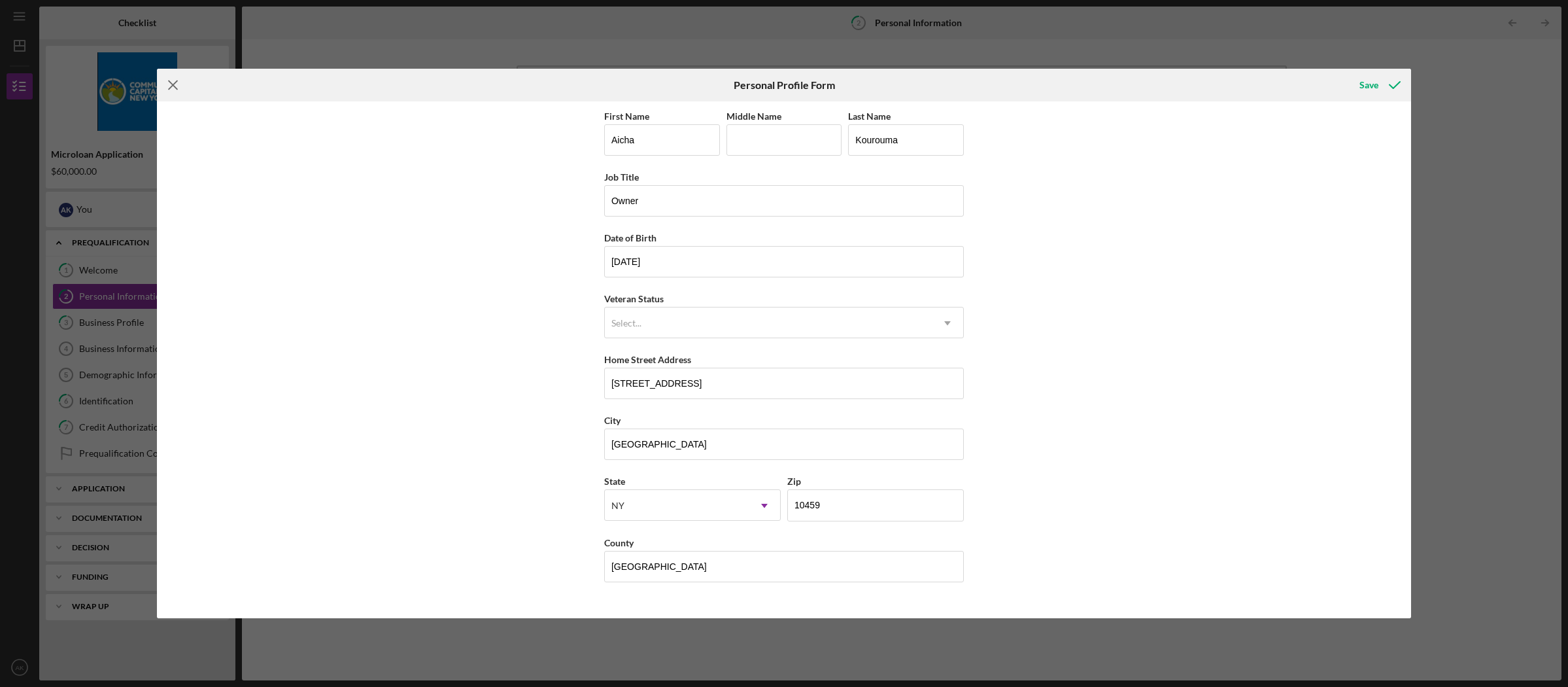
click at [174, 82] on icon "Icon/Menu Close" at bounding box center [173, 85] width 33 height 33
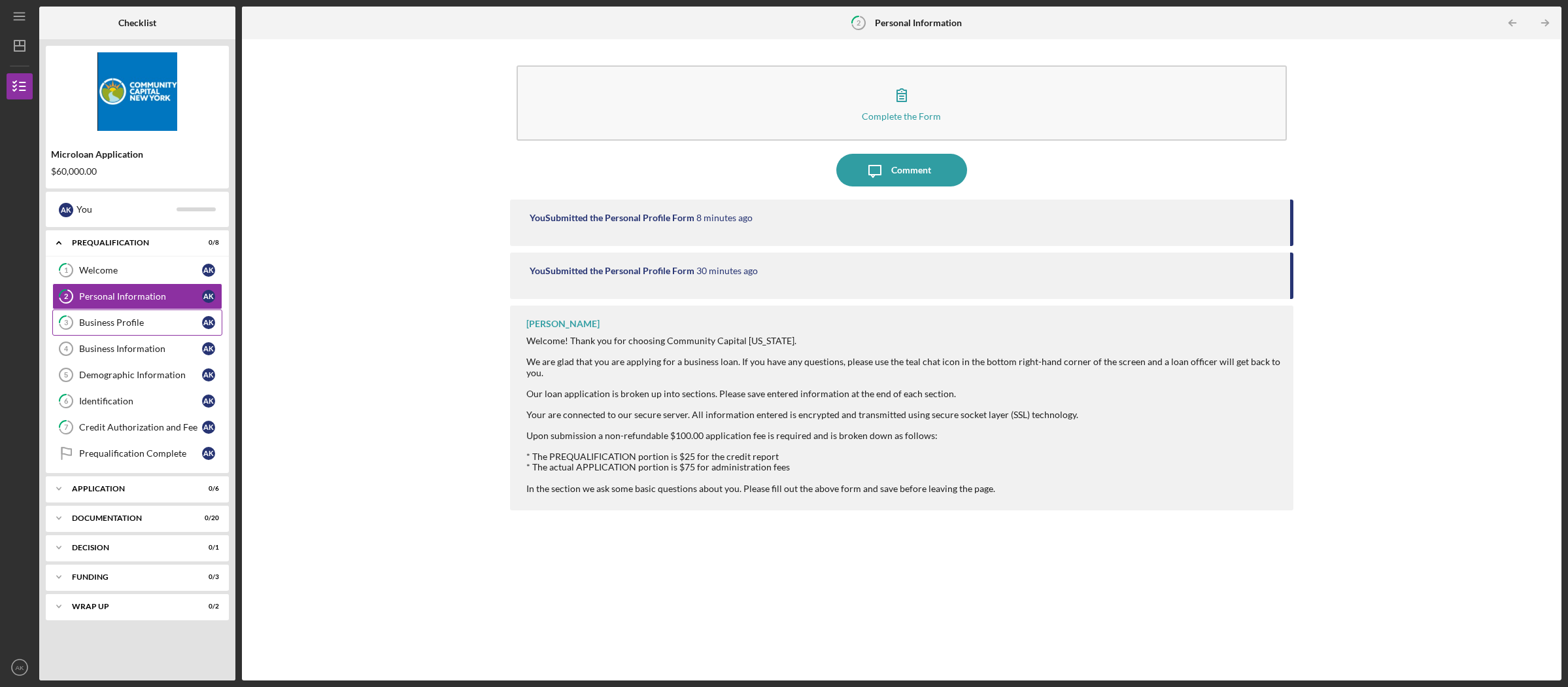
click at [121, 315] on link "3 Business Profile A K" at bounding box center [137, 322] width 170 height 26
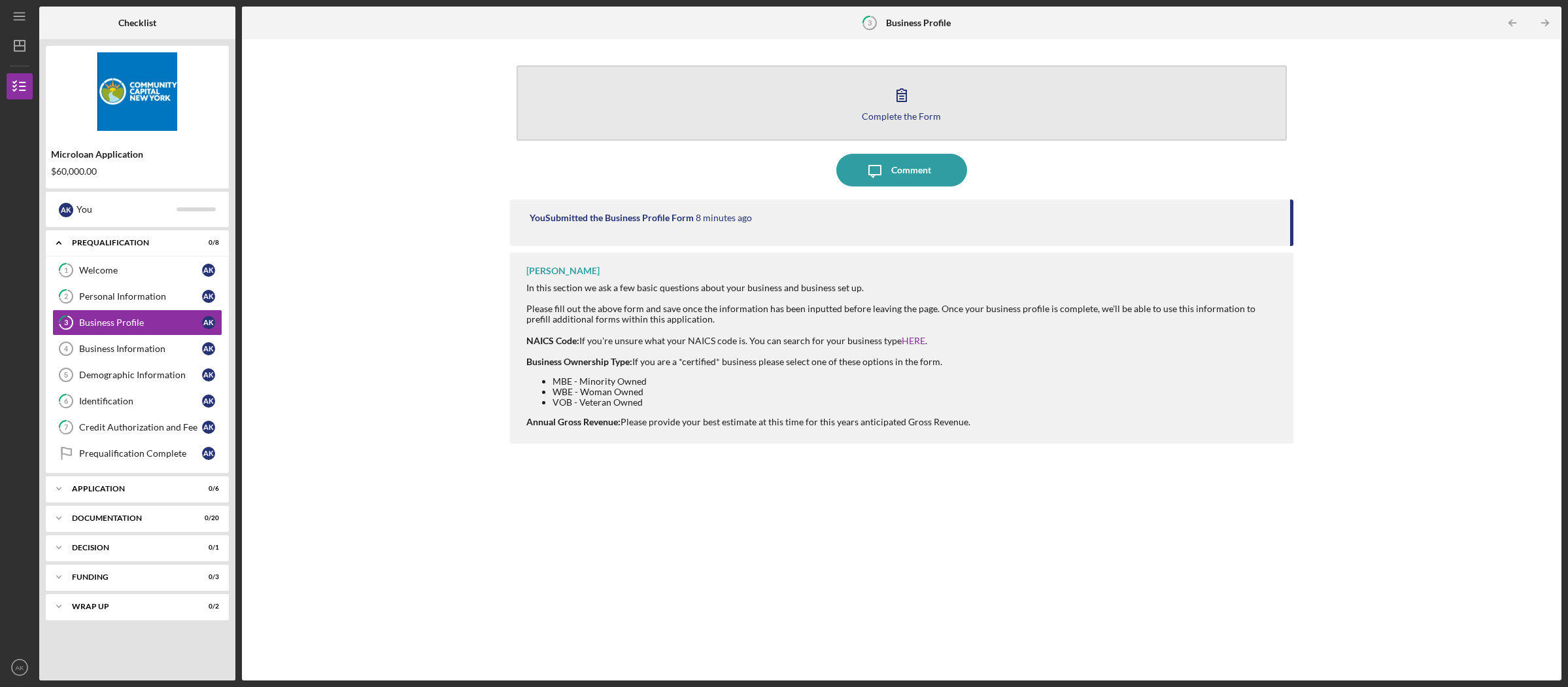
click at [829, 110] on button "Complete the Form Form" at bounding box center [903, 103] width 771 height 76
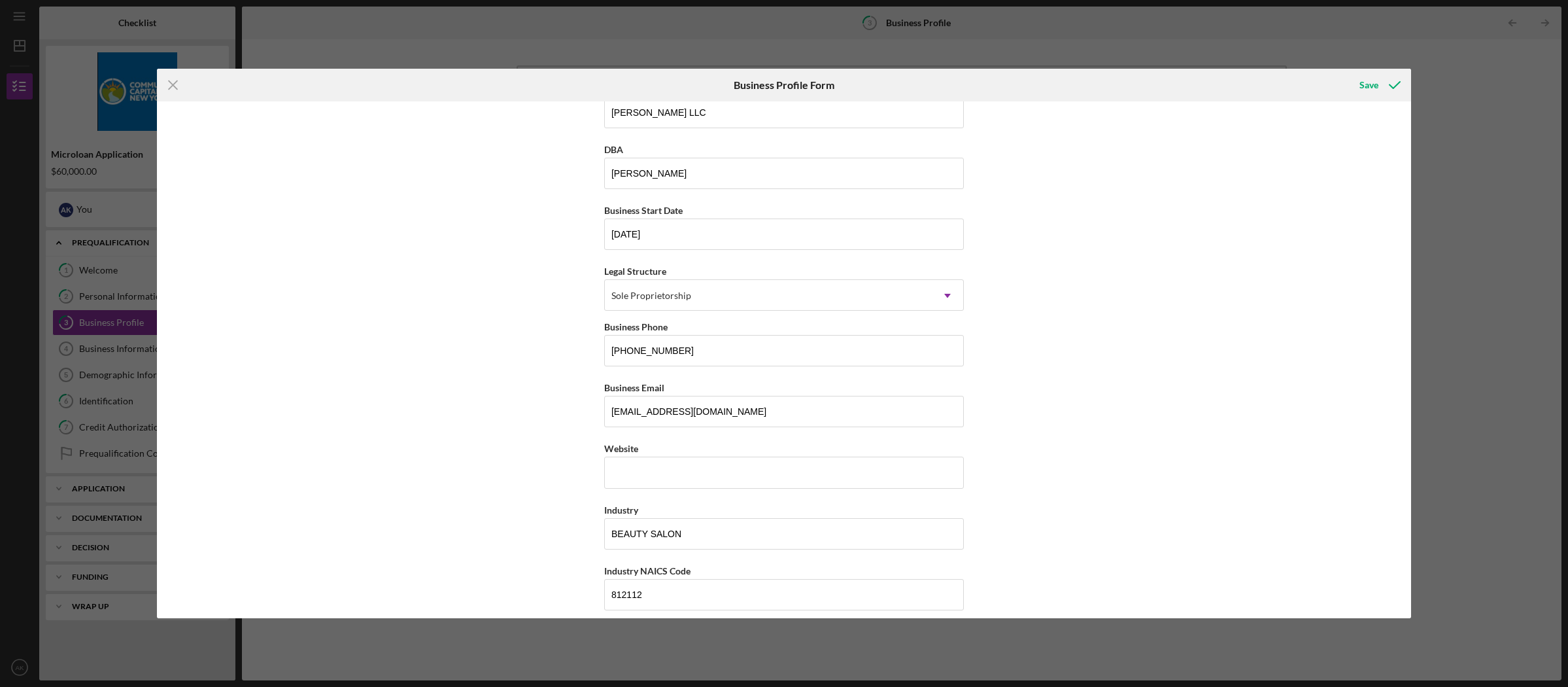
scroll to position [20, 0]
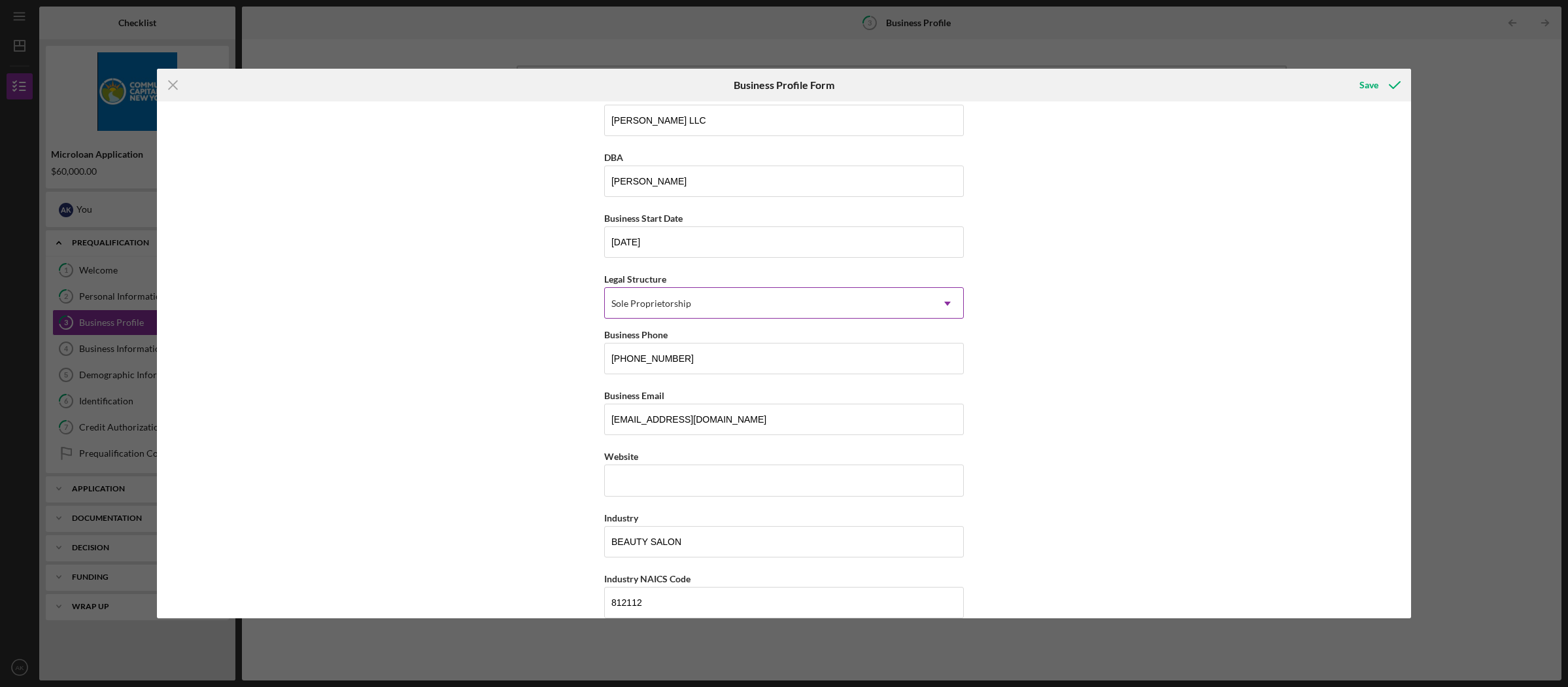
click at [792, 301] on div "Sole Proprietorship" at bounding box center [768, 303] width 327 height 30
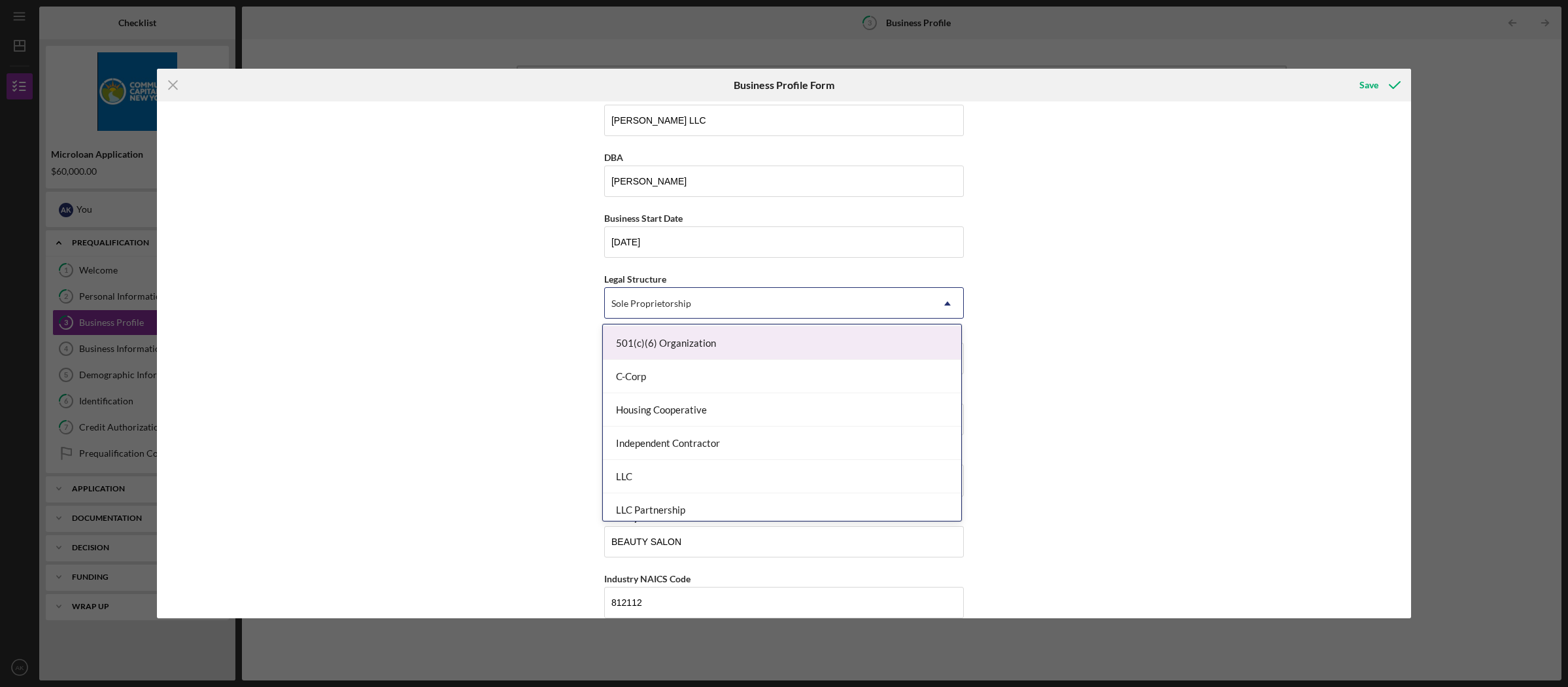
scroll to position [103, 0]
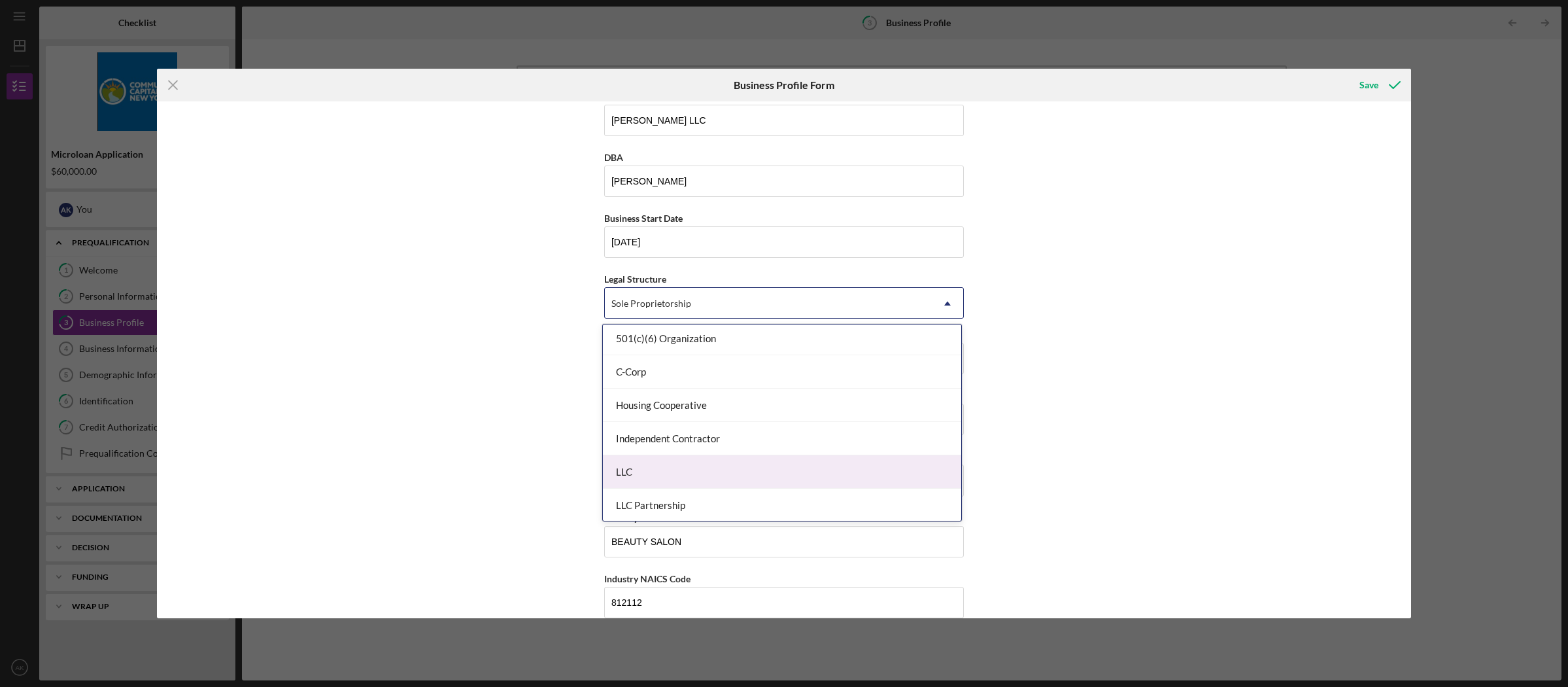
click at [805, 465] on div "LLC" at bounding box center [782, 472] width 358 height 34
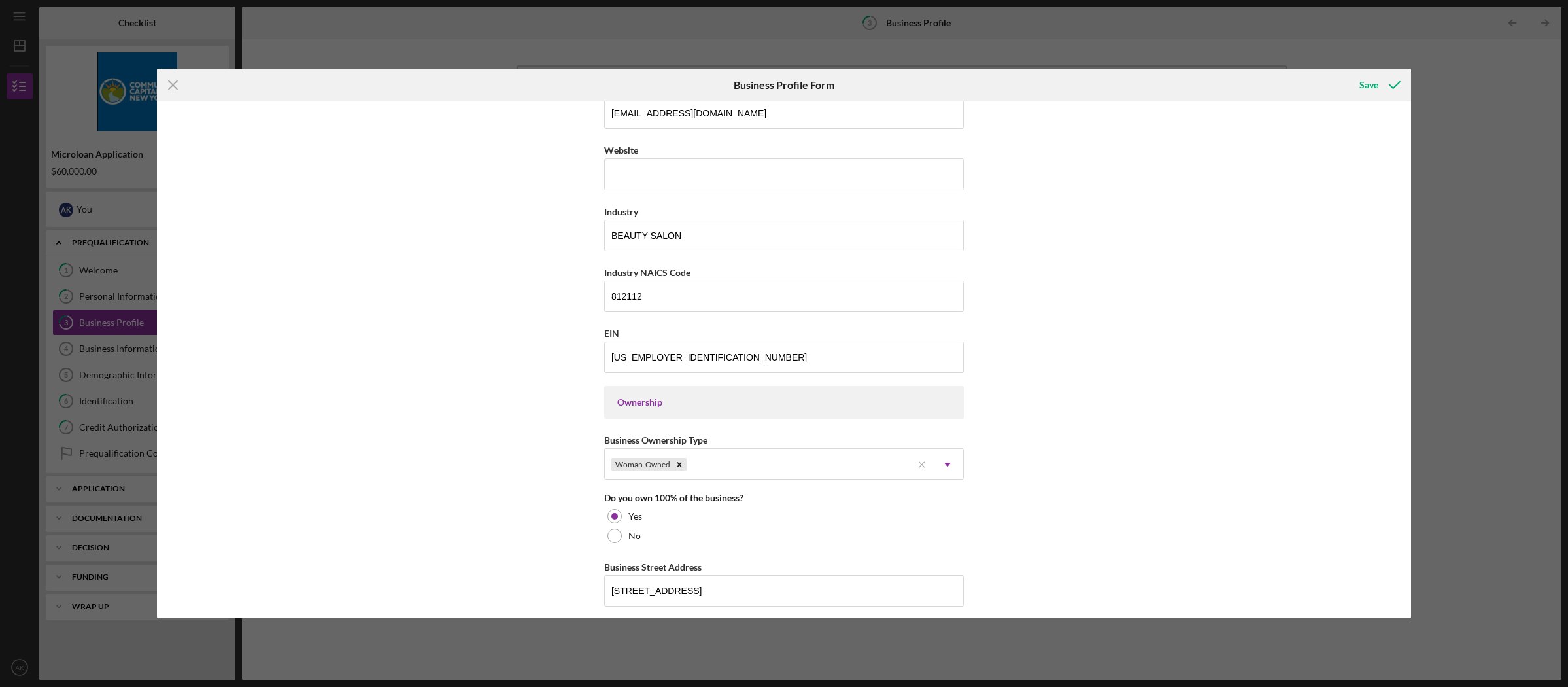
scroll to position [820, 0]
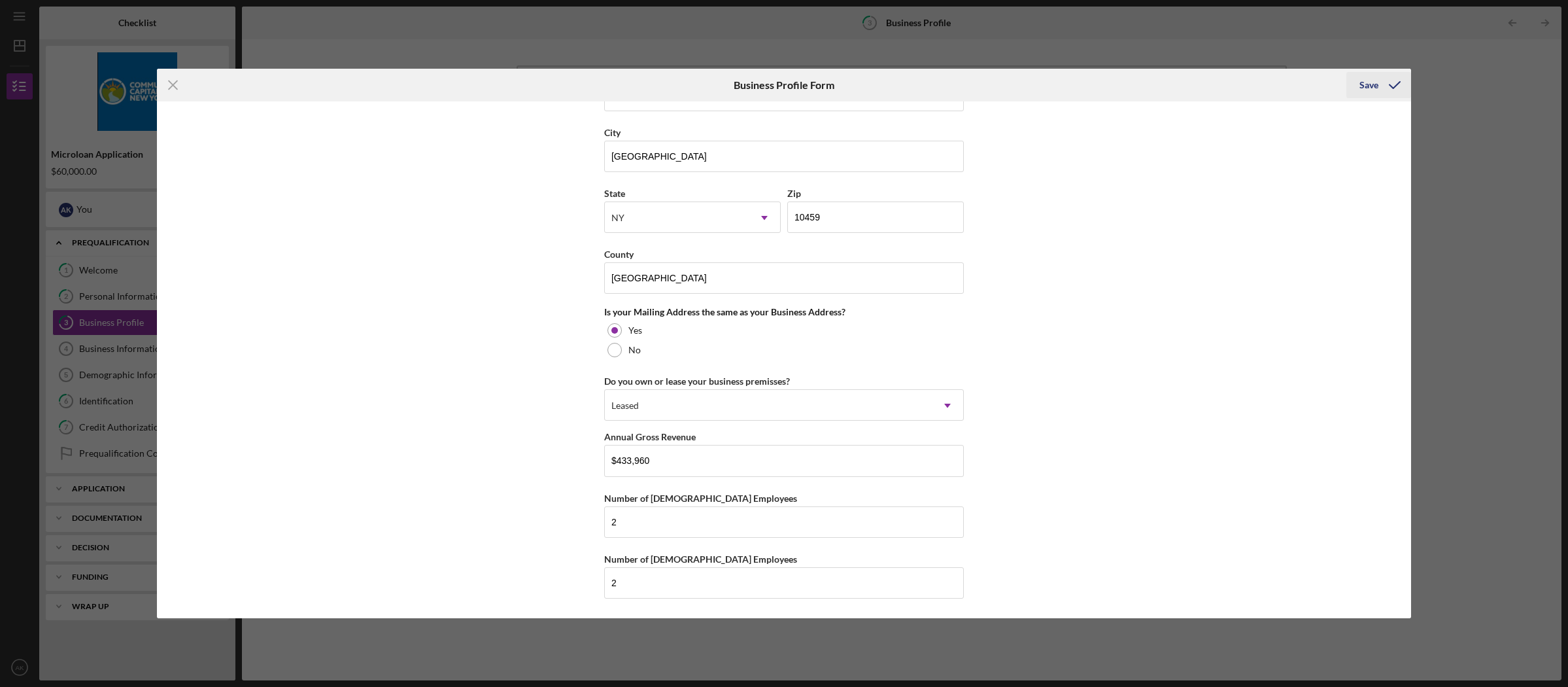
click at [1366, 86] on div "Save" at bounding box center [1369, 85] width 19 height 26
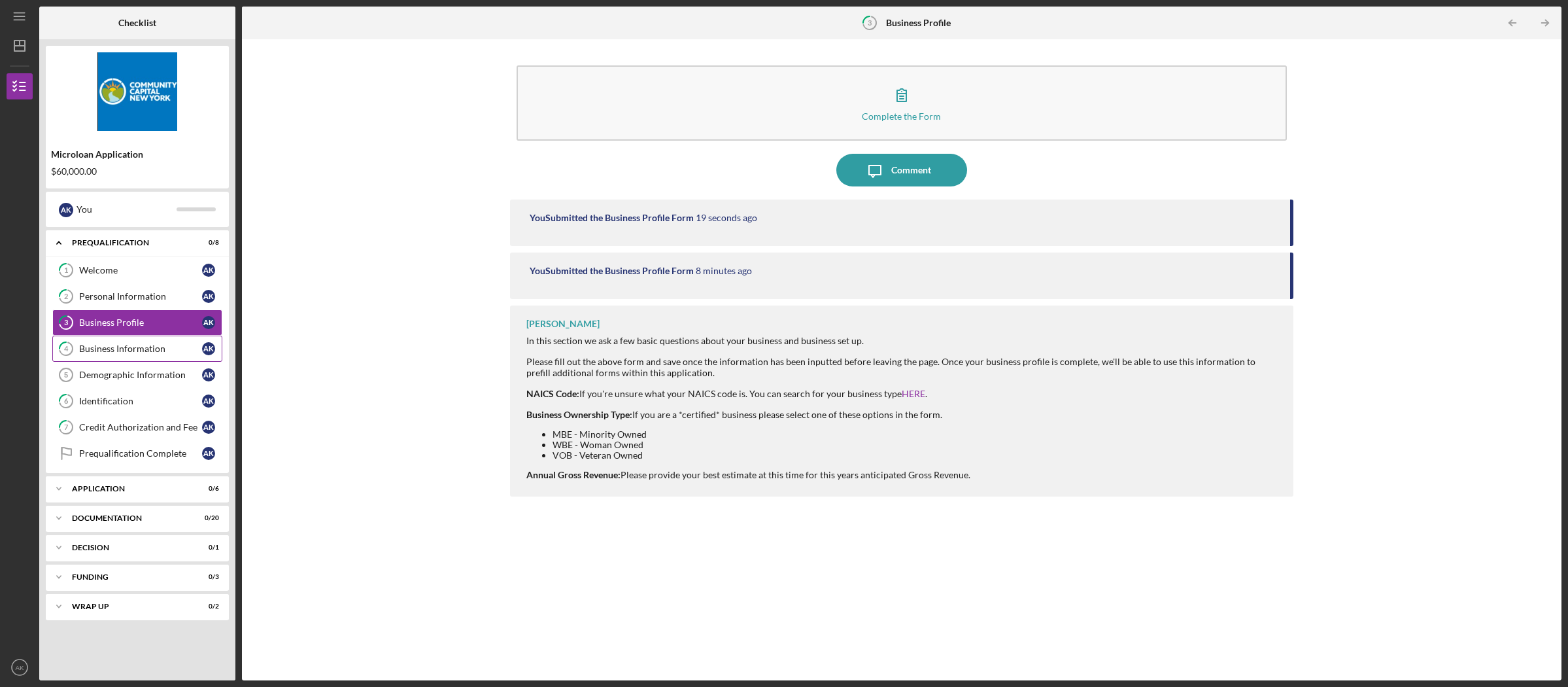
click at [154, 353] on div "Business Information" at bounding box center [141, 348] width 123 height 10
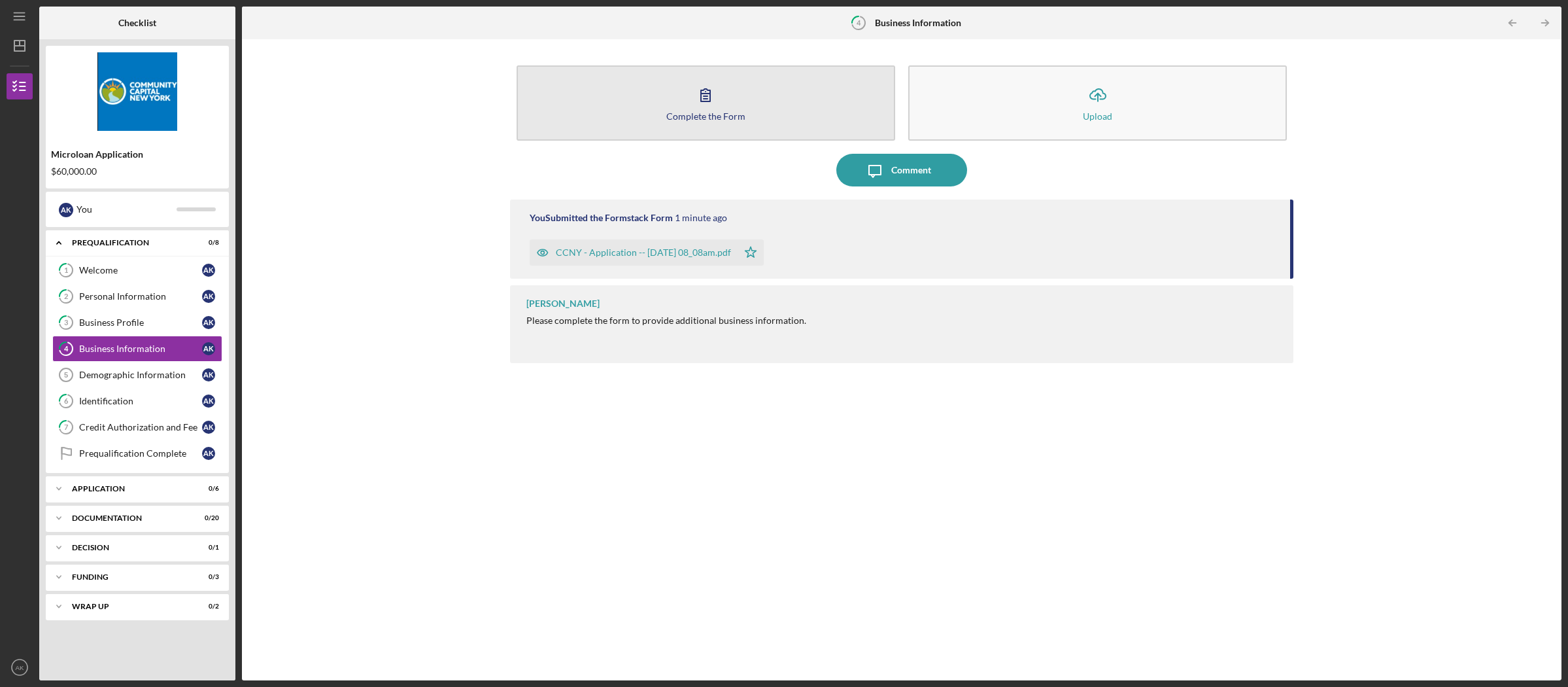
click at [748, 111] on button "Complete the Form Form" at bounding box center [707, 103] width 379 height 76
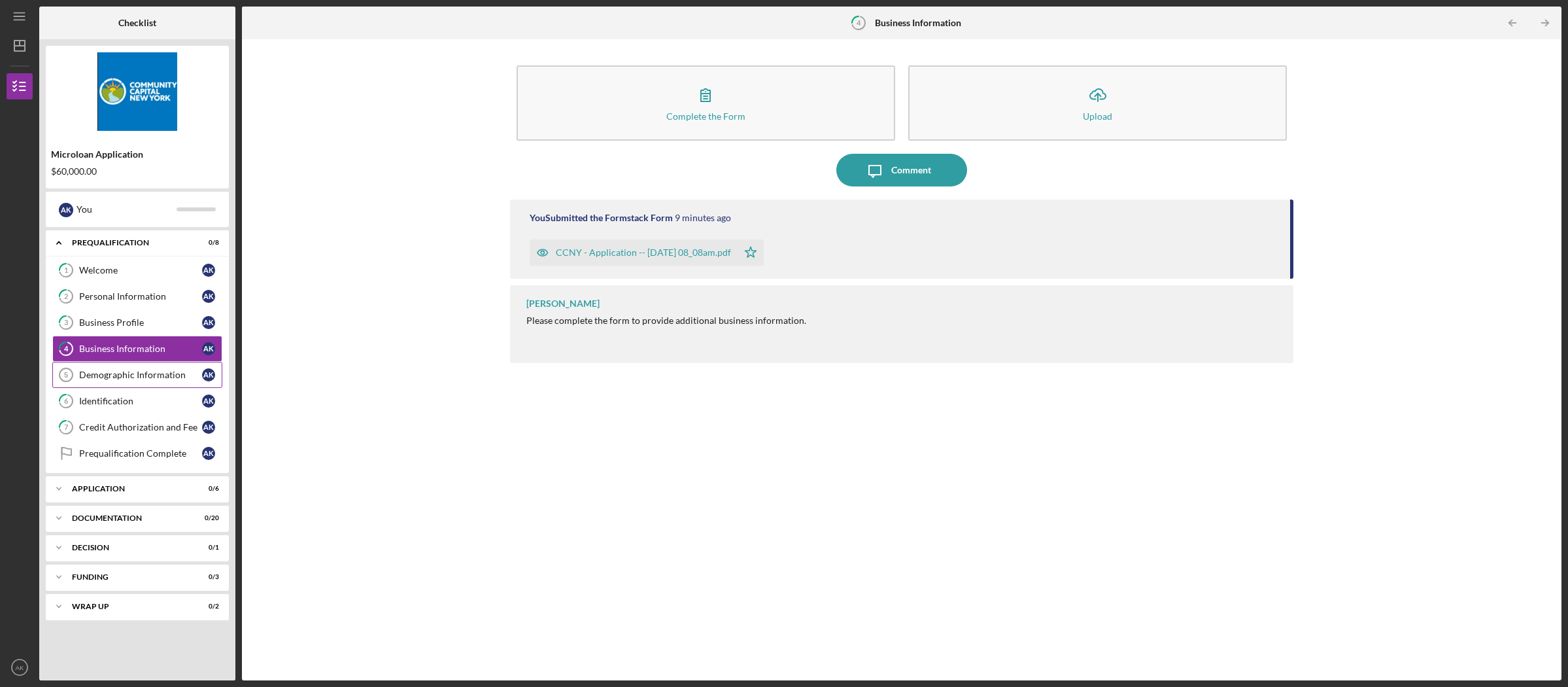
click at [161, 372] on div "Demographic Information" at bounding box center [141, 374] width 123 height 10
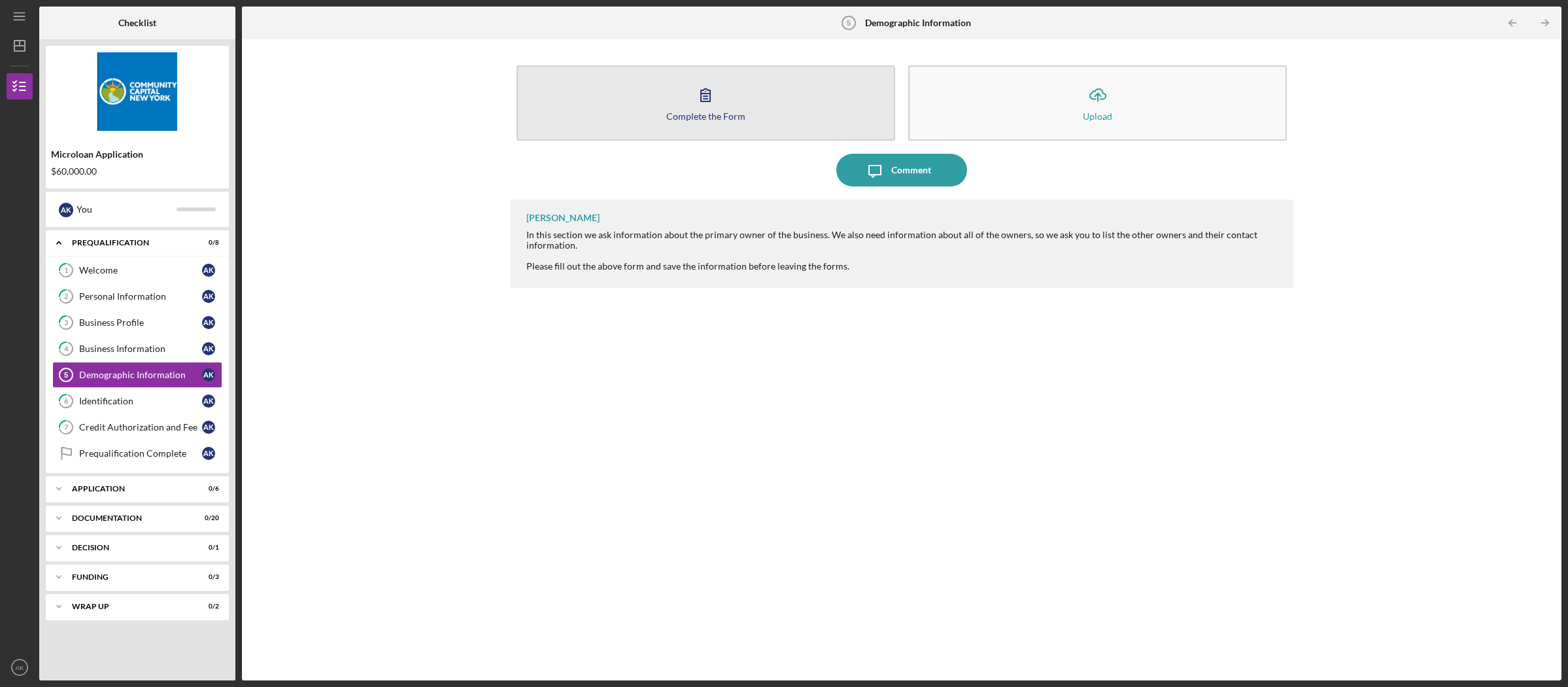
click at [714, 97] on icon "button" at bounding box center [706, 94] width 33 height 33
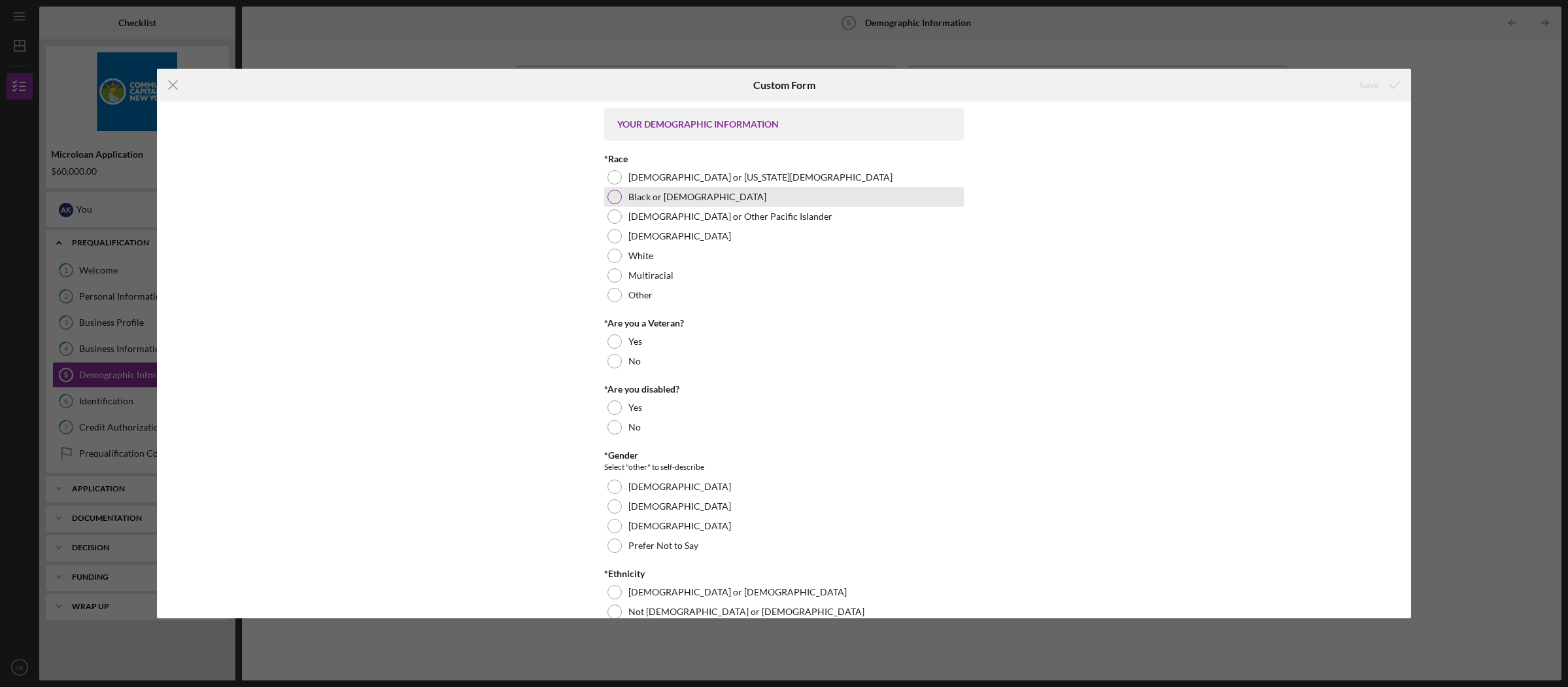
click at [617, 197] on div at bounding box center [614, 196] width 14 height 14
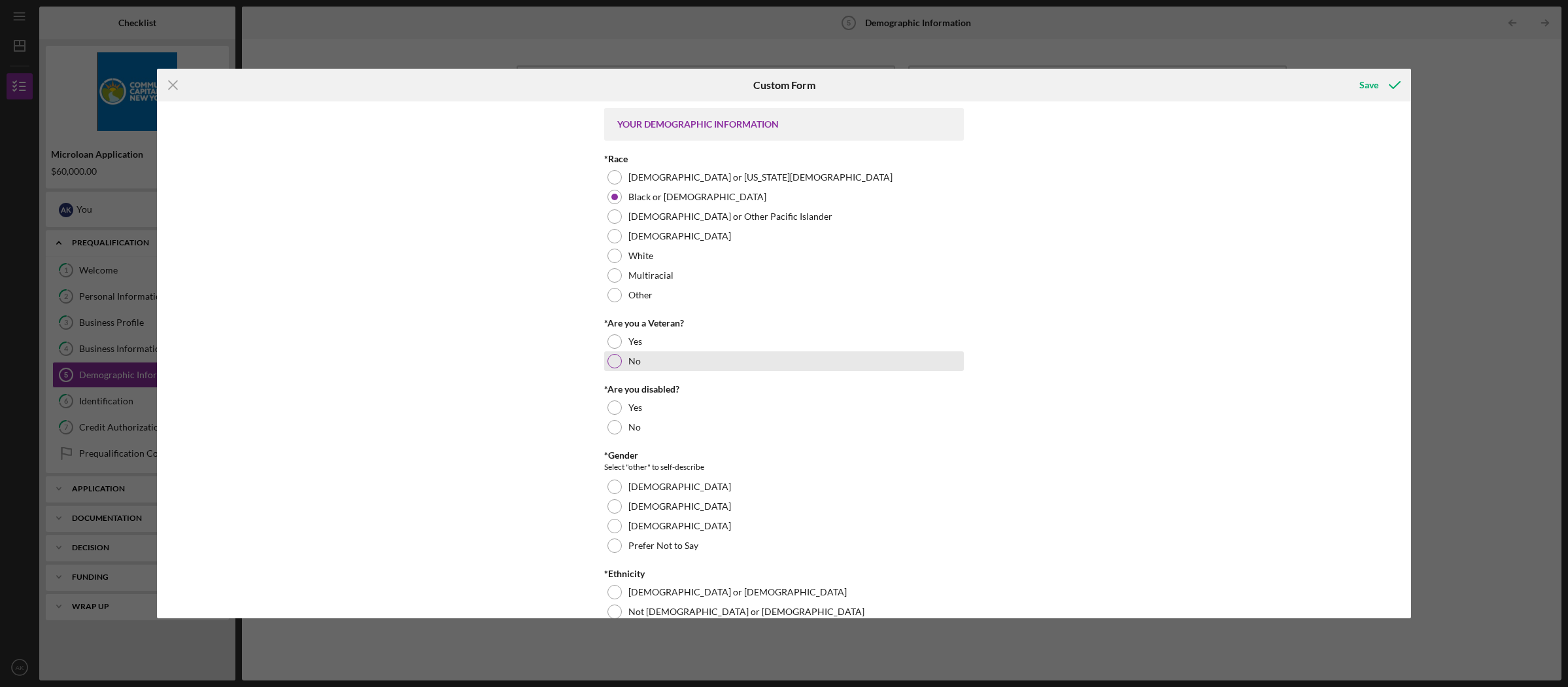
click at [618, 361] on div at bounding box center [614, 360] width 14 height 14
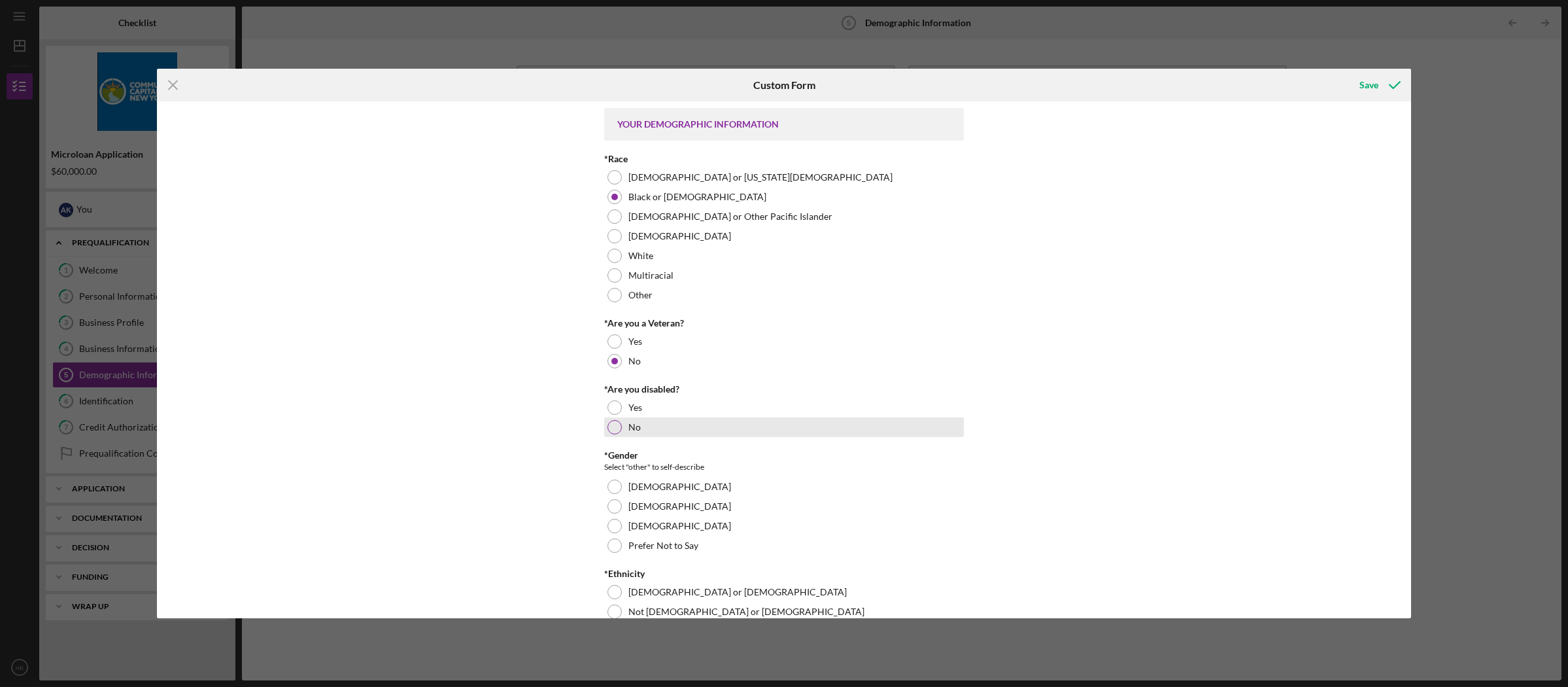
click at [613, 425] on div at bounding box center [614, 427] width 14 height 14
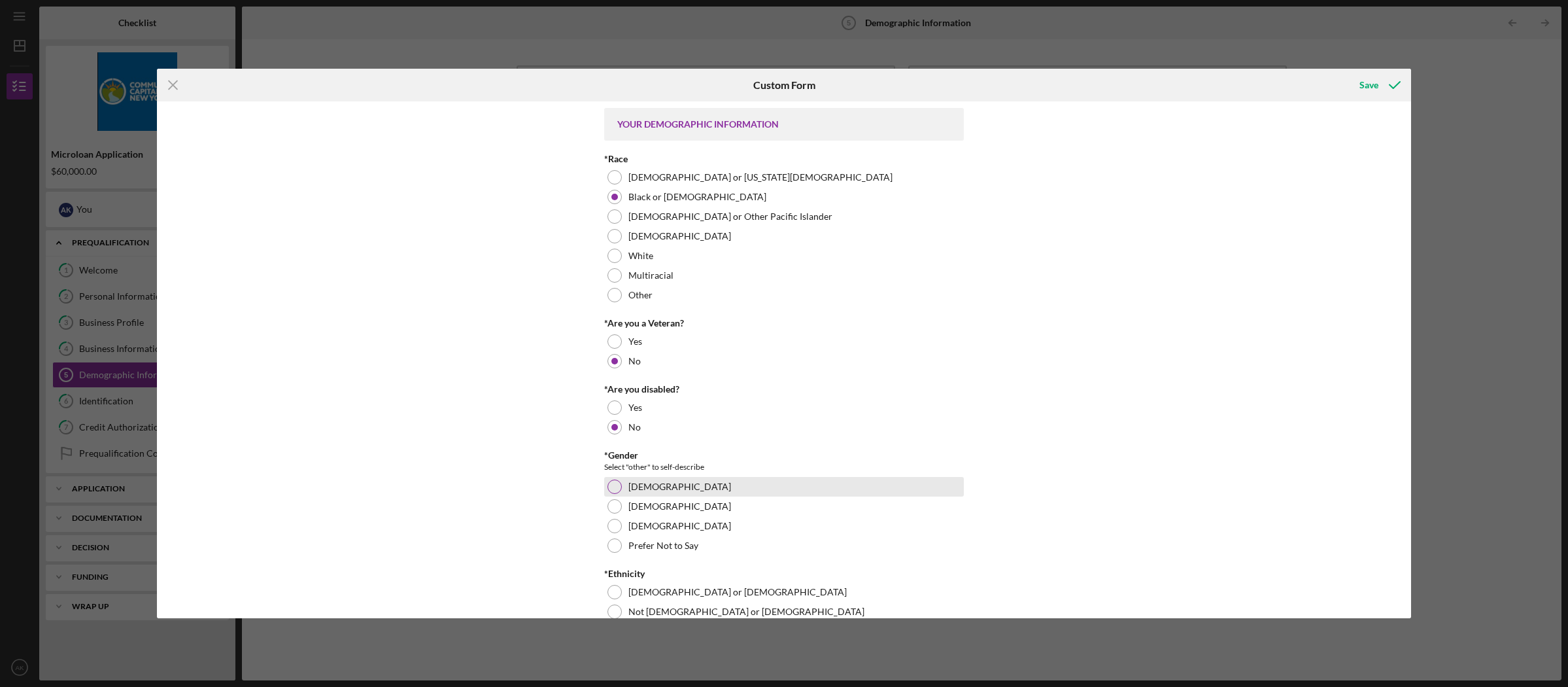
click at [613, 486] on div at bounding box center [614, 486] width 14 height 14
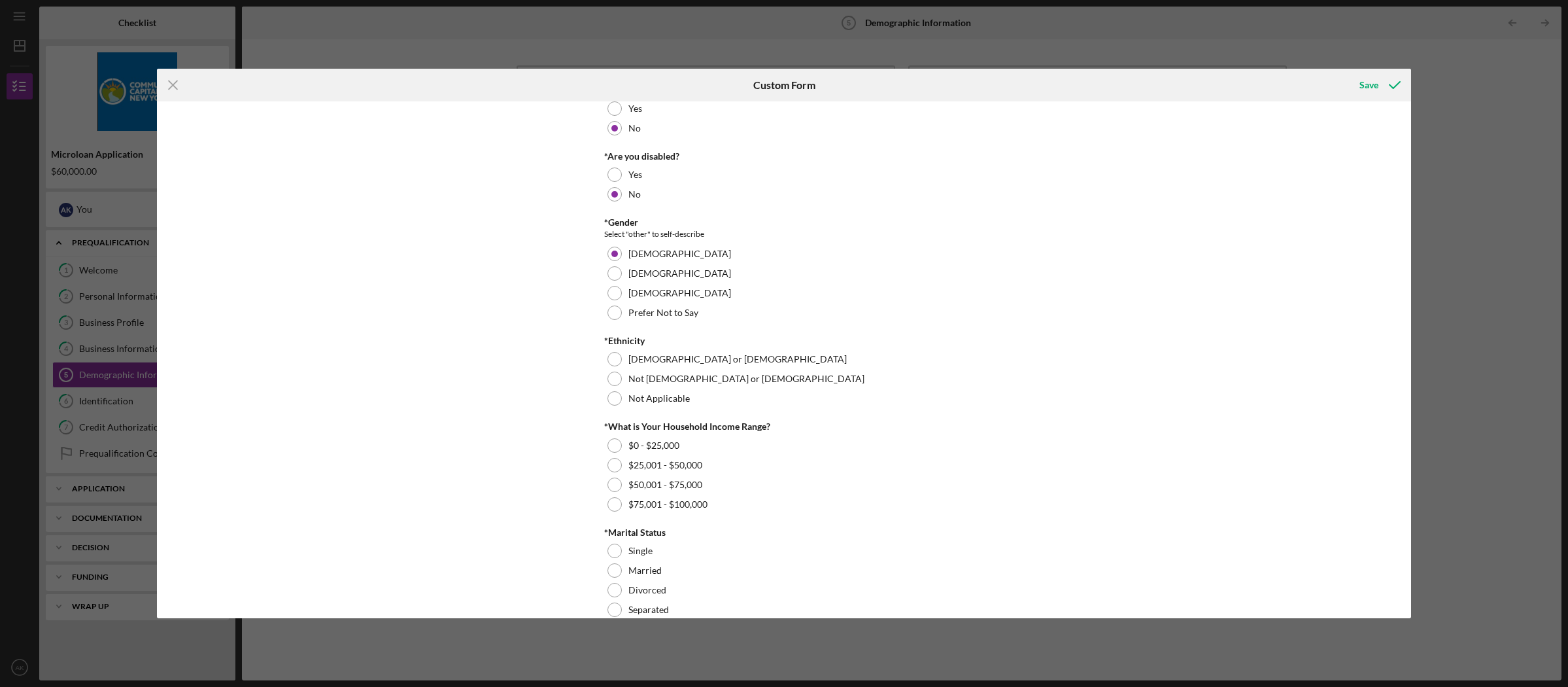
scroll to position [233, 0]
click at [609, 388] on div "Not Applicable" at bounding box center [783, 398] width 359 height 20
click at [613, 381] on div at bounding box center [614, 377] width 14 height 14
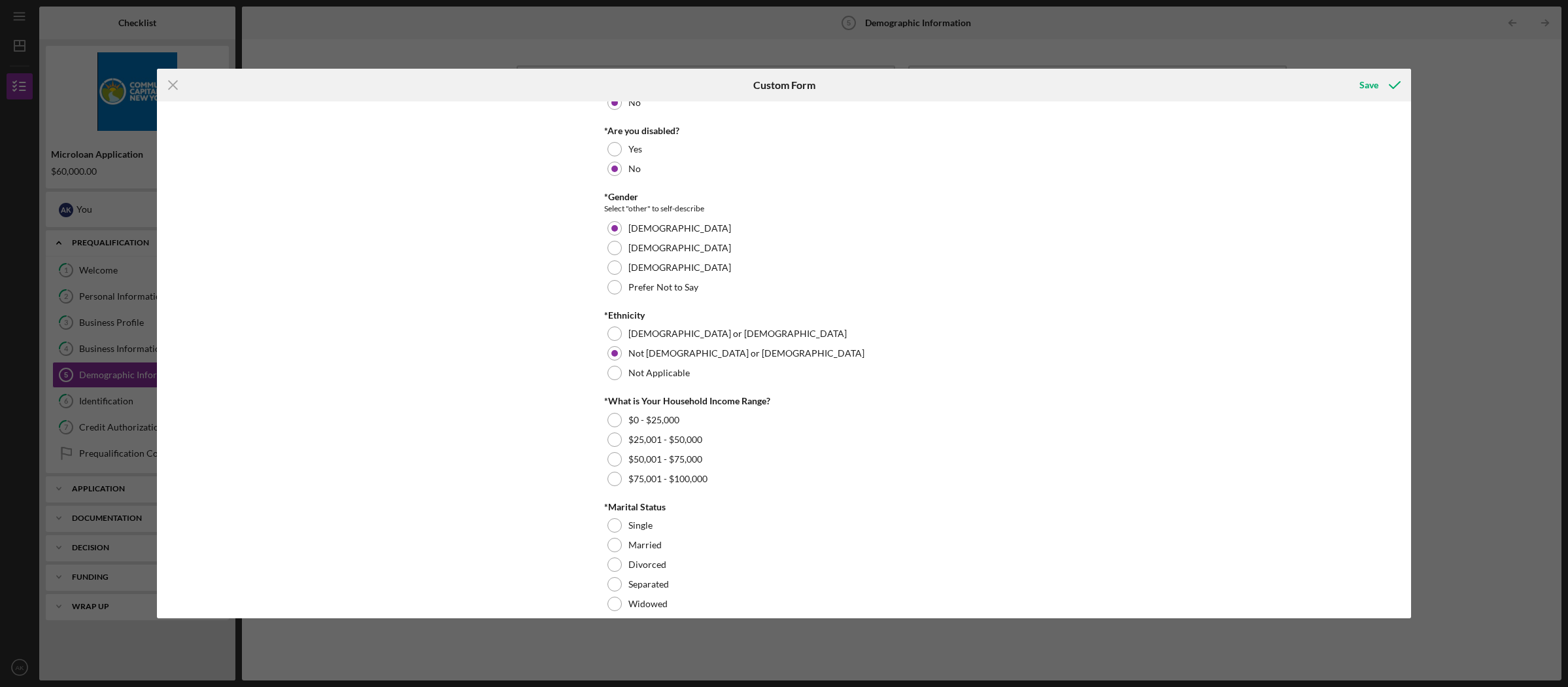
scroll to position [352, 0]
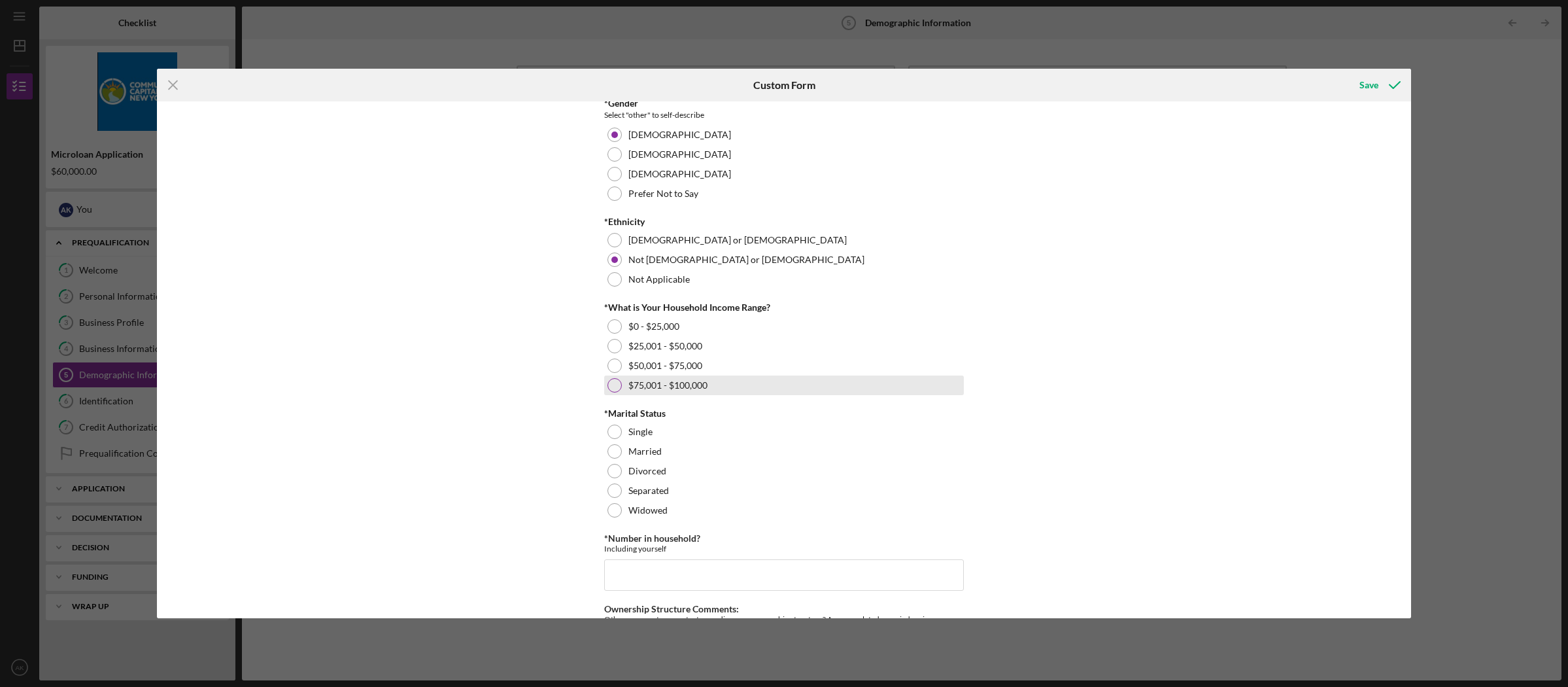
click at [611, 390] on div at bounding box center [614, 385] width 14 height 14
click at [615, 433] on div at bounding box center [614, 431] width 14 height 14
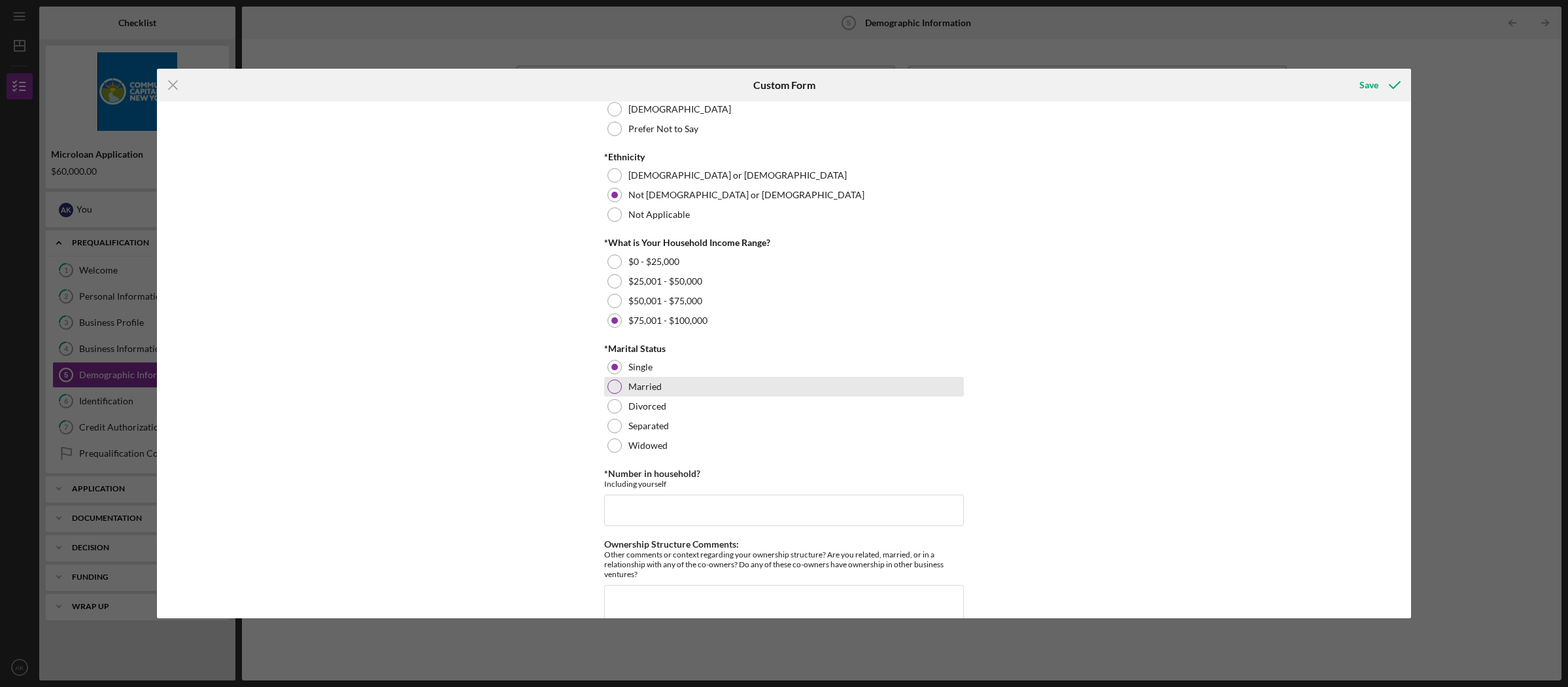
scroll to position [468, 0]
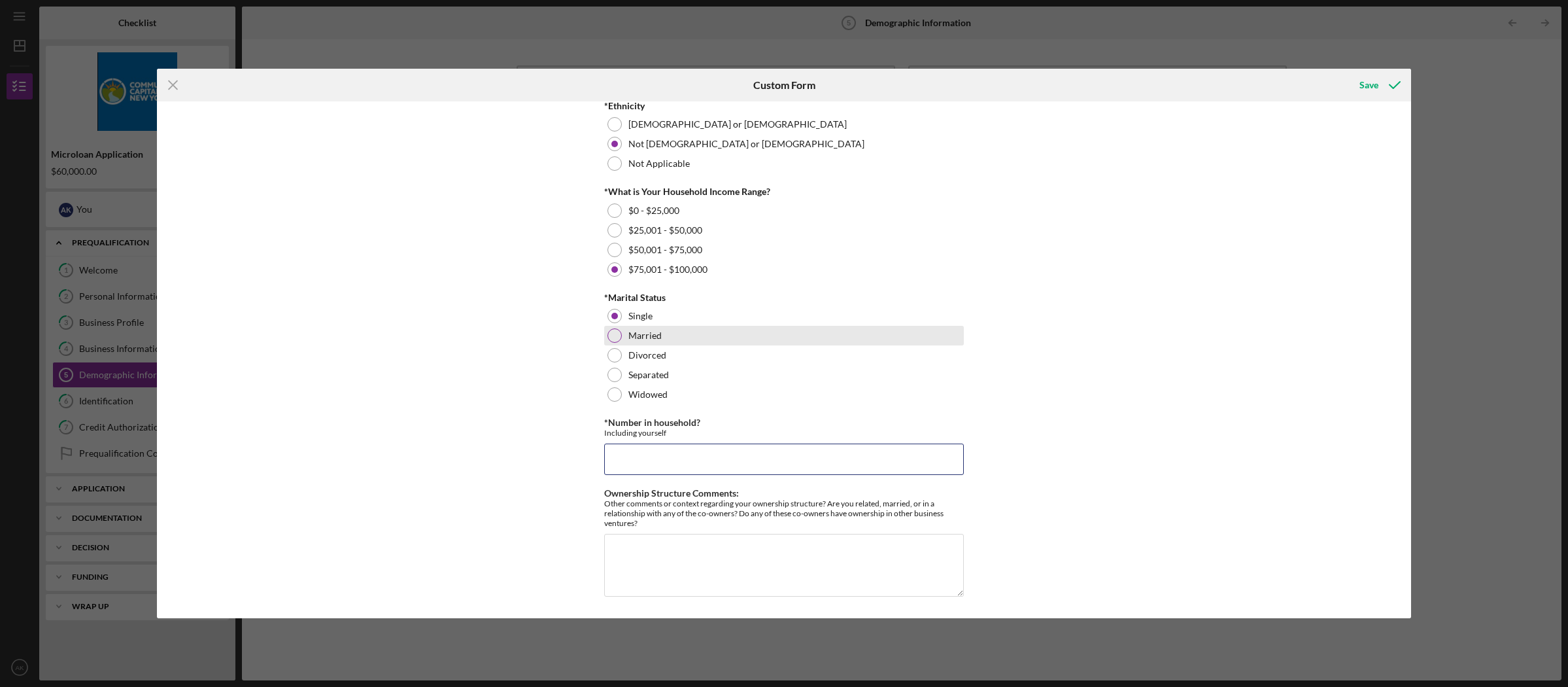
click at [831, 458] on input "*Number in household?" at bounding box center [783, 459] width 359 height 32
type input "1"
click at [1371, 87] on div "Save" at bounding box center [1369, 85] width 19 height 26
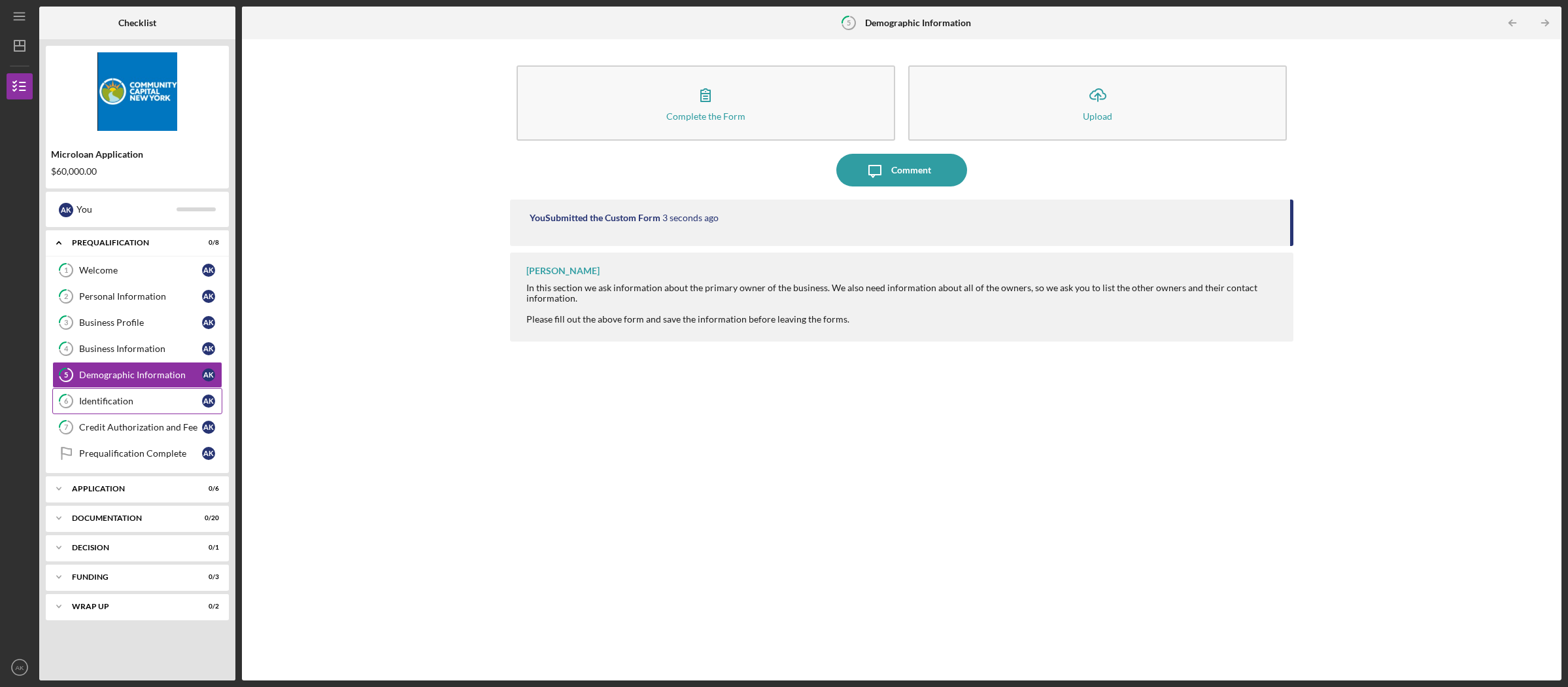
click at [119, 403] on div "Identification" at bounding box center [141, 400] width 123 height 10
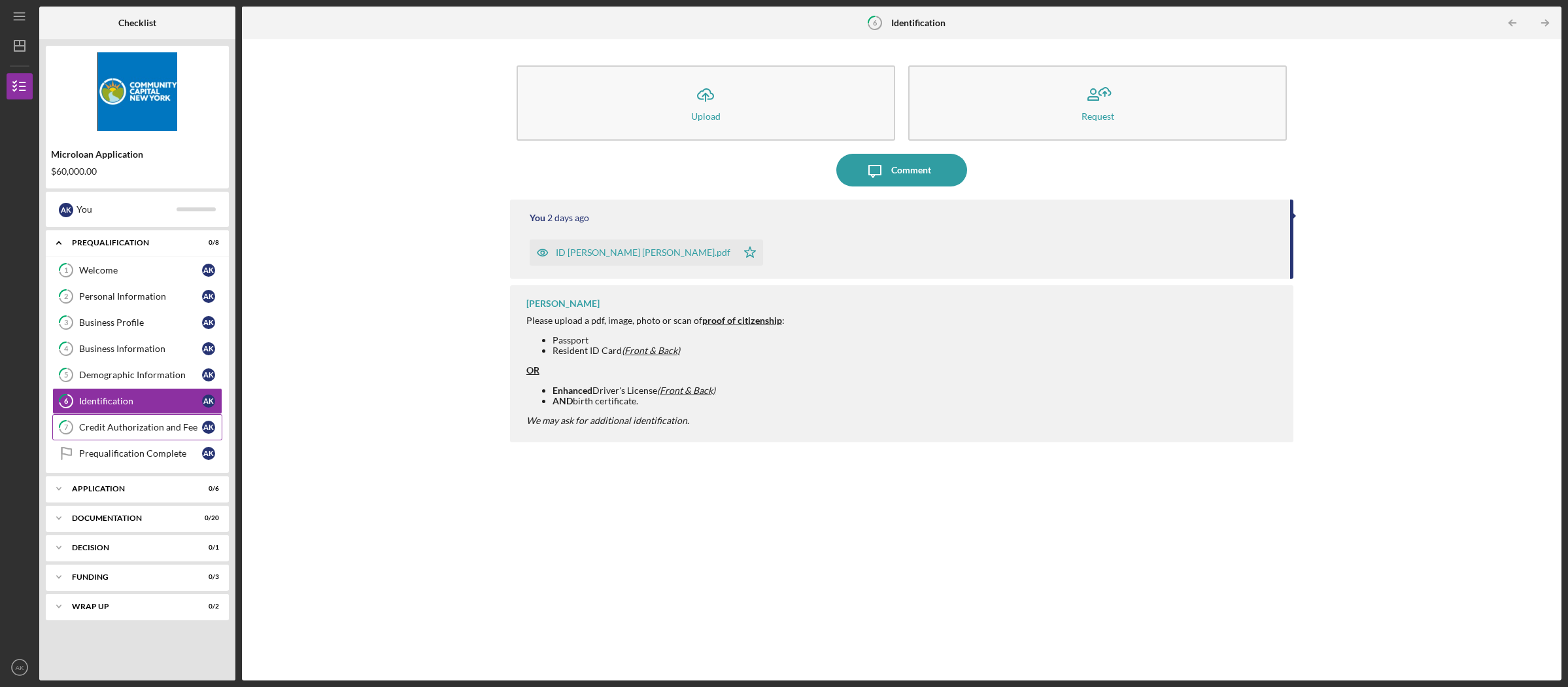
click at [150, 425] on div "Credit Authorization and Fee" at bounding box center [141, 427] width 123 height 10
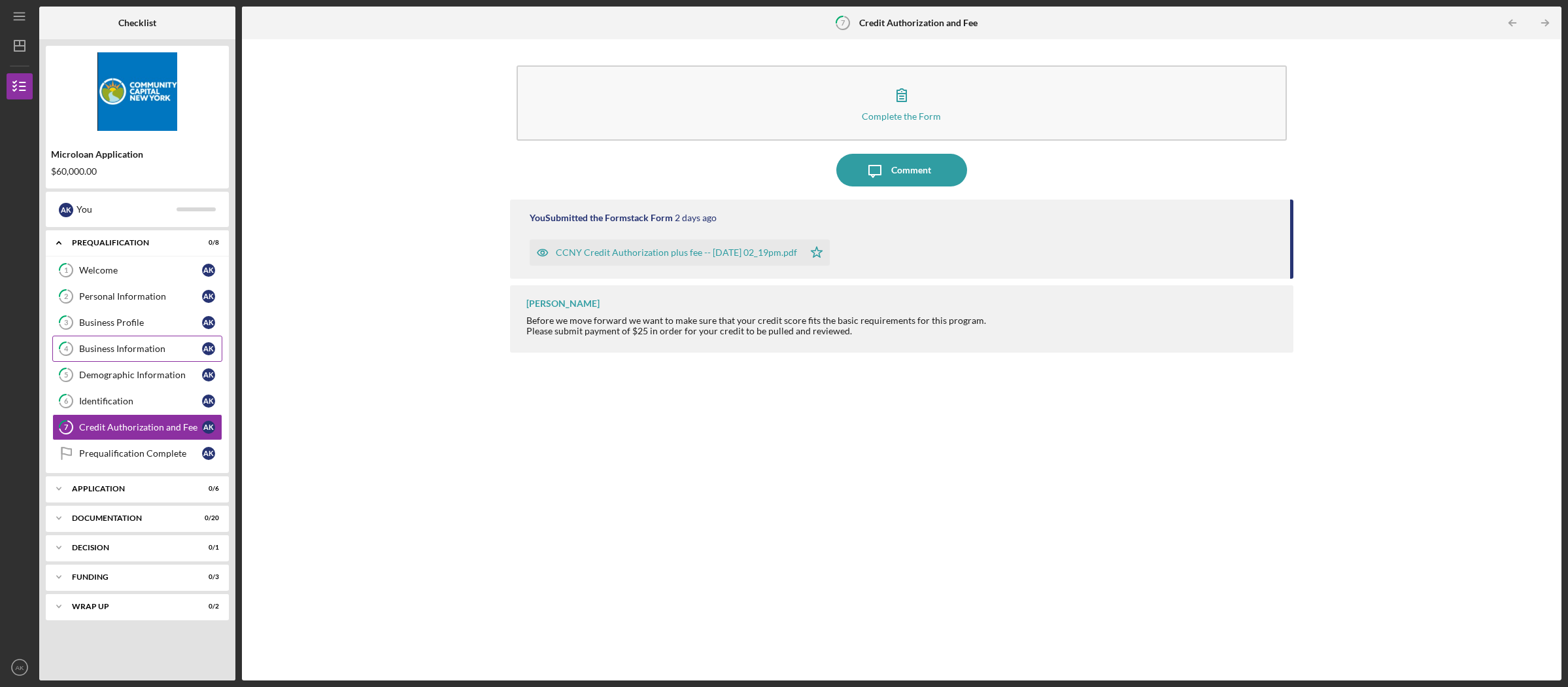
click at [116, 344] on div "Business Information" at bounding box center [141, 348] width 123 height 10
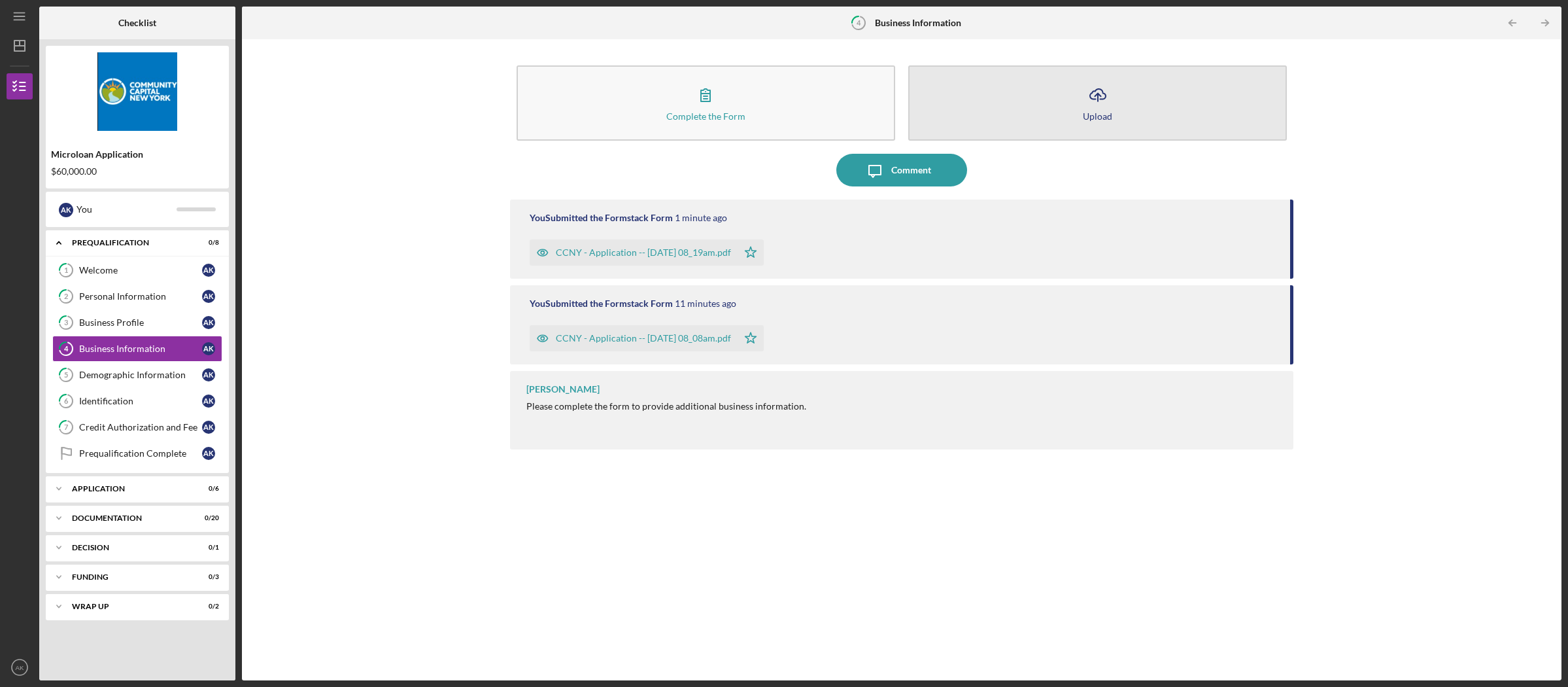
click at [1139, 99] on button "Icon/Upload Upload" at bounding box center [1098, 103] width 379 height 76
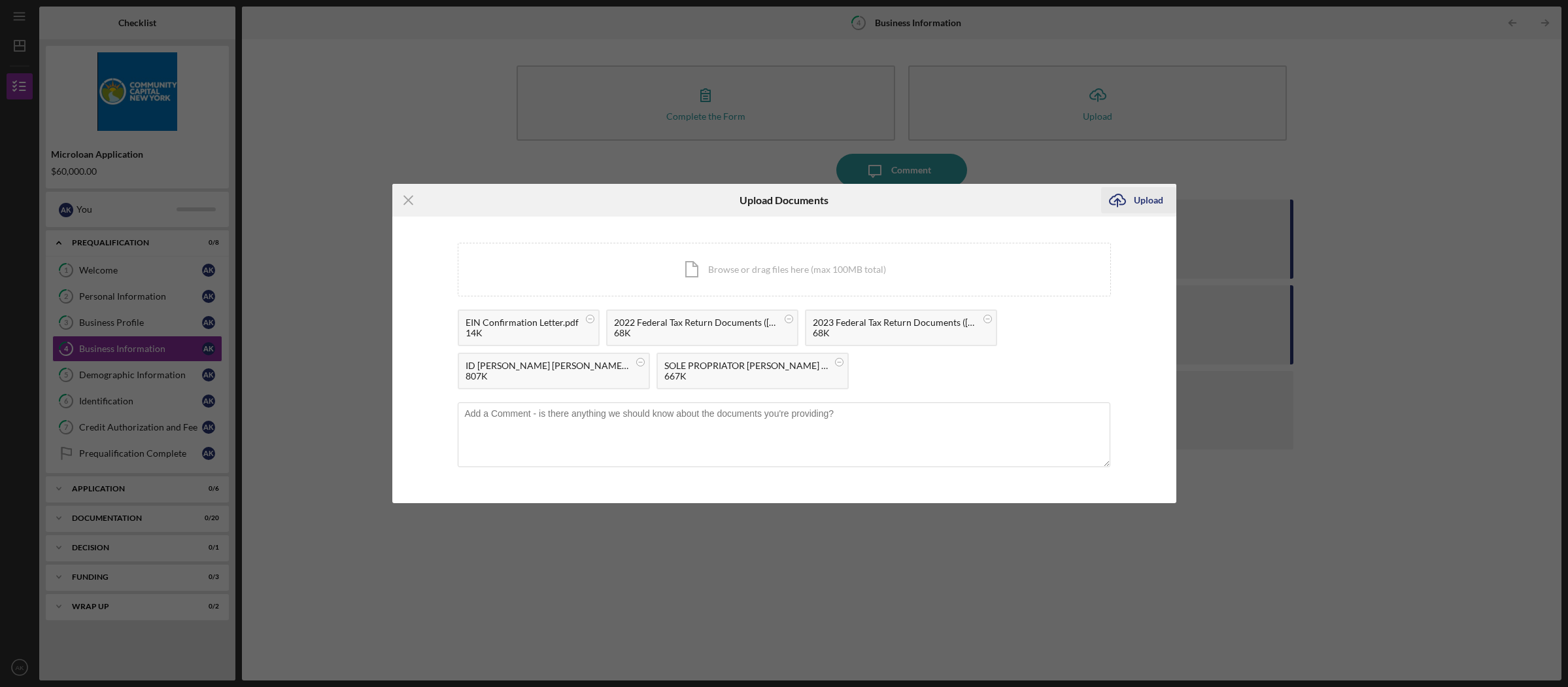
click at [1145, 200] on div "Upload" at bounding box center [1149, 200] width 30 height 26
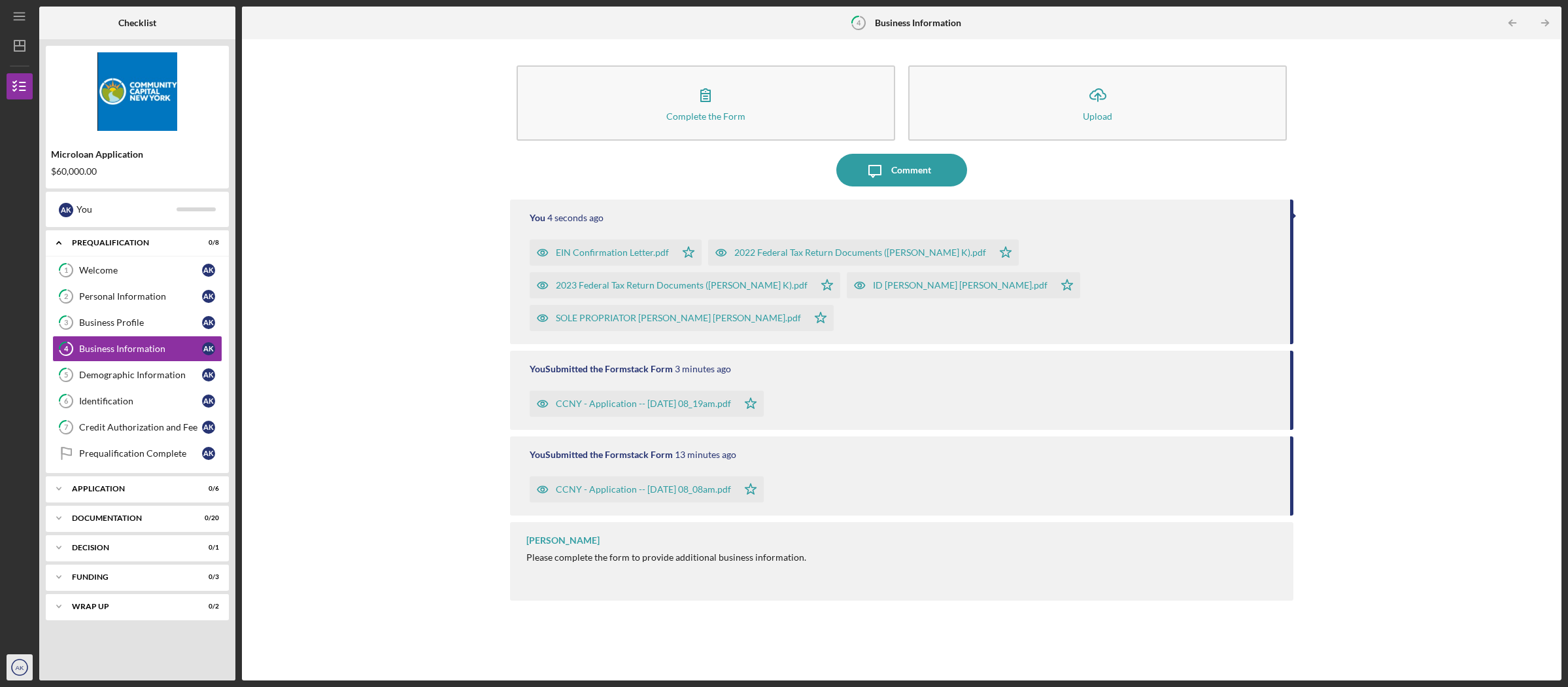
click at [22, 669] on text "AK" at bounding box center [20, 667] width 8 height 7
click at [53, 638] on link "Logout" at bounding box center [79, 636] width 144 height 27
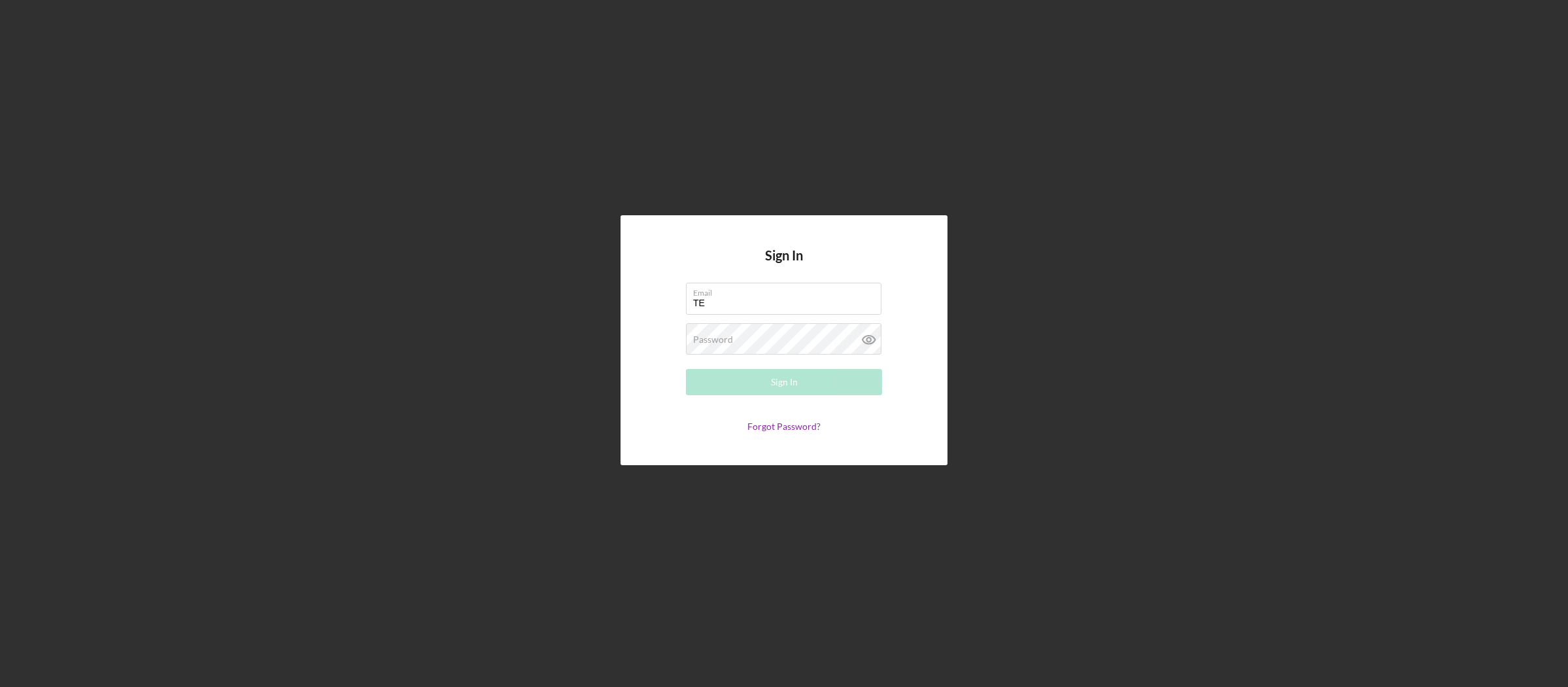
type input "TE"
